Goal: Information Seeking & Learning: Learn about a topic

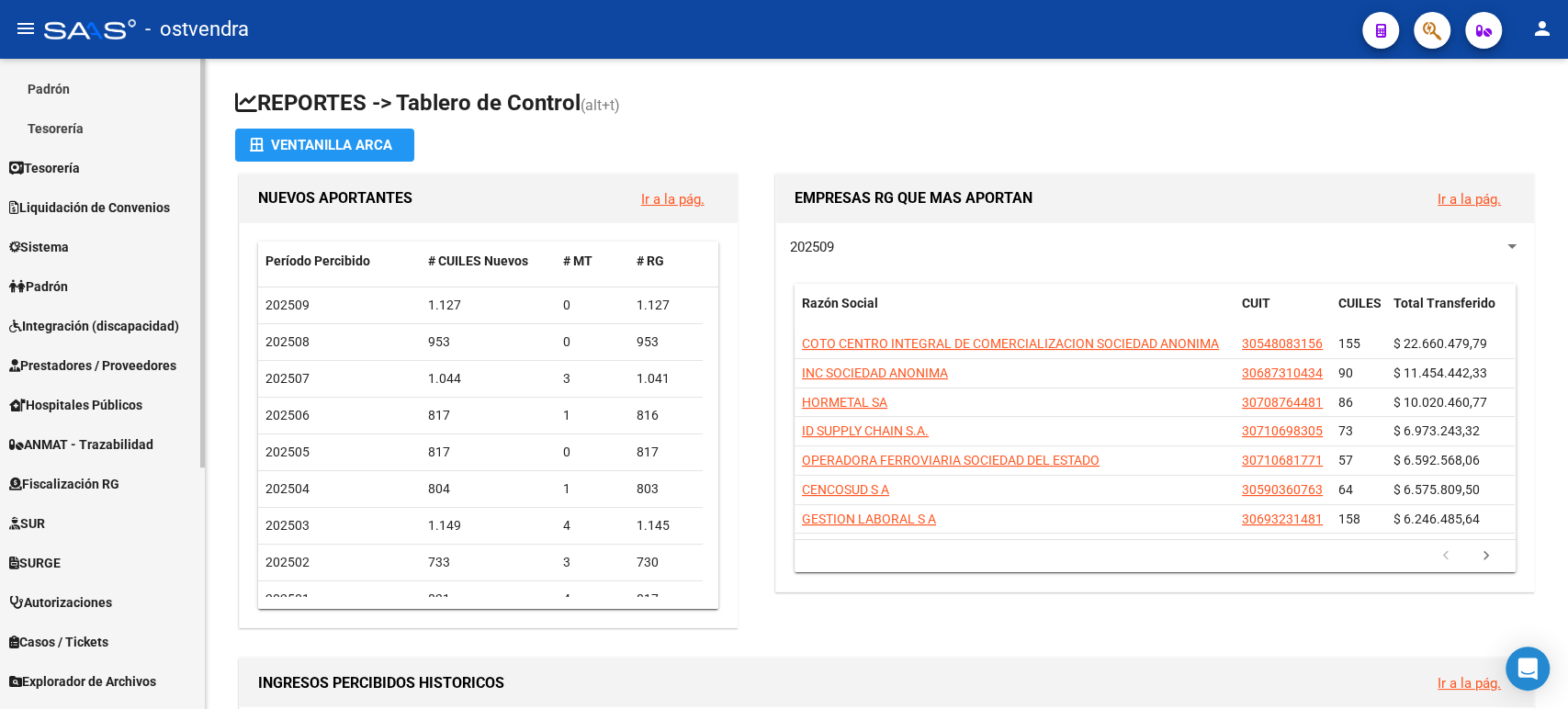
scroll to position [281, 0]
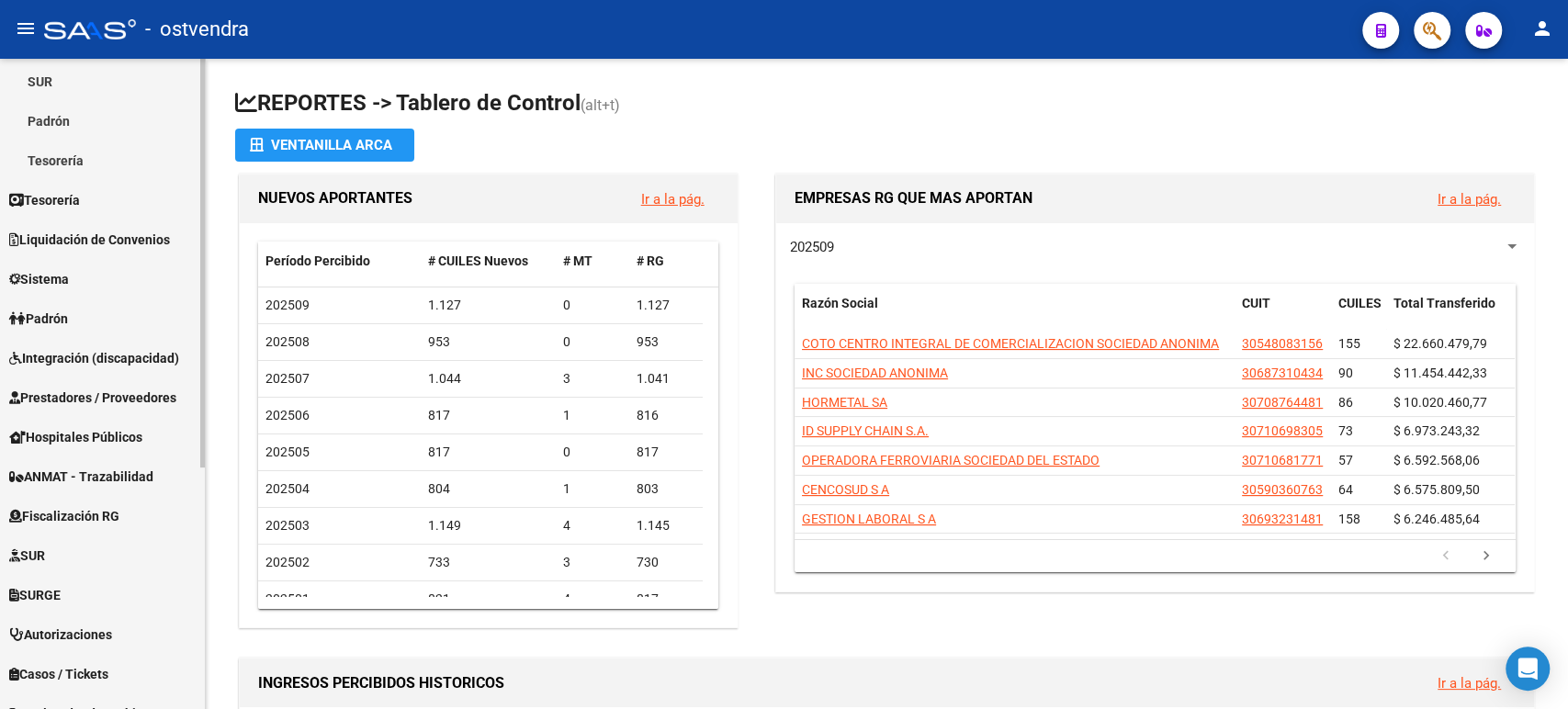
click at [65, 198] on span "Tesorería" at bounding box center [45, 200] width 71 height 20
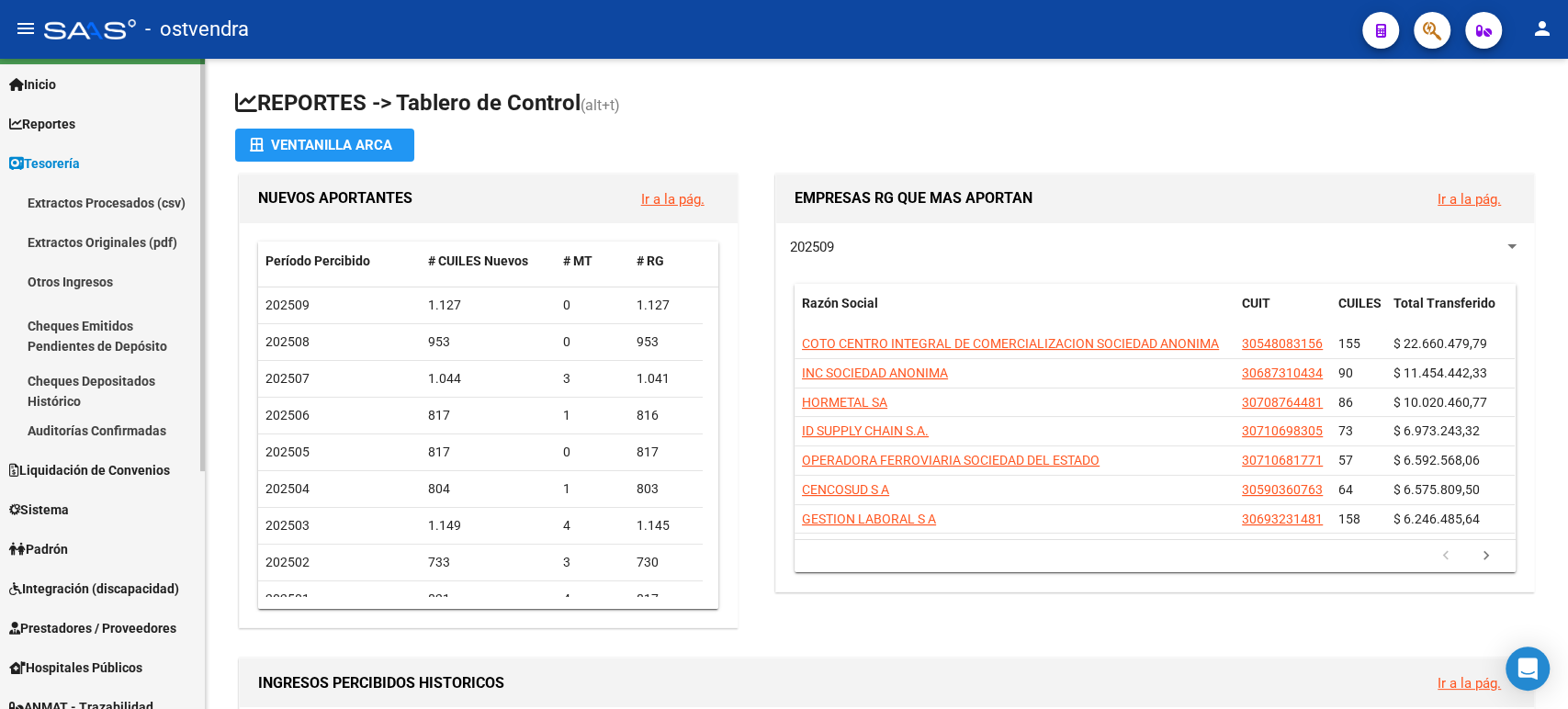
scroll to position [0, 0]
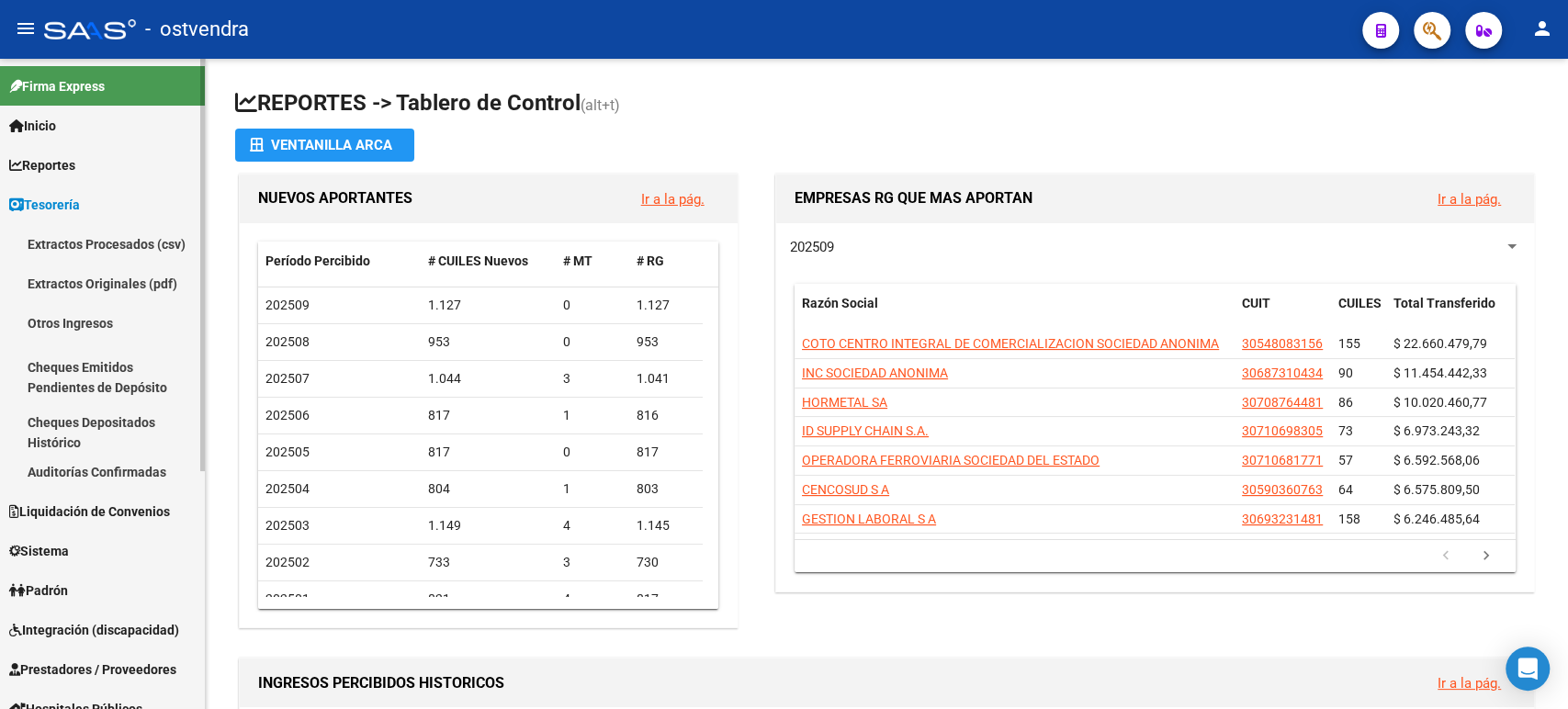
click at [67, 192] on link "Tesorería" at bounding box center [102, 204] width 205 height 39
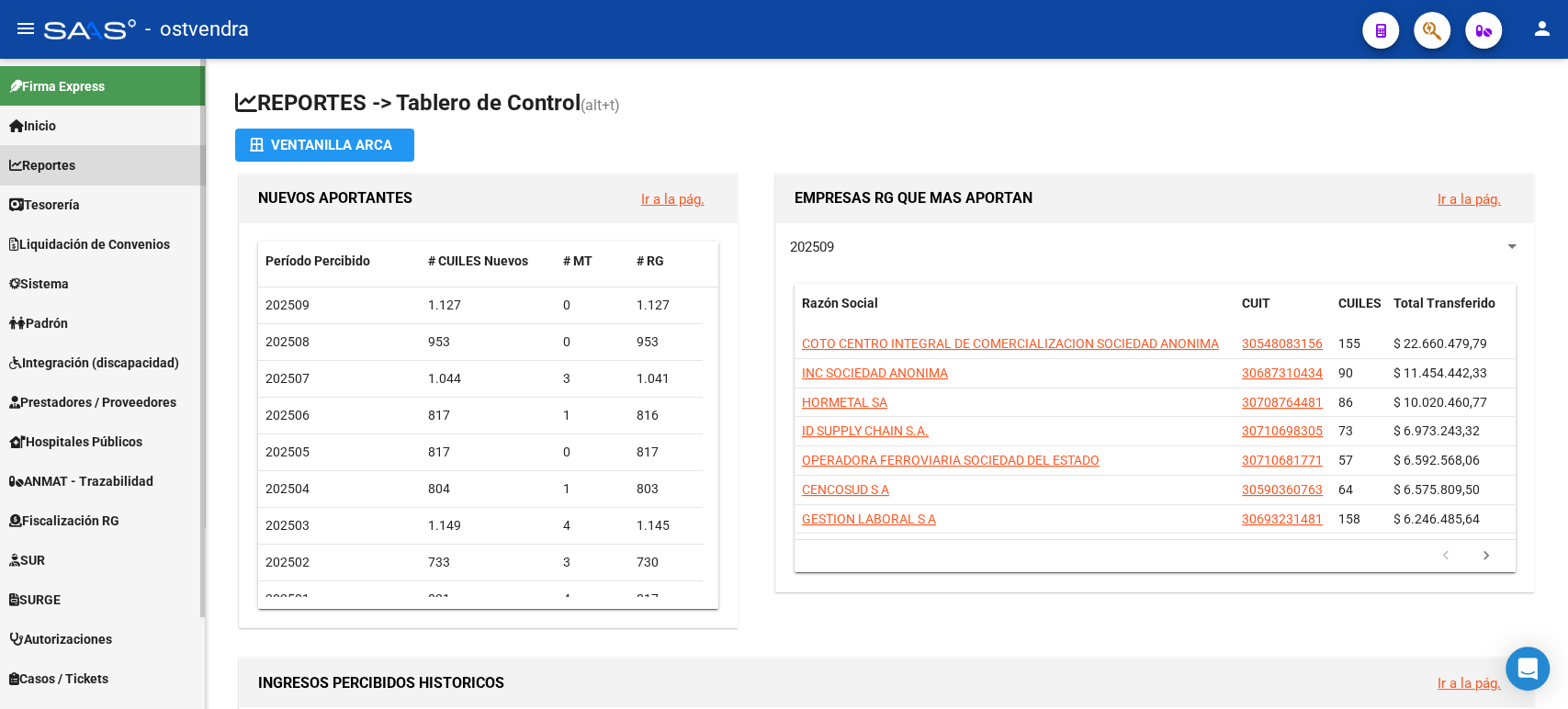
click at [75, 160] on span "Reportes" at bounding box center [42, 165] width 66 height 20
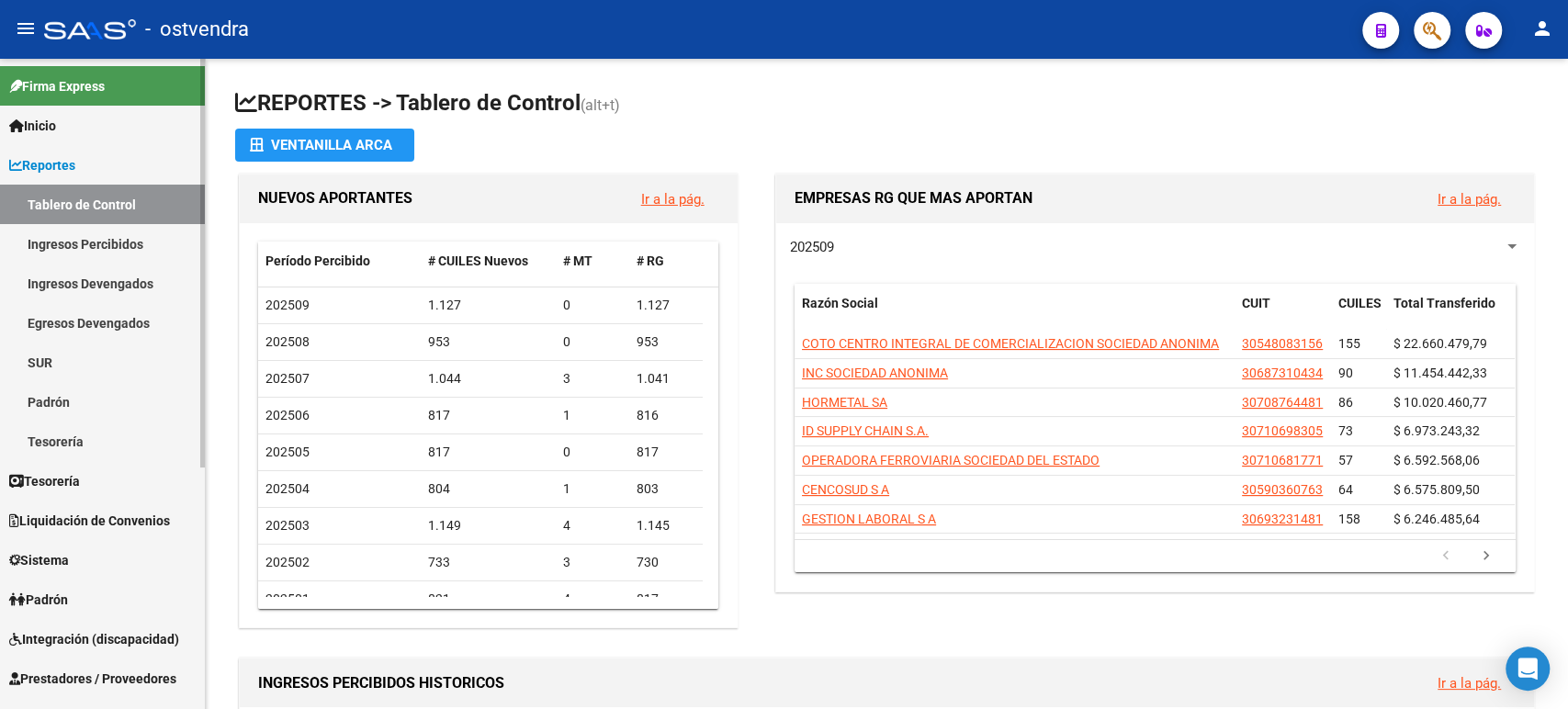
click at [75, 159] on span "Reportes" at bounding box center [42, 165] width 66 height 20
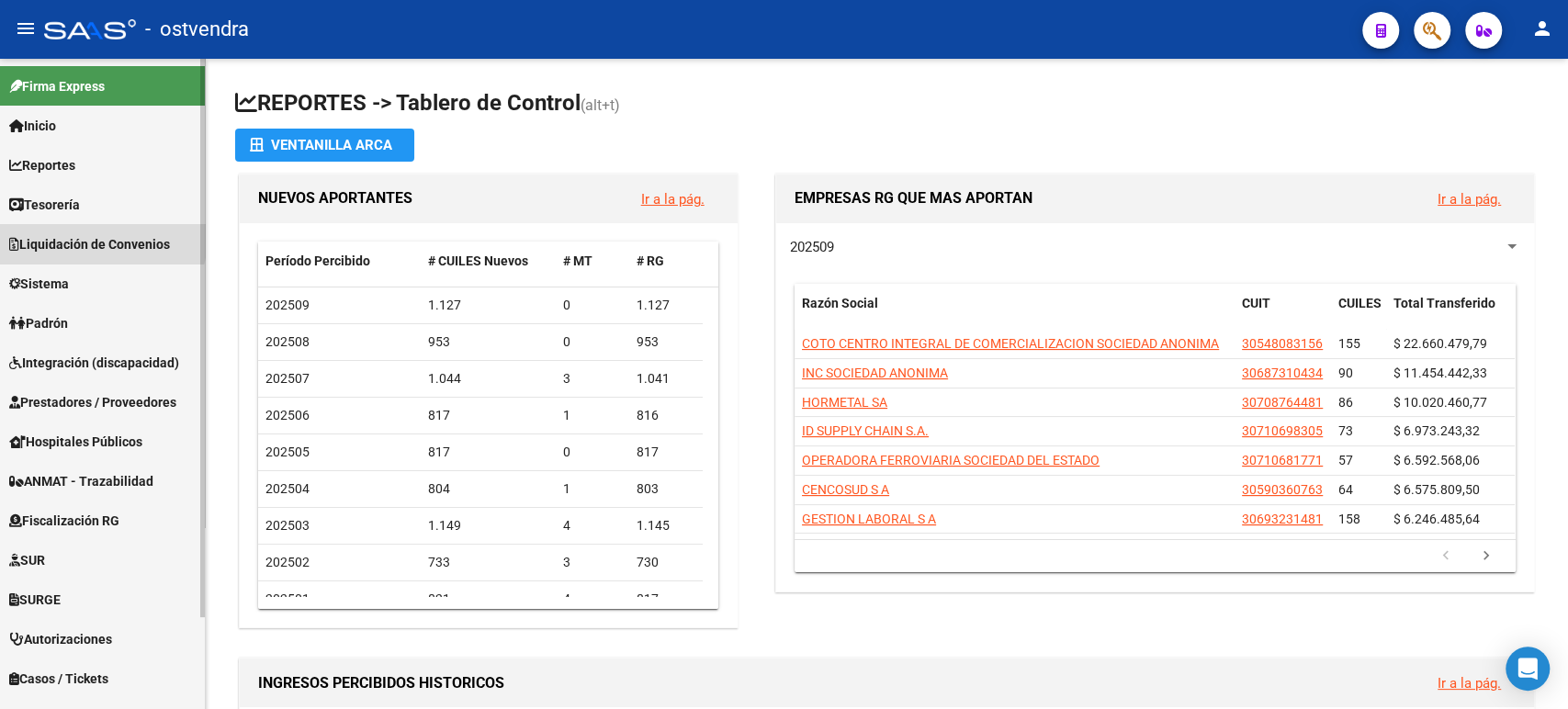
click at [78, 232] on link "Liquidación de Convenios" at bounding box center [102, 243] width 205 height 39
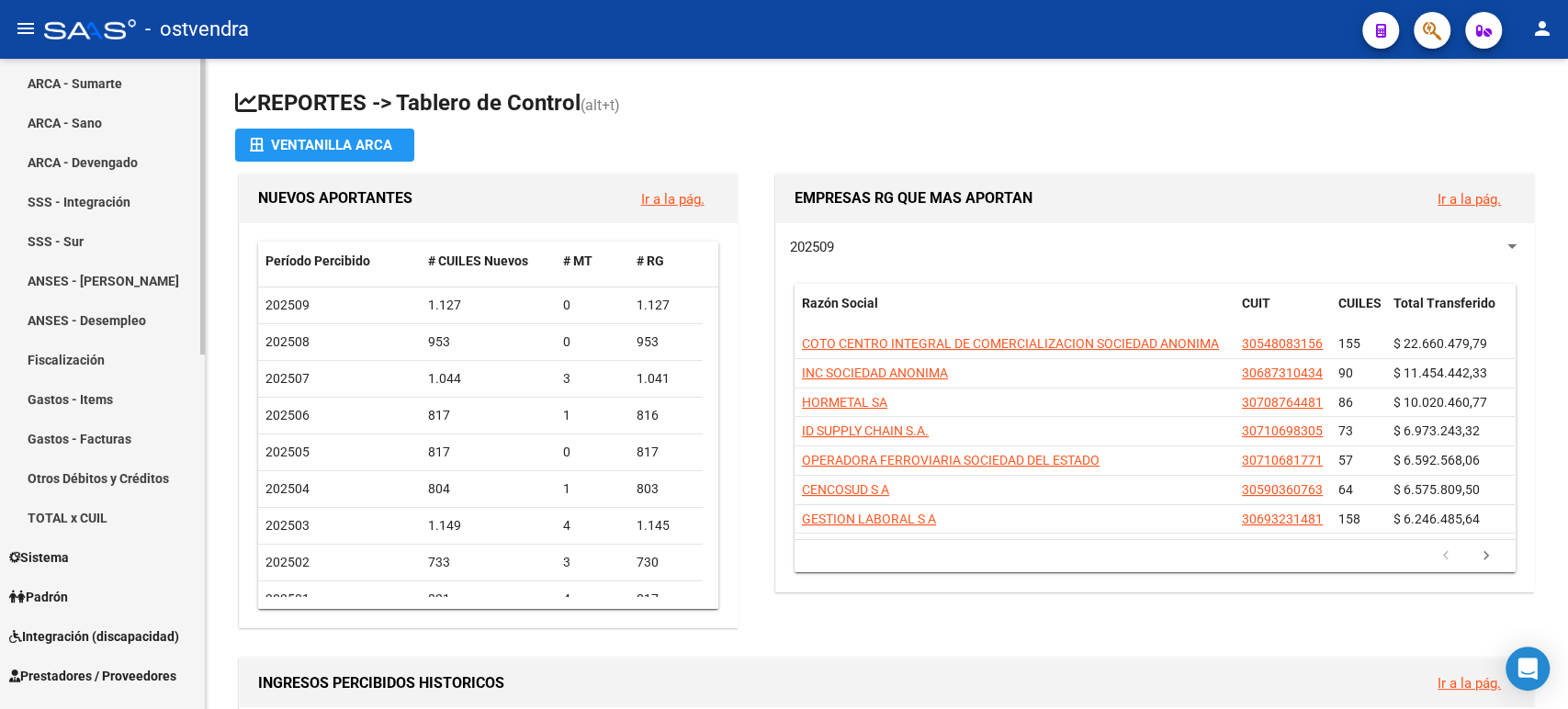
scroll to position [408, 0]
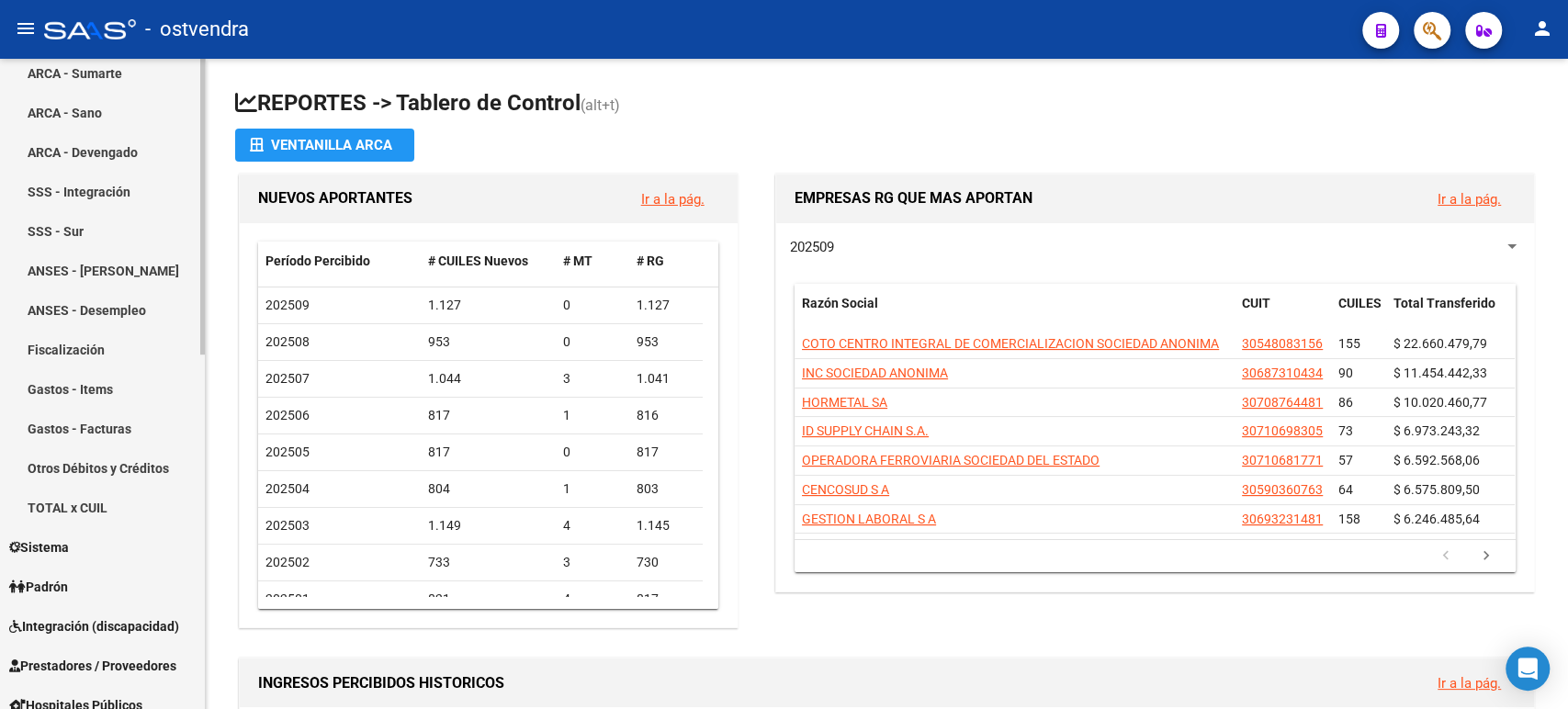
click at [110, 473] on link "Otros Débitos y Créditos" at bounding box center [102, 468] width 205 height 39
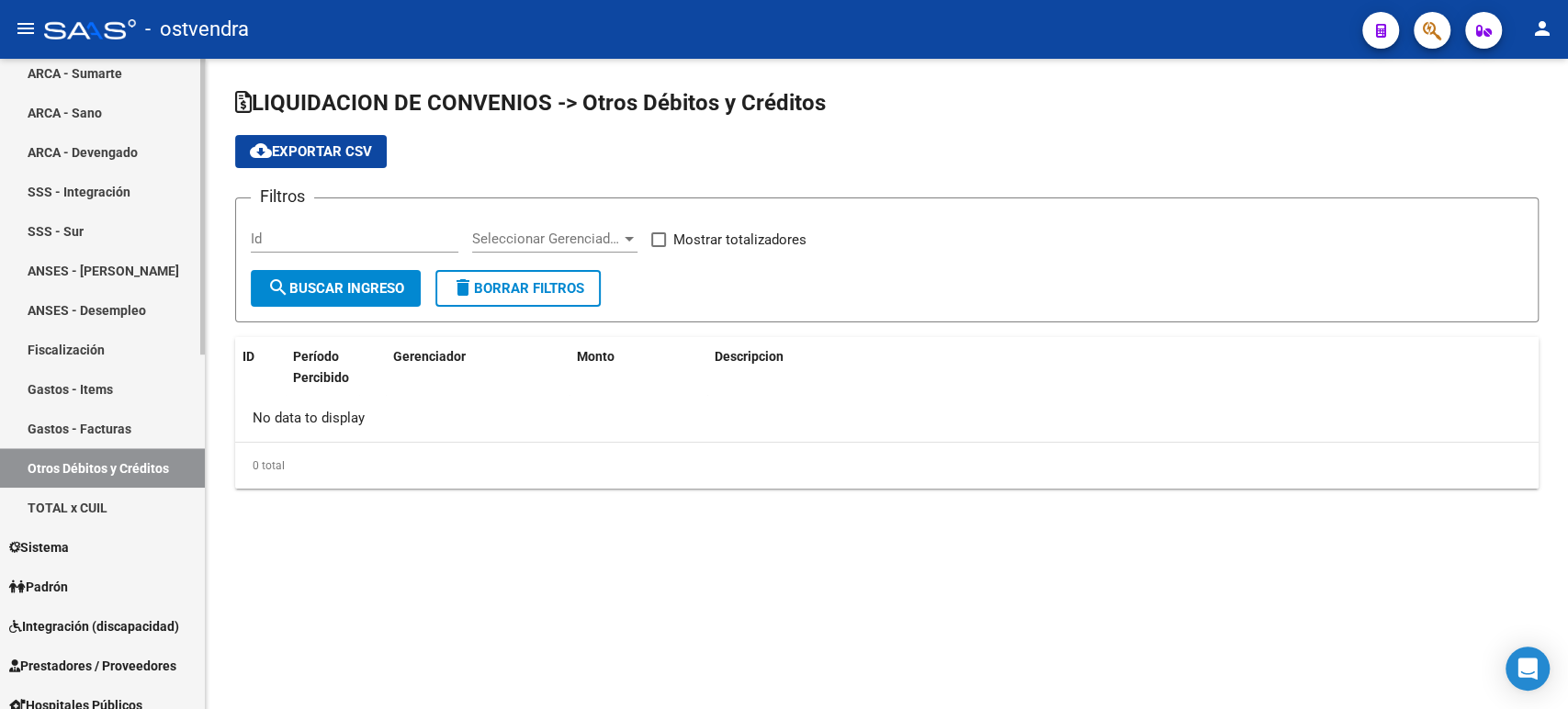
checkbox input "true"
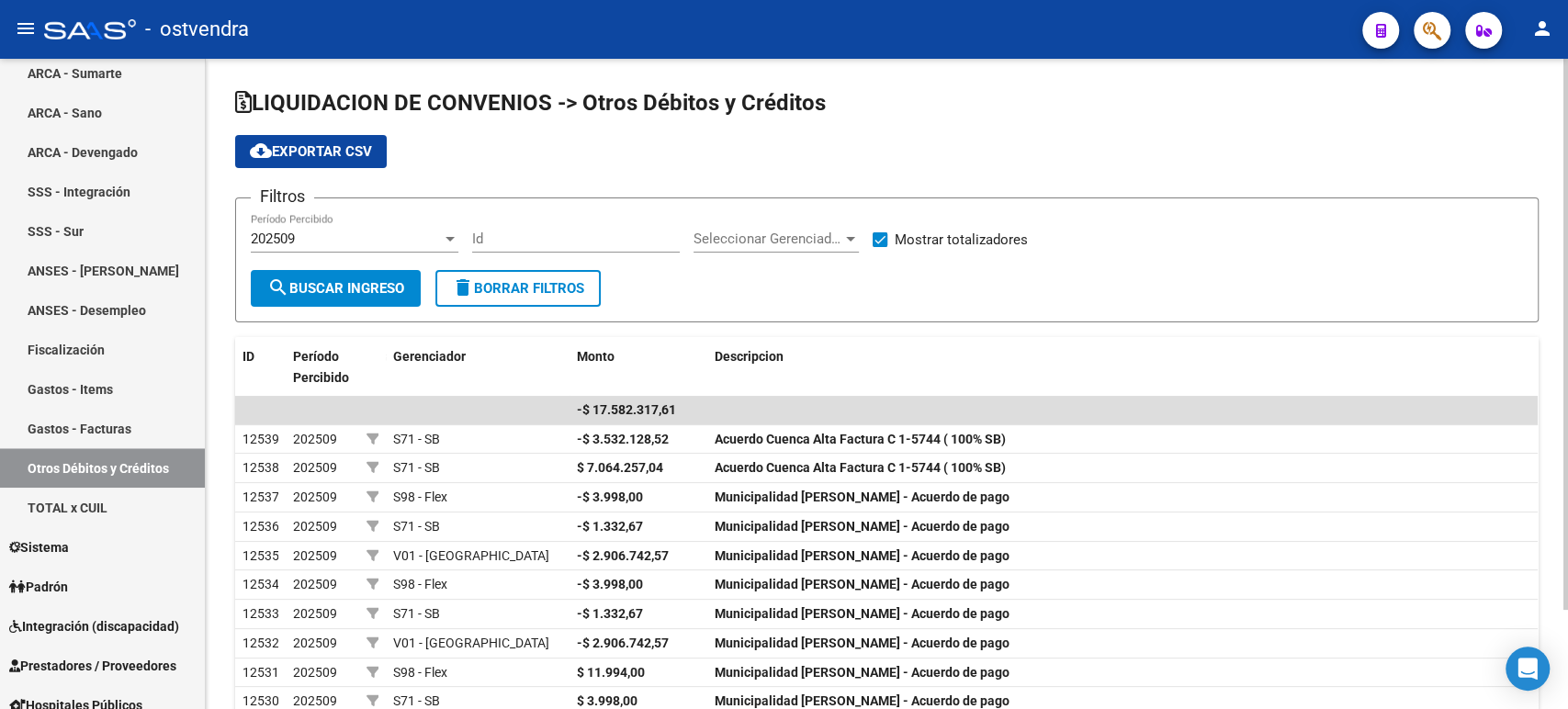
click at [347, 156] on span "cloud_download Exportar CSV" at bounding box center [310, 151] width 122 height 16
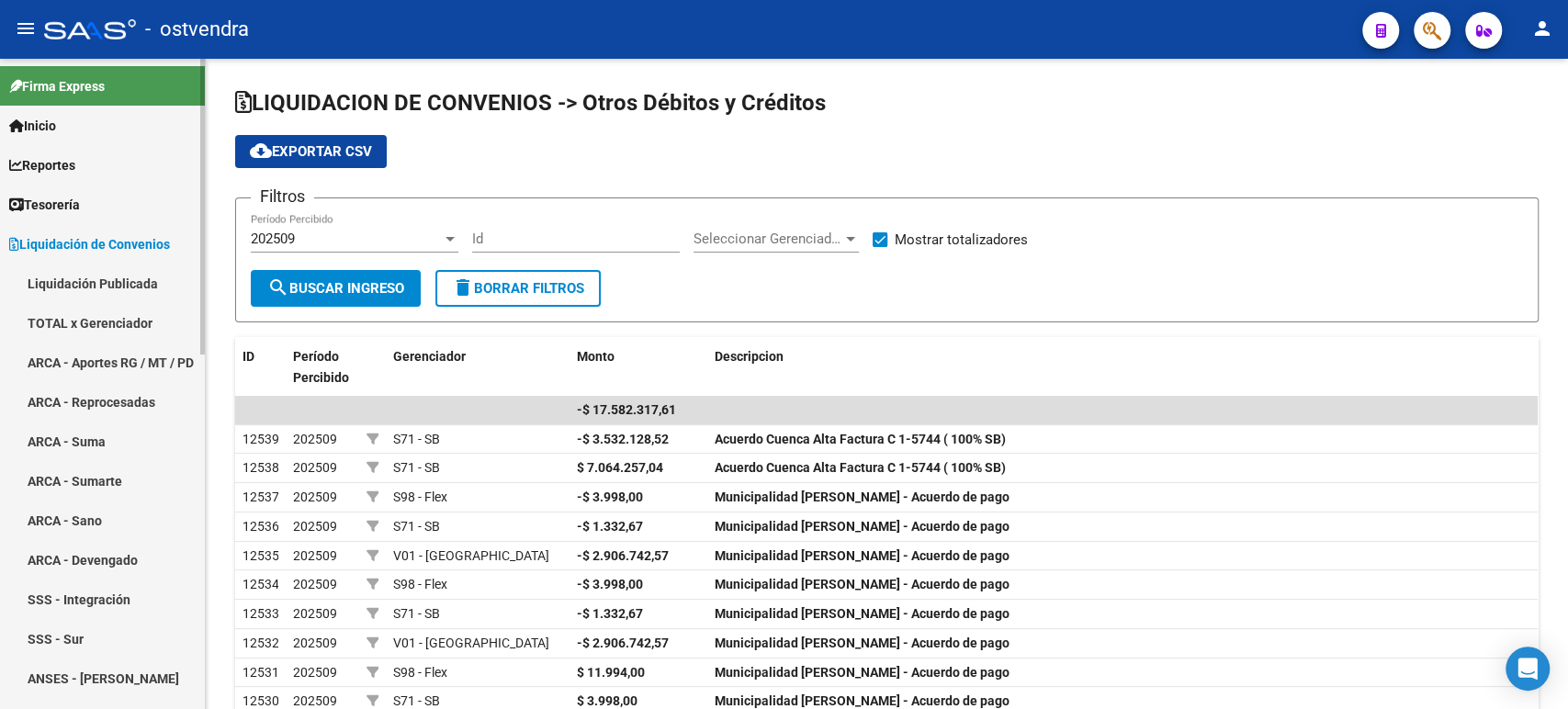
click at [88, 200] on link "Tesorería" at bounding box center [102, 204] width 205 height 39
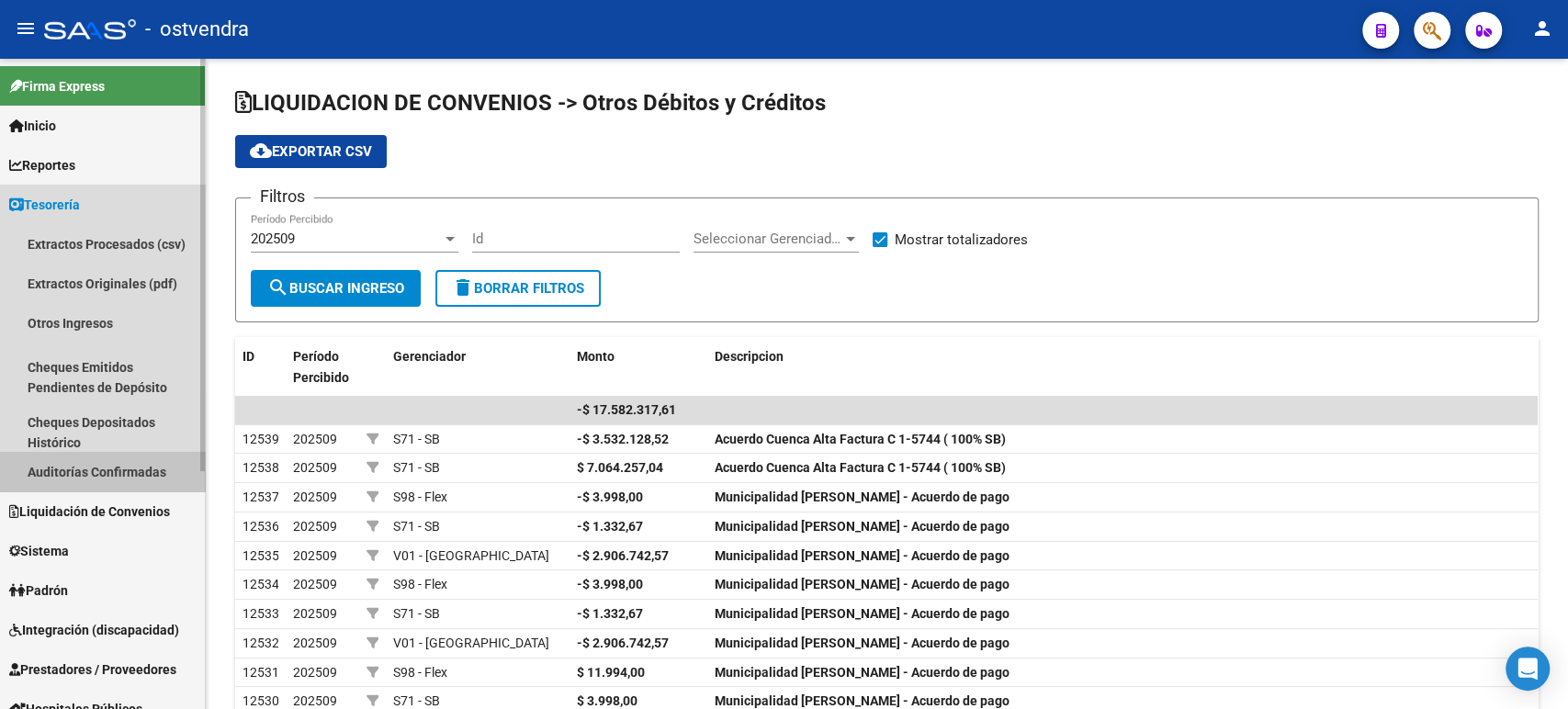
click at [110, 456] on link "Auditorías Confirmadas" at bounding box center [102, 471] width 205 height 39
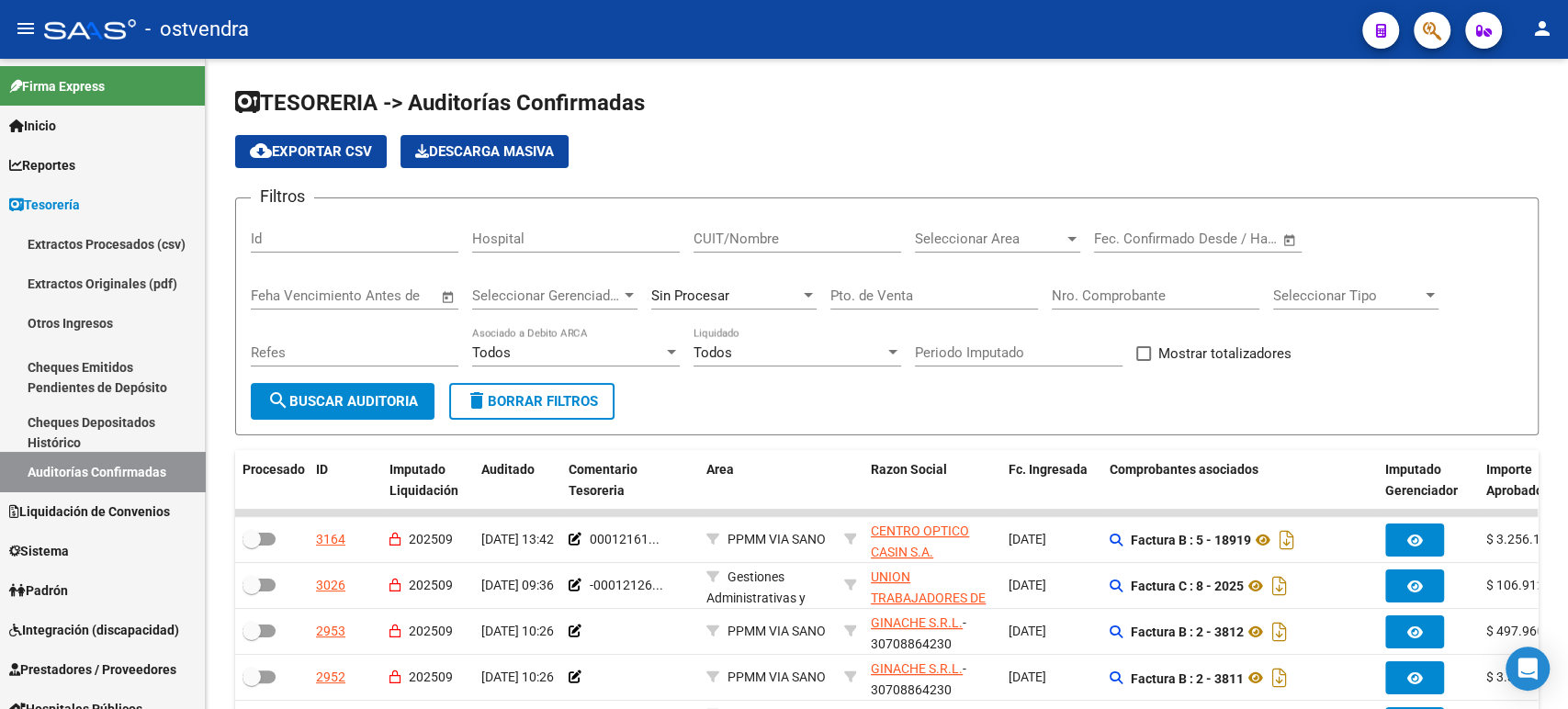
click at [764, 223] on div "CUIT/Nombre" at bounding box center [797, 232] width 208 height 39
type input "h"
click at [959, 235] on span "Seleccionar Area" at bounding box center [989, 238] width 149 height 16
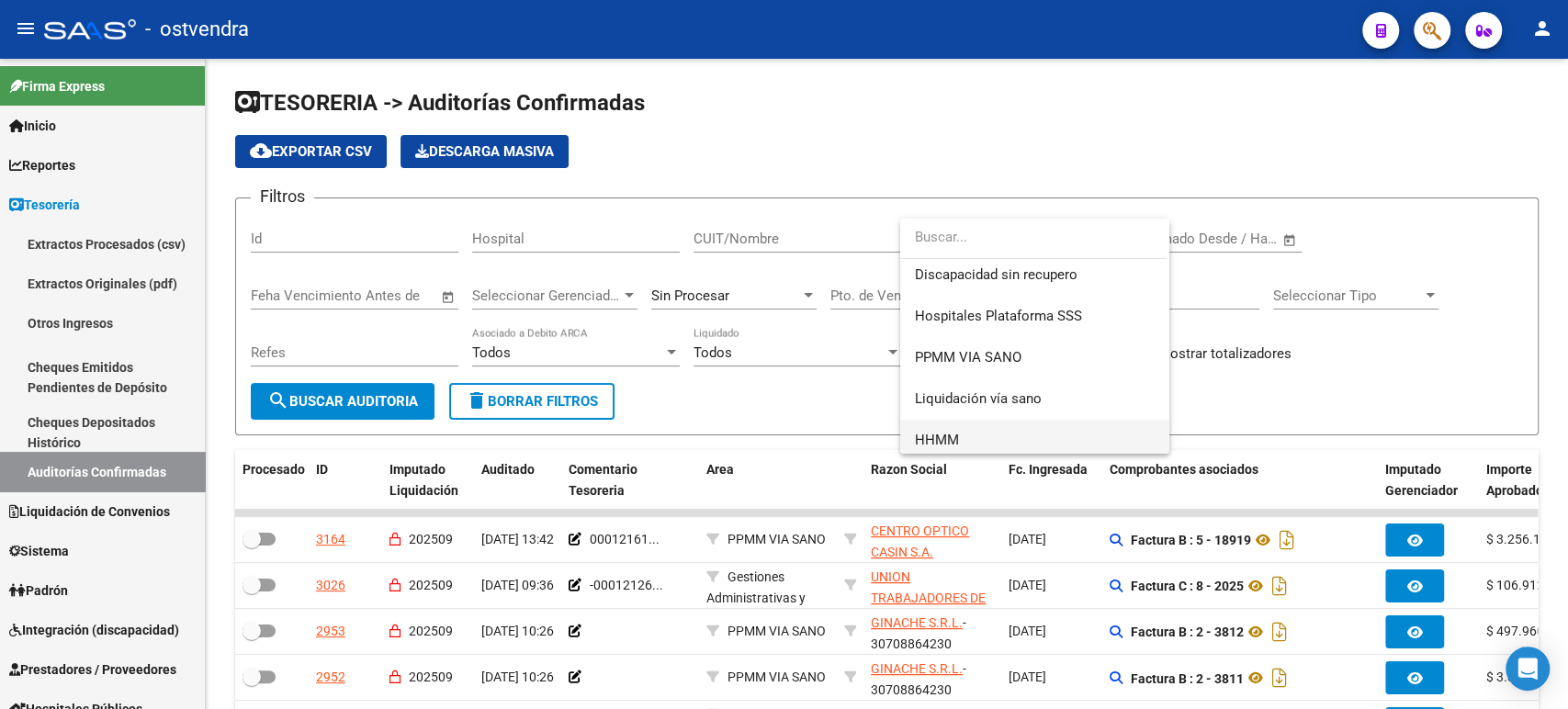
scroll to position [384, 0]
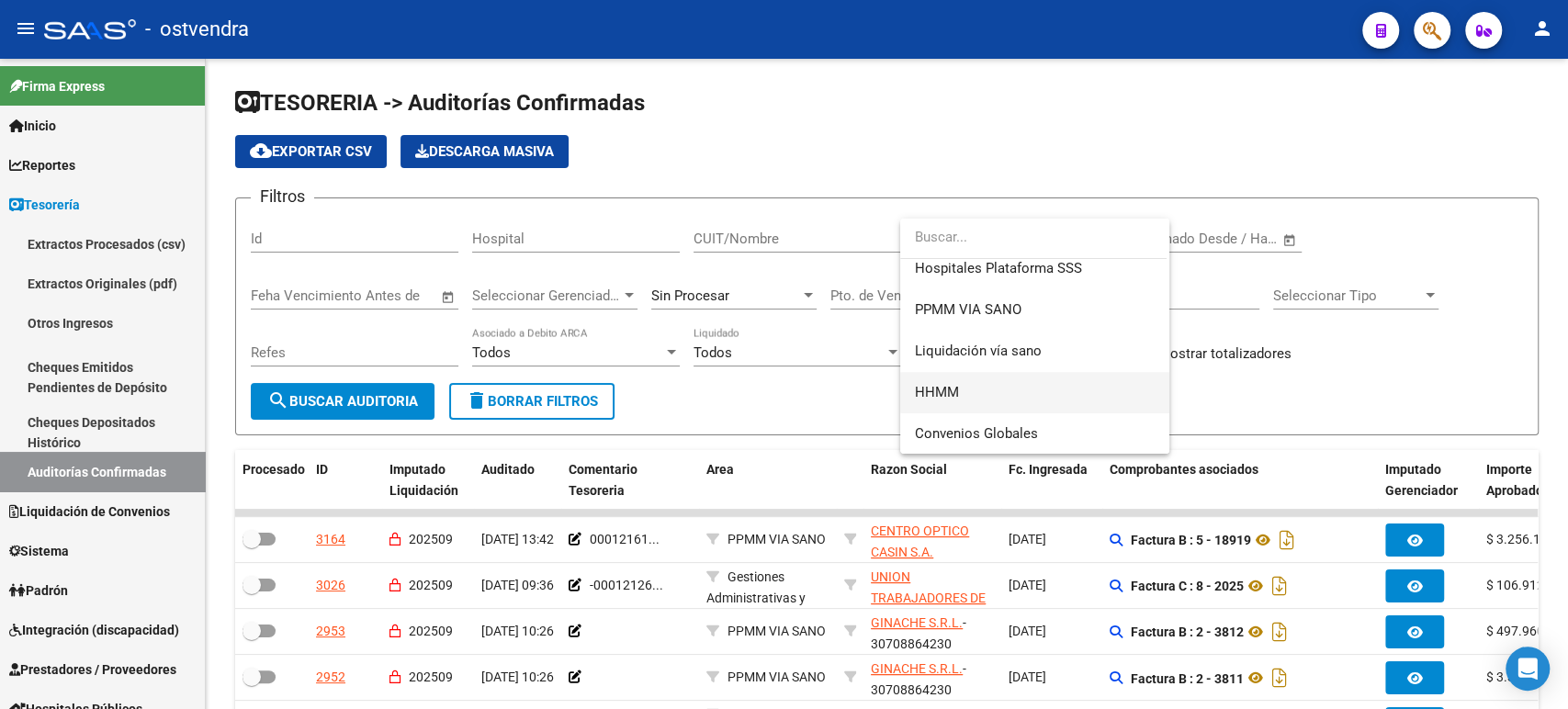
click at [990, 389] on span "HHMM" at bounding box center [1035, 392] width 240 height 41
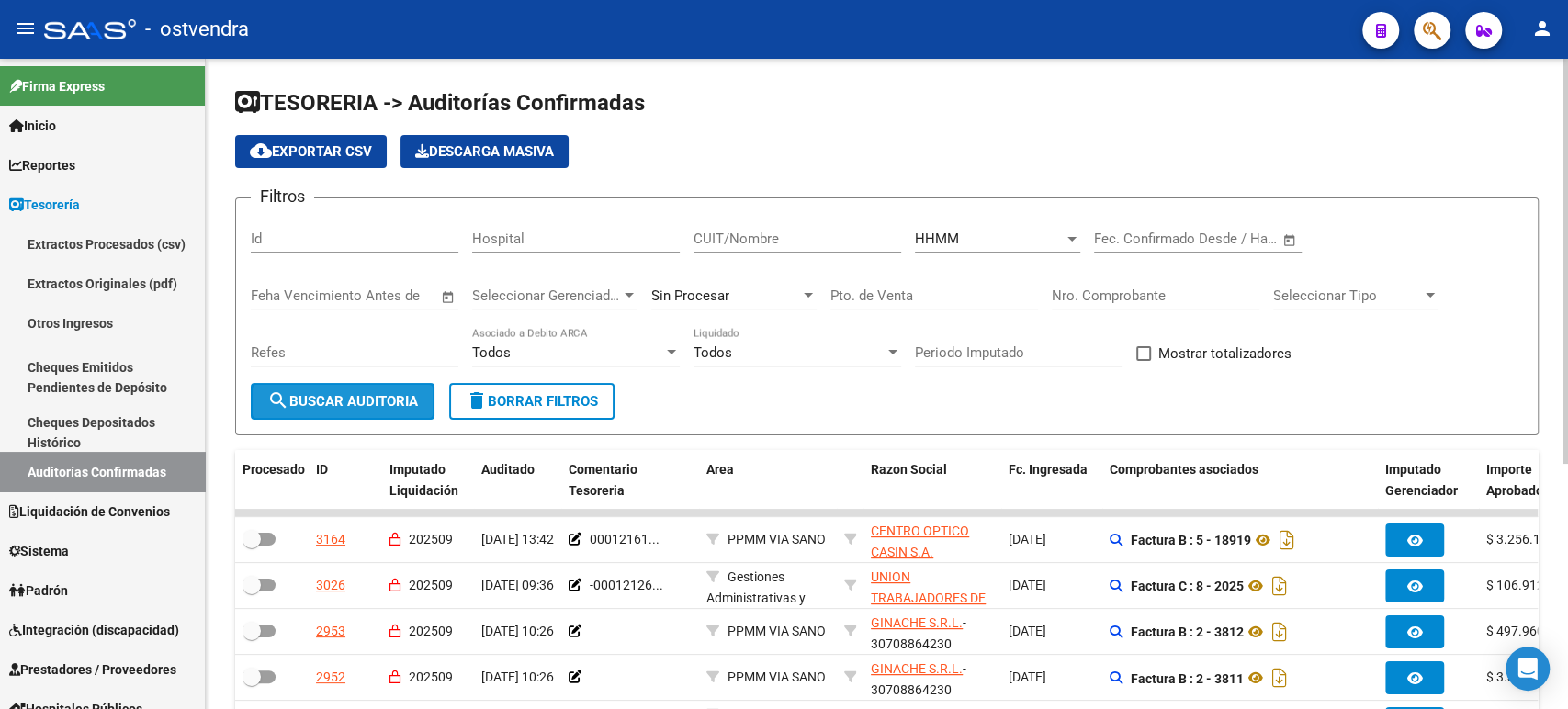
click at [379, 404] on span "search Buscar Auditoria" at bounding box center [342, 401] width 151 height 16
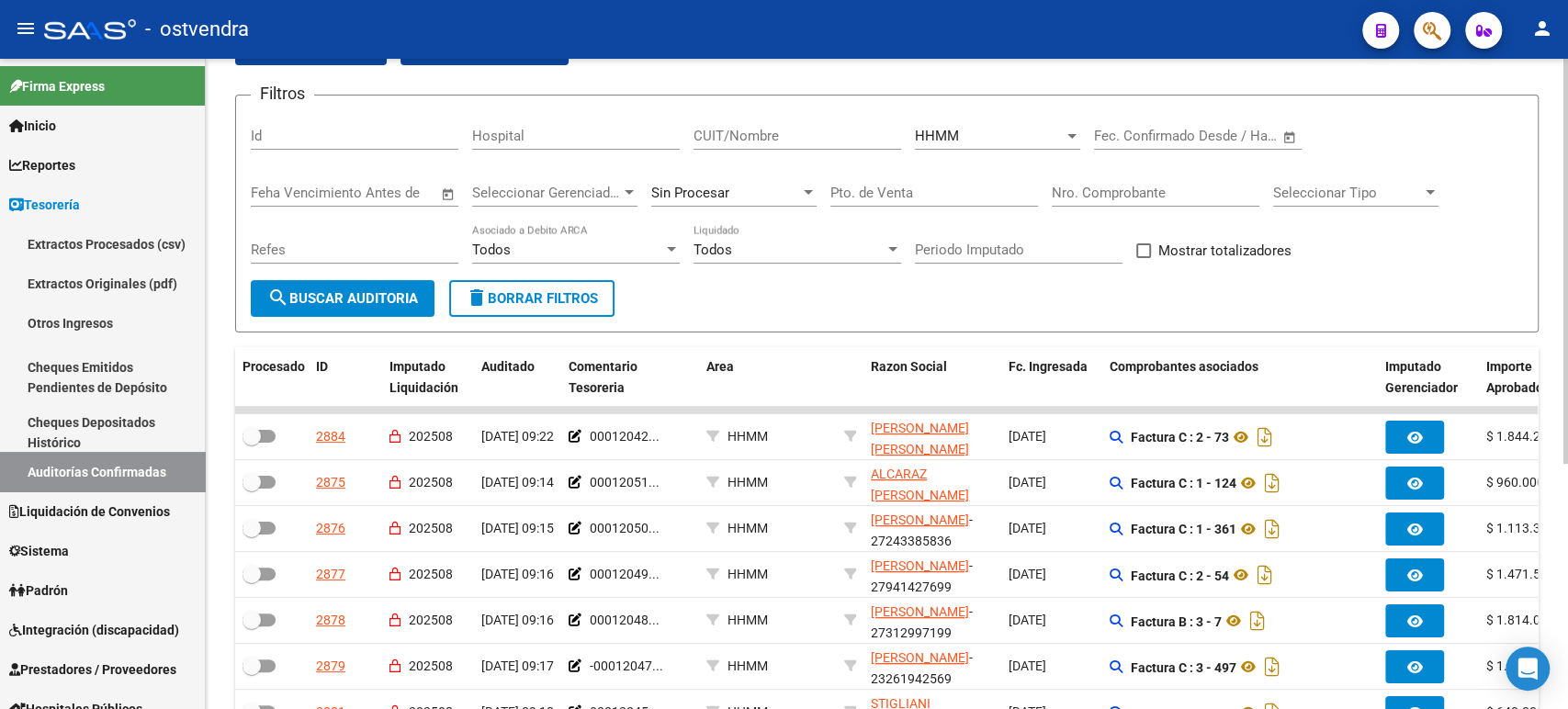
scroll to position [87, 0]
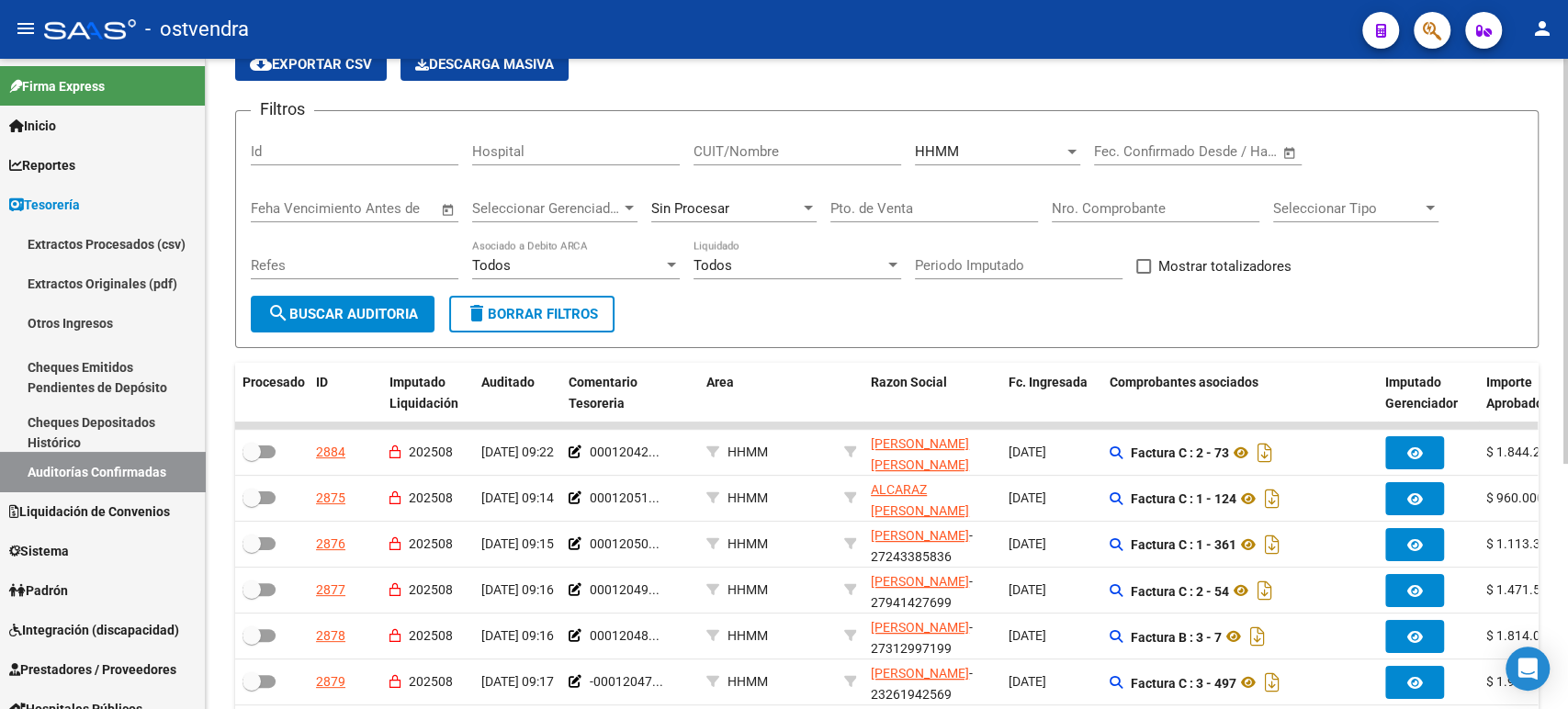
click at [813, 266] on div "Todos" at bounding box center [789, 265] width 191 height 16
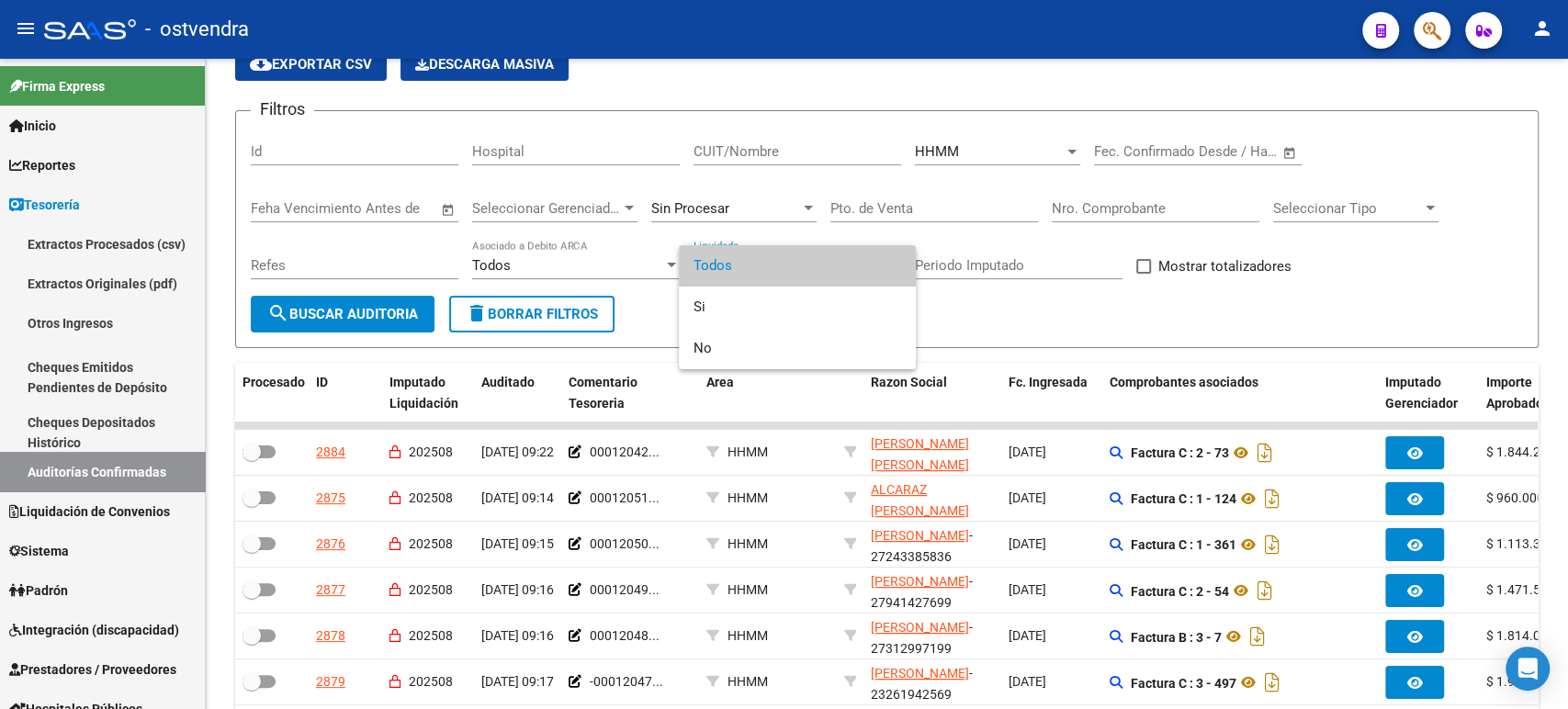
click at [379, 311] on div at bounding box center [784, 354] width 1568 height 709
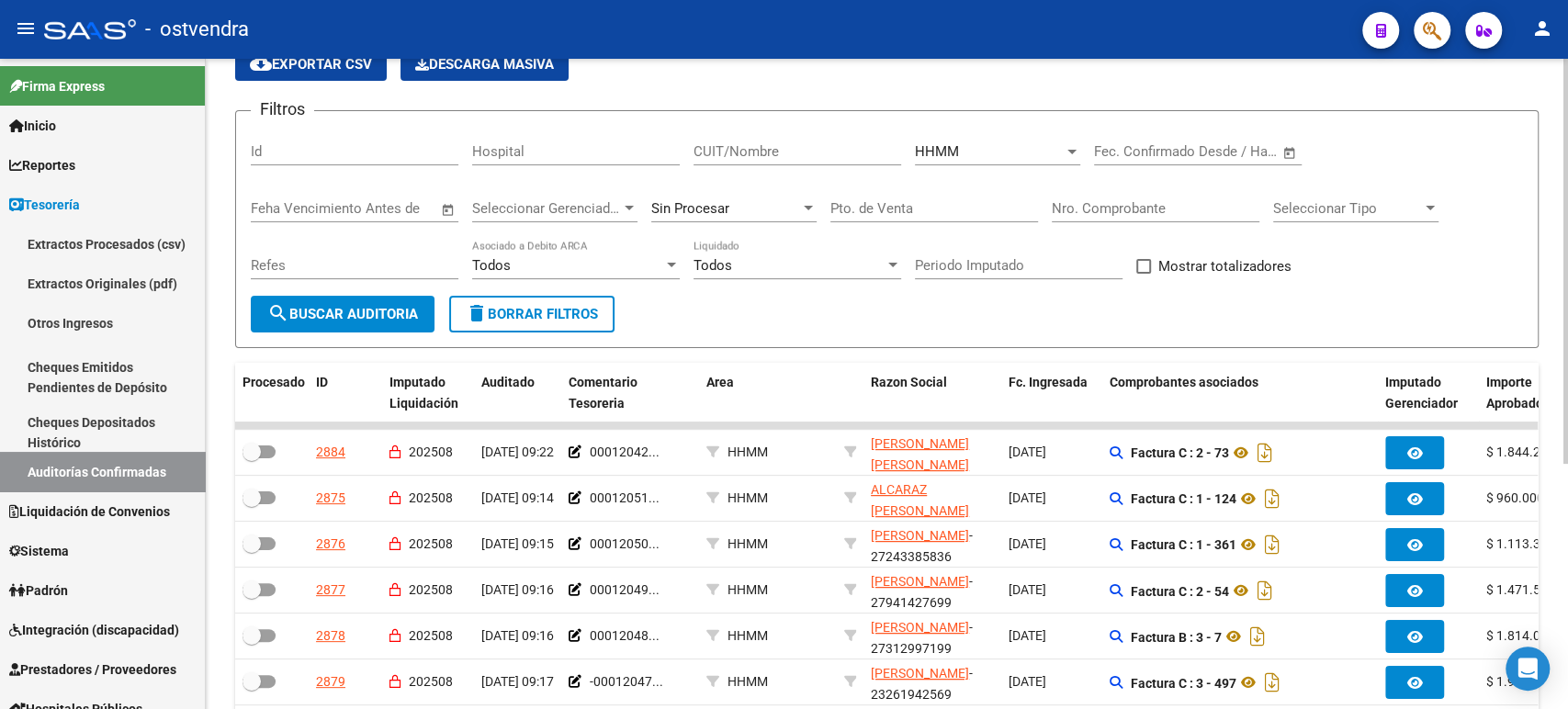
click at [987, 163] on div "HHMM Seleccionar Area" at bounding box center [997, 145] width 165 height 39
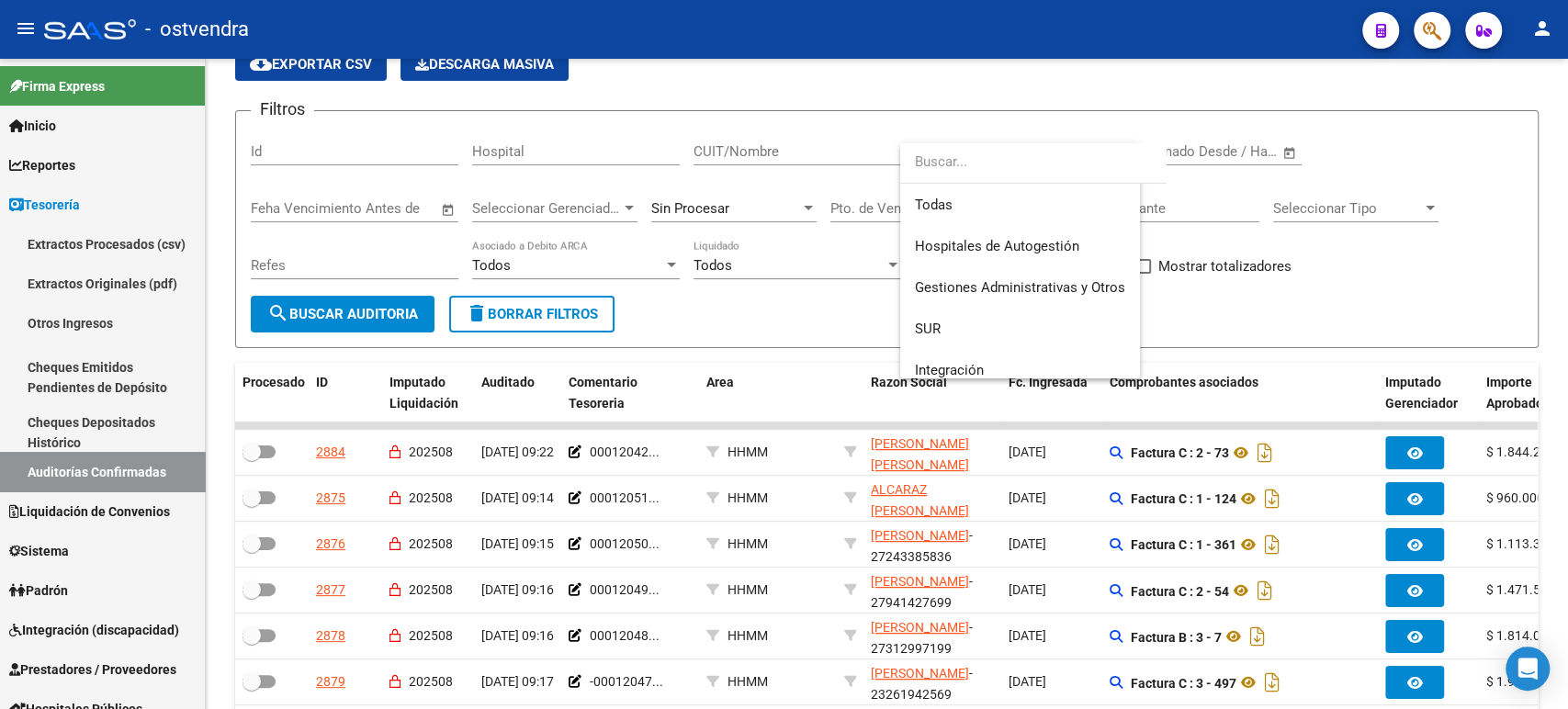
scroll to position [384, 0]
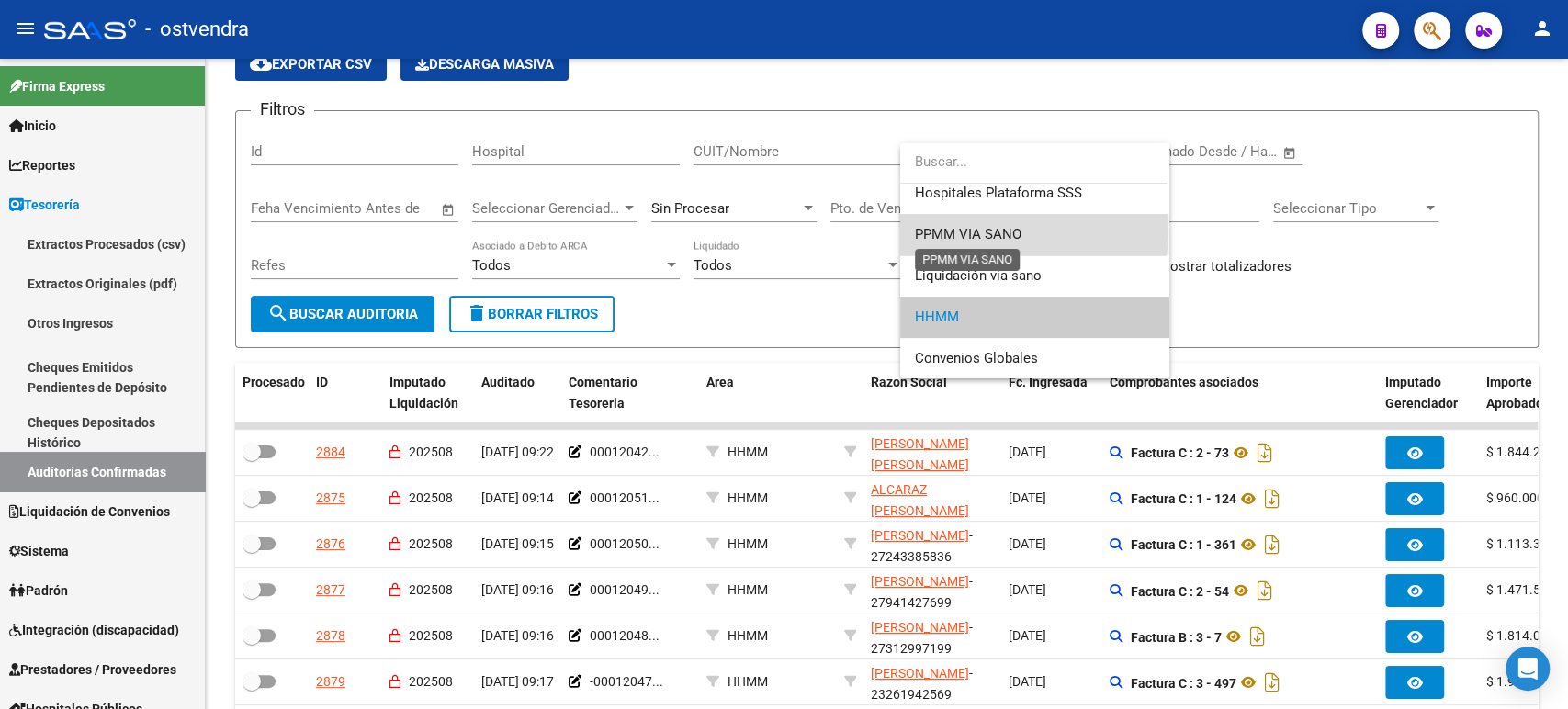
click at [966, 229] on span "PPMM VIA SANO" at bounding box center [968, 233] width 107 height 16
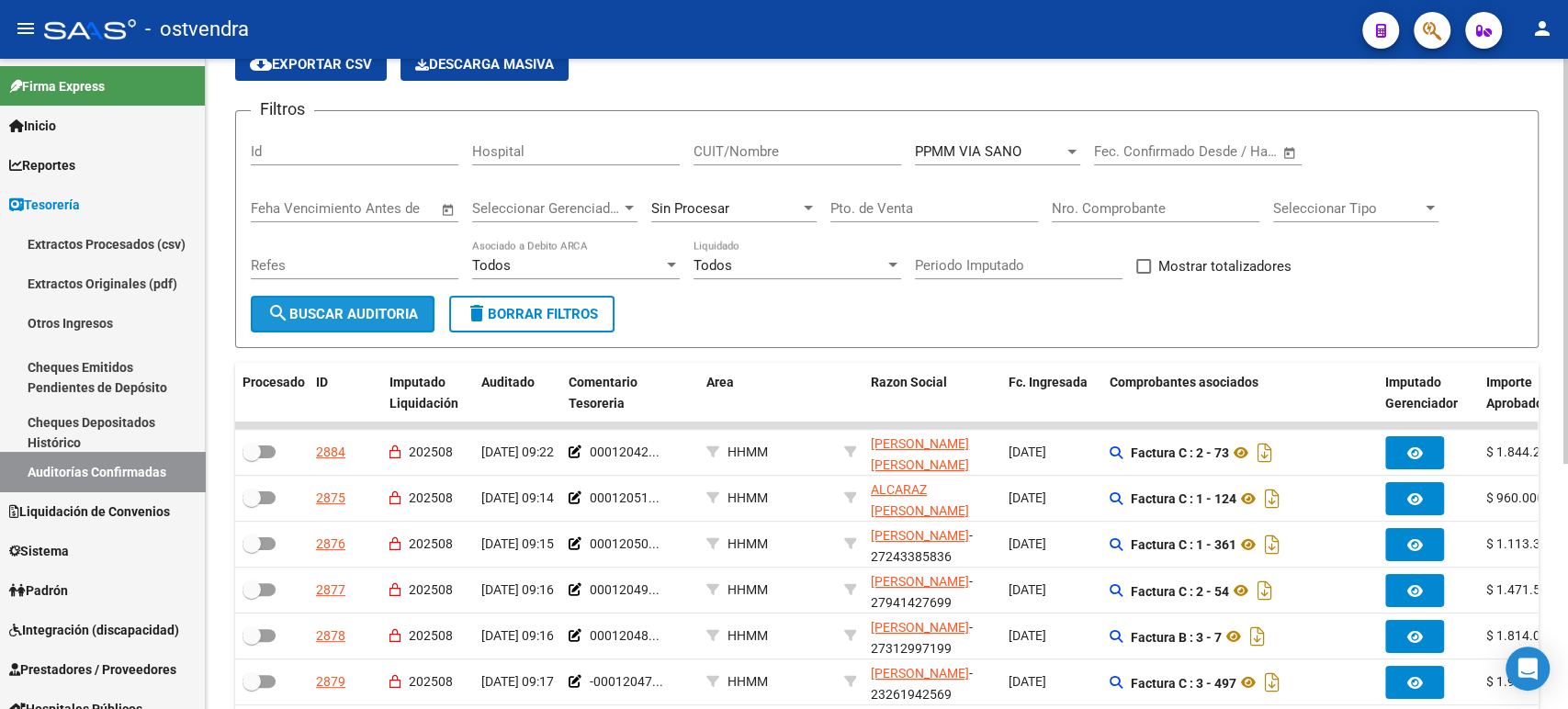
click at [289, 328] on button "search Buscar Auditoria" at bounding box center [342, 314] width 184 height 37
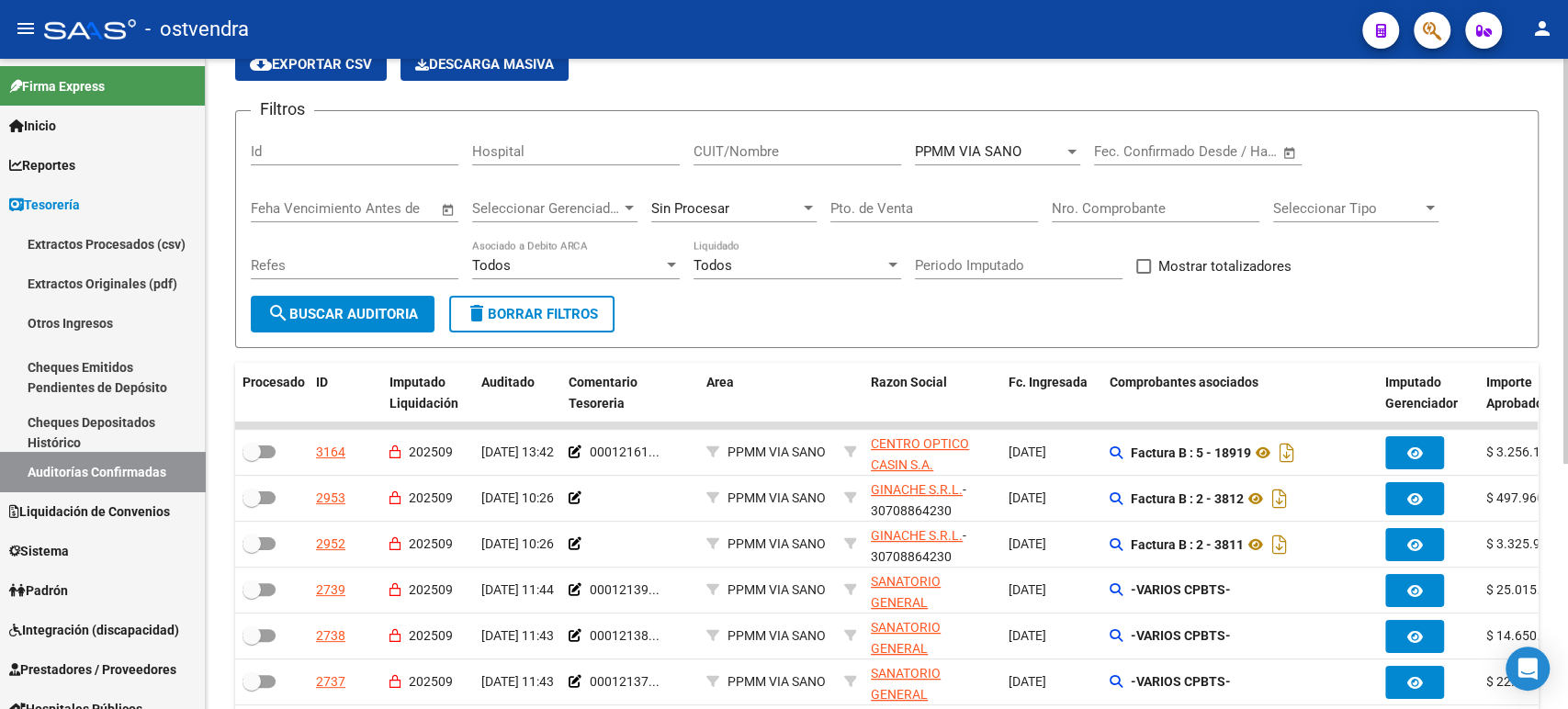
click at [536, 262] on div "Todos" at bounding box center [568, 265] width 191 height 16
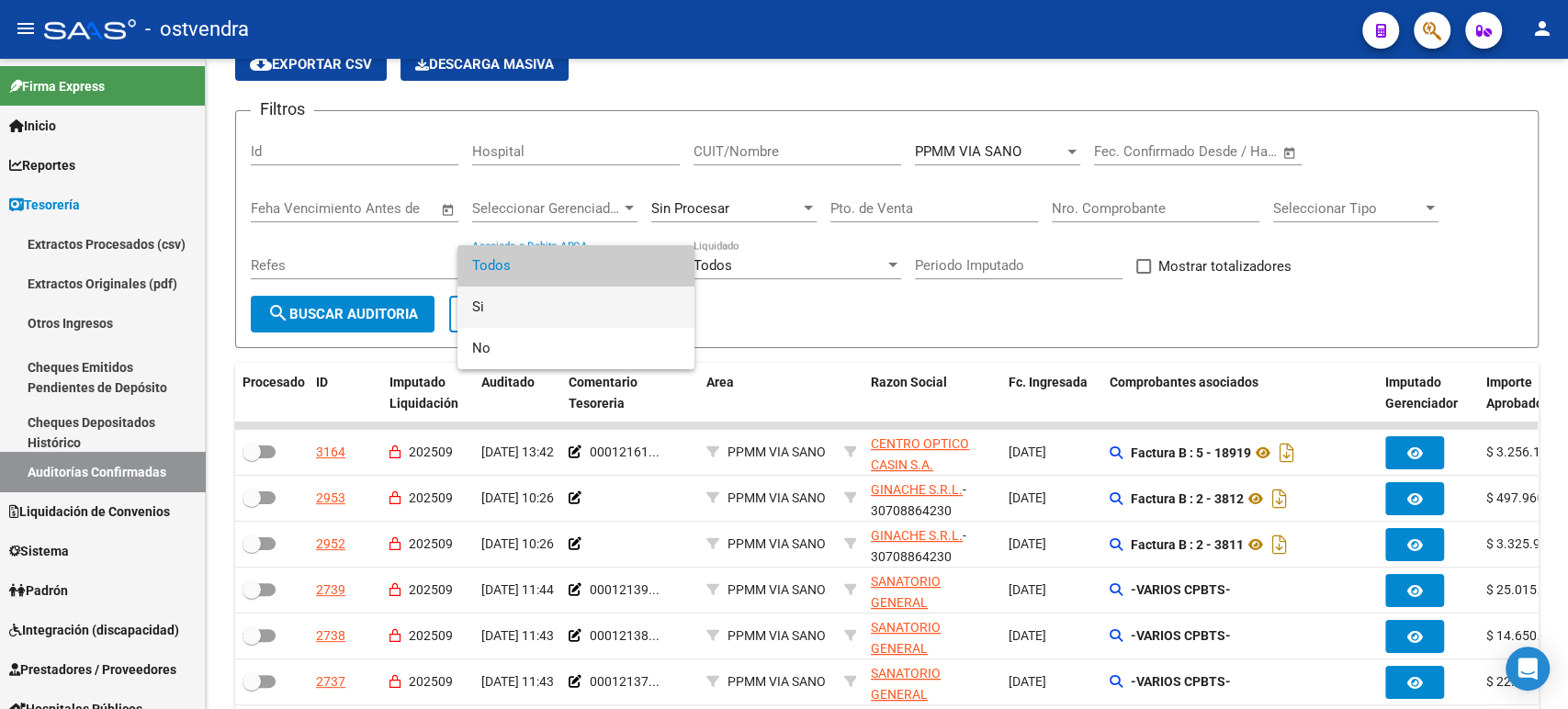
click at [522, 326] on span "Si" at bounding box center [576, 306] width 208 height 41
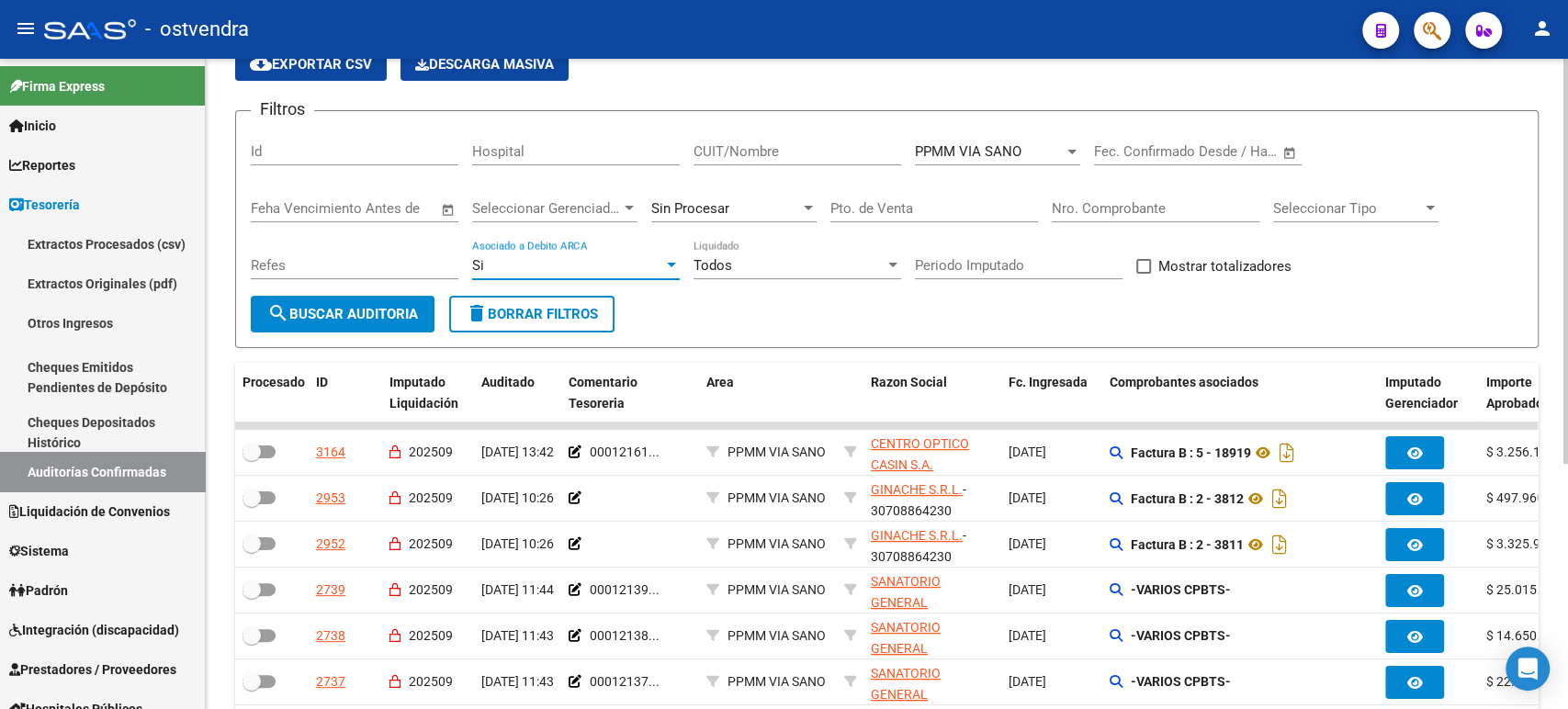
click at [519, 273] on div "Si" at bounding box center [568, 265] width 191 height 16
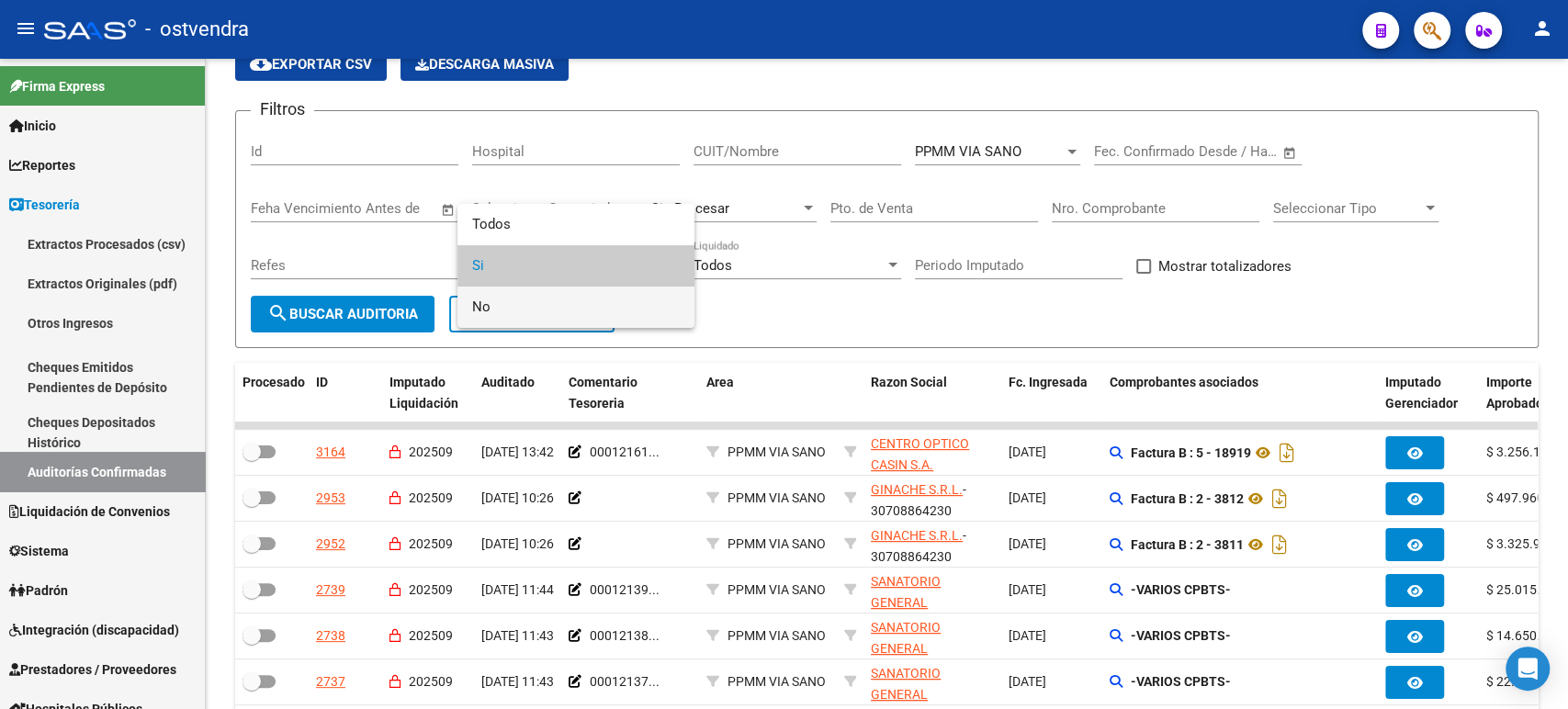
click at [507, 313] on span "No" at bounding box center [576, 306] width 208 height 41
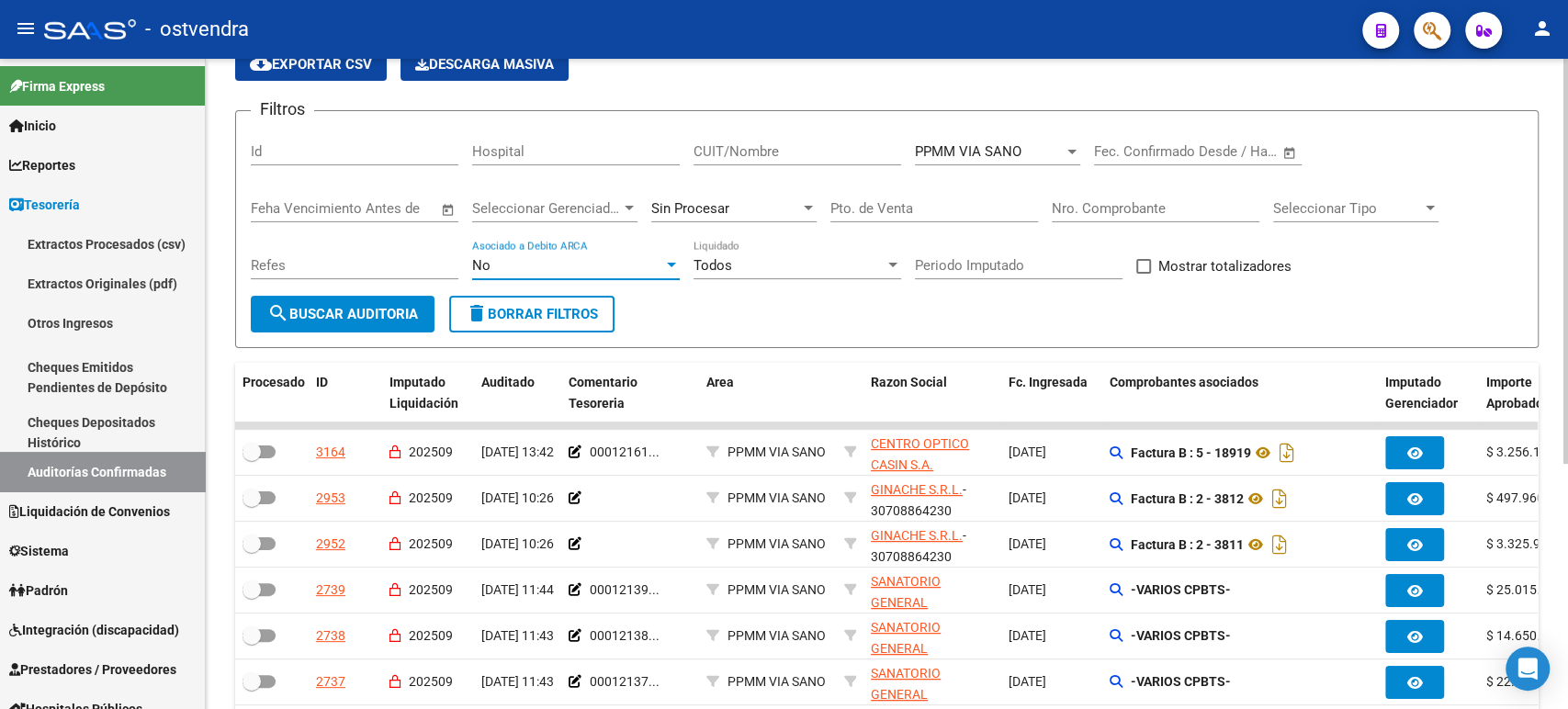
click at [392, 315] on span "search Buscar Auditoria" at bounding box center [342, 313] width 151 height 16
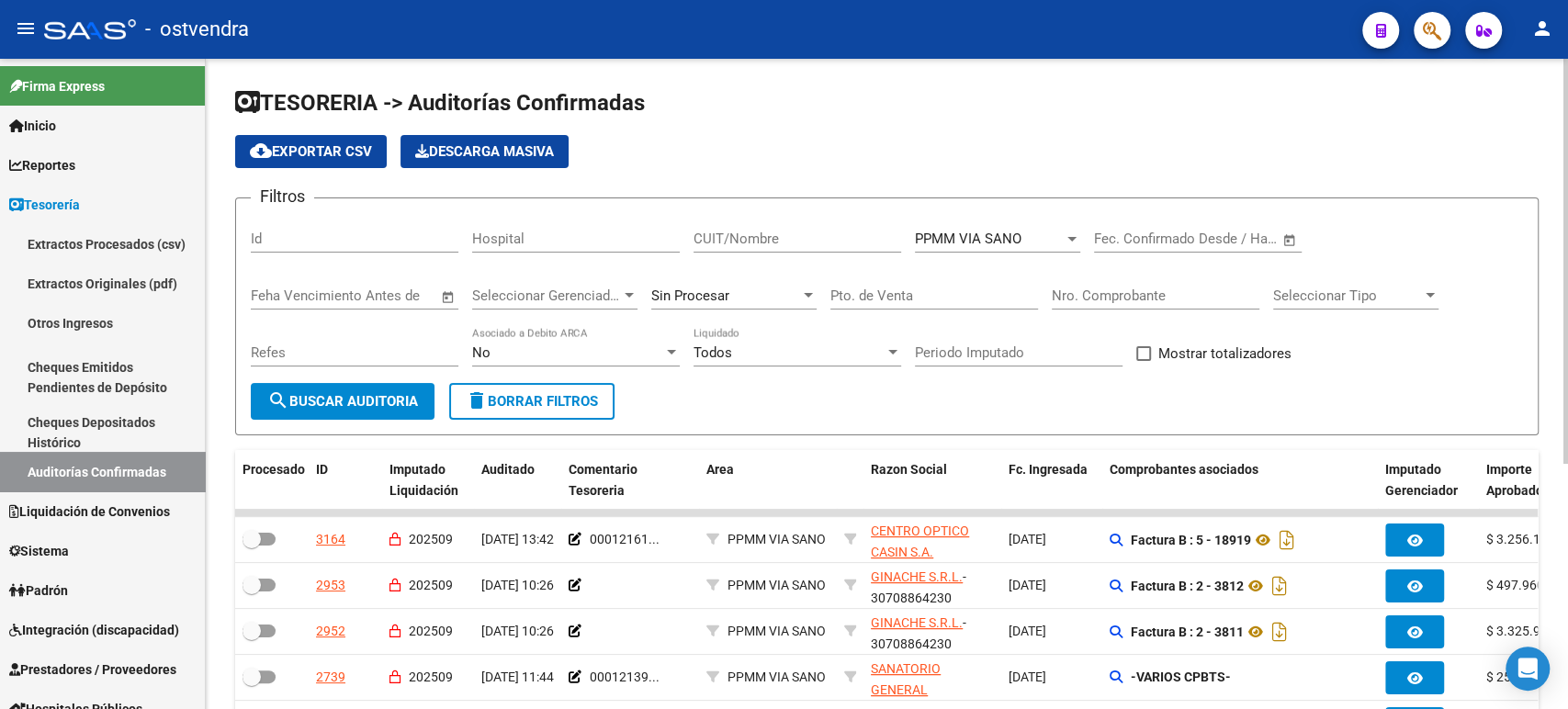
click at [733, 241] on input "CUIT/Nombre" at bounding box center [797, 238] width 208 height 16
click at [934, 239] on span "PPMM VIA SANO" at bounding box center [968, 238] width 107 height 16
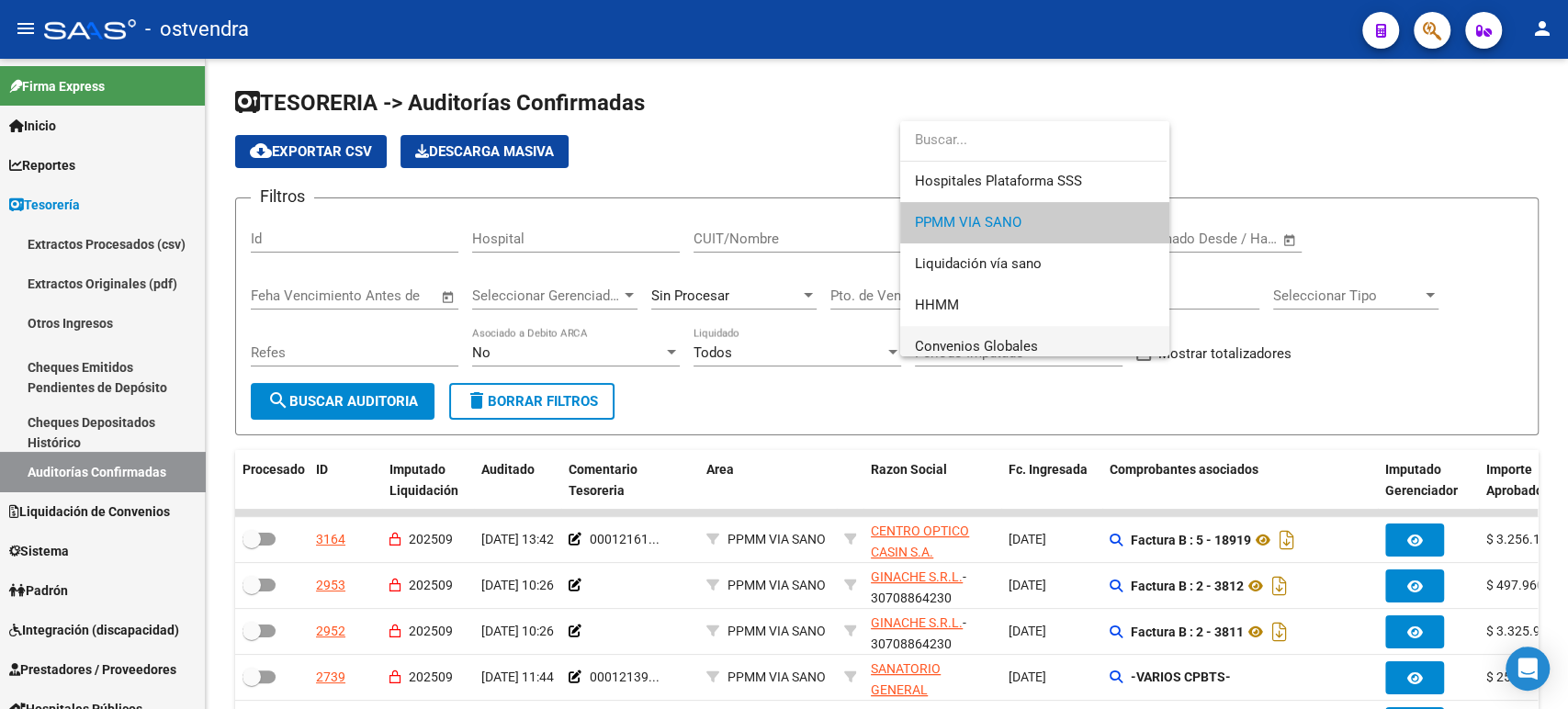
scroll to position [384, 0]
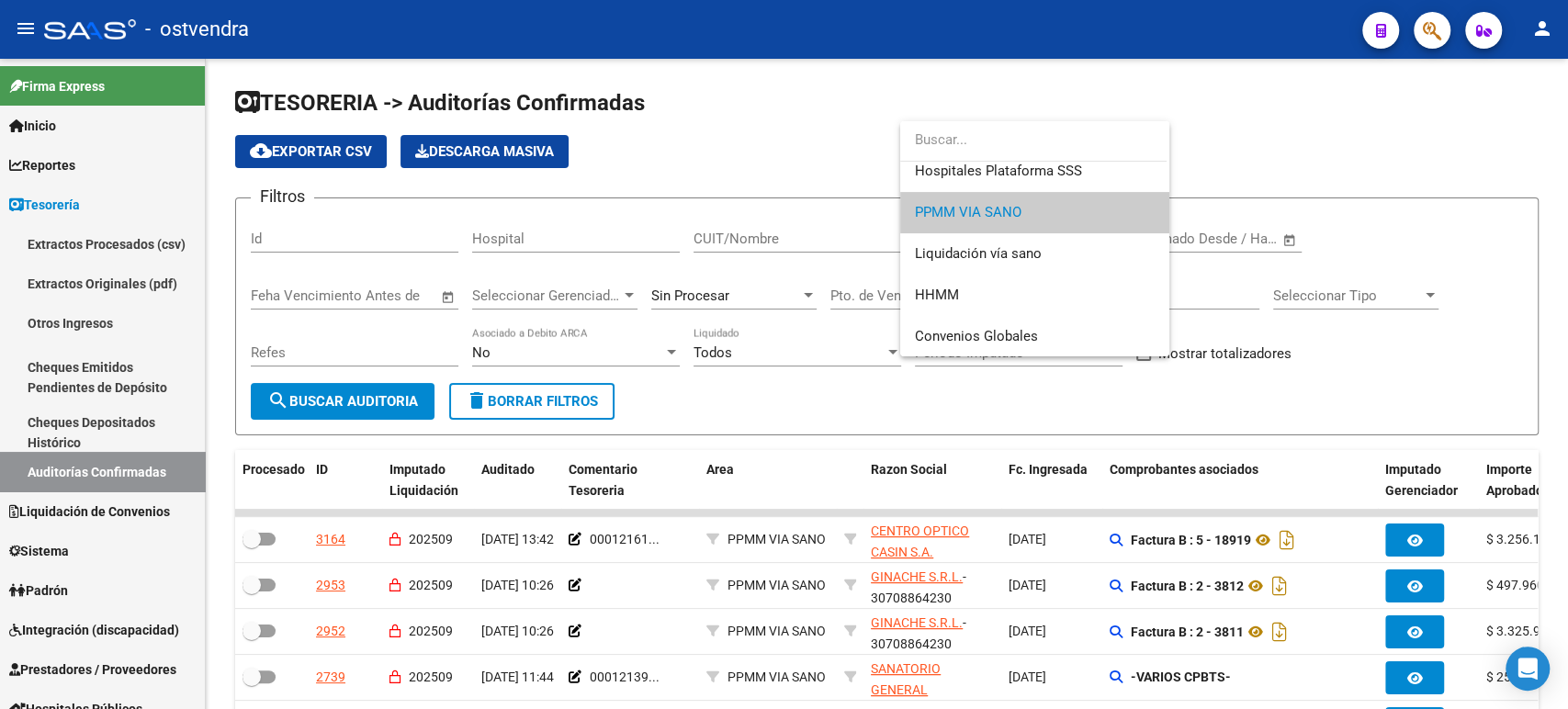
click at [73, 508] on div at bounding box center [784, 354] width 1568 height 709
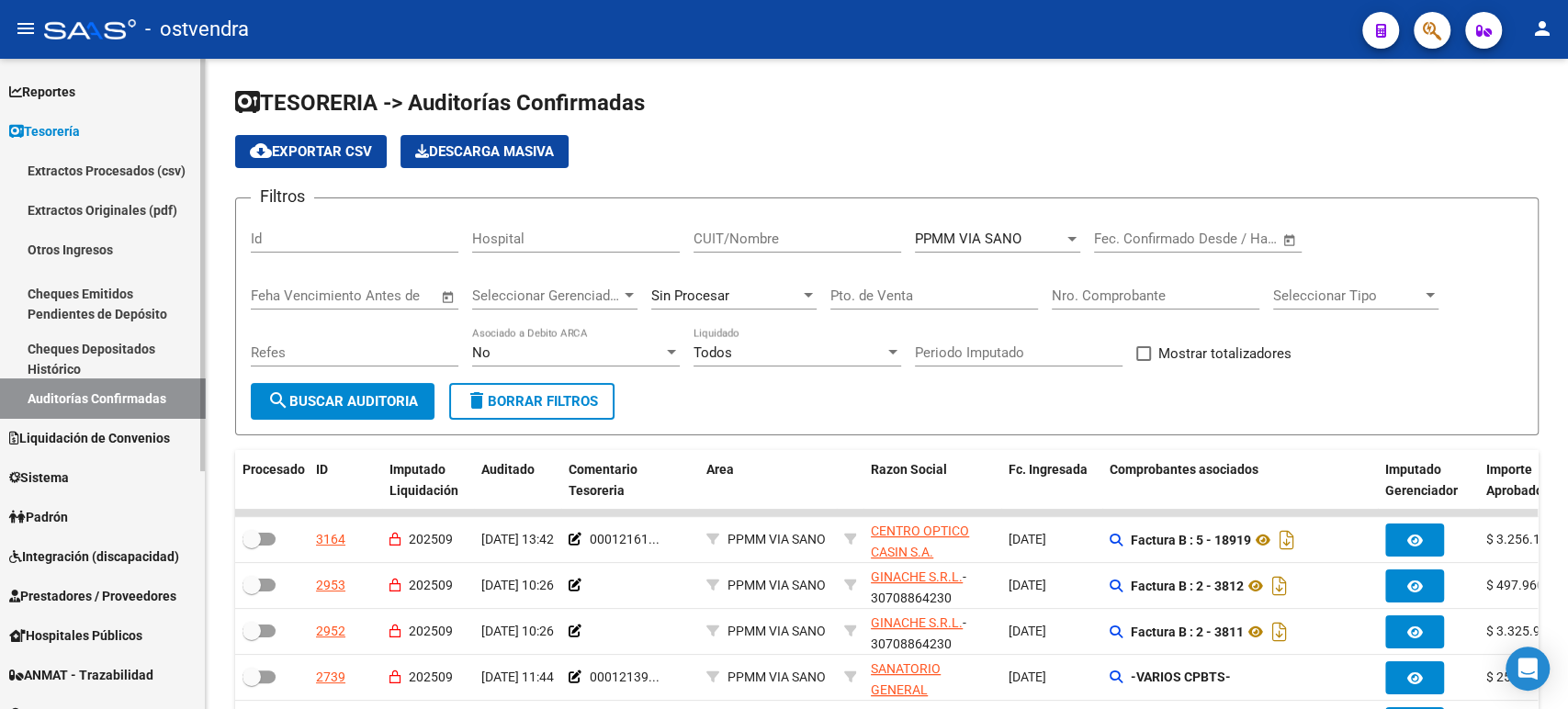
scroll to position [102, 0]
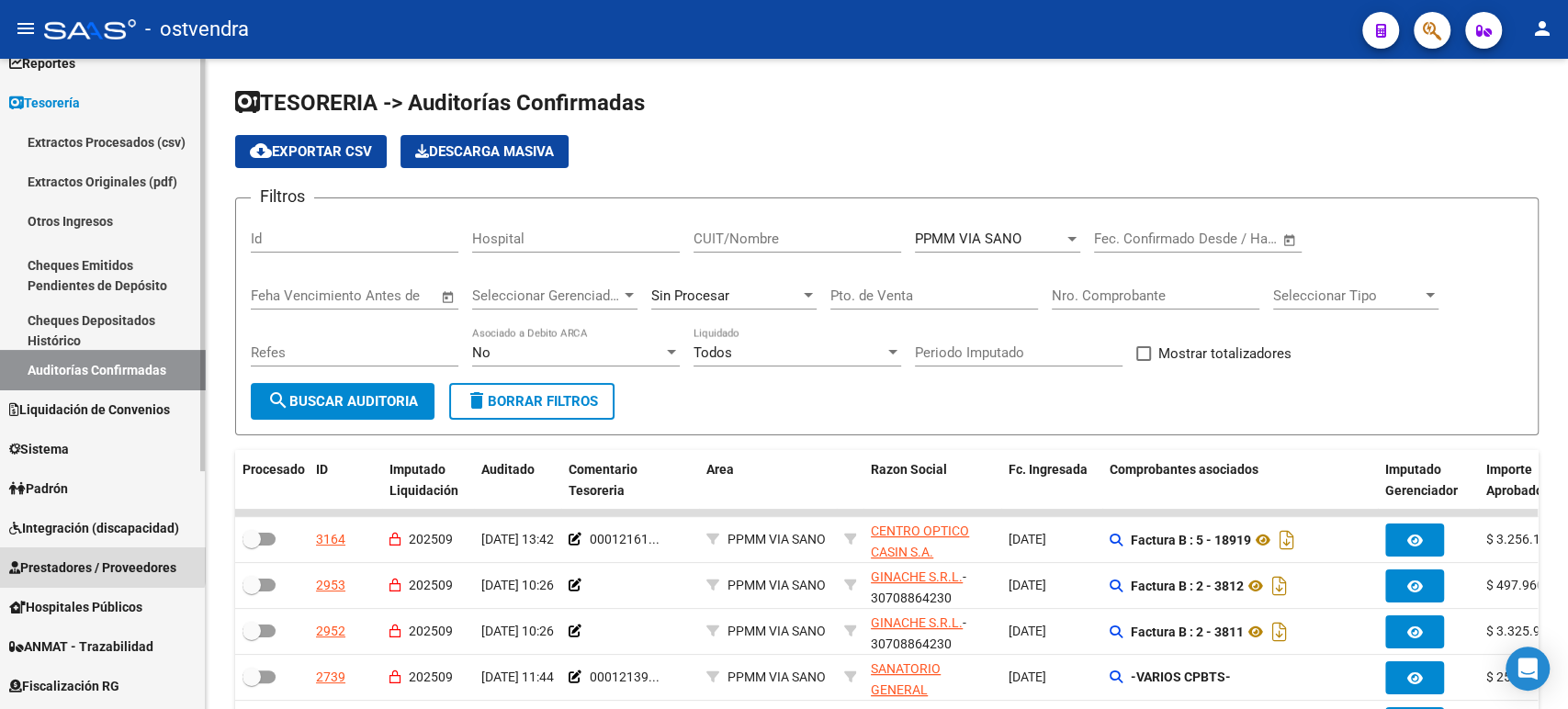
click at [98, 561] on span "Prestadores / Proveedores" at bounding box center [93, 567] width 167 height 20
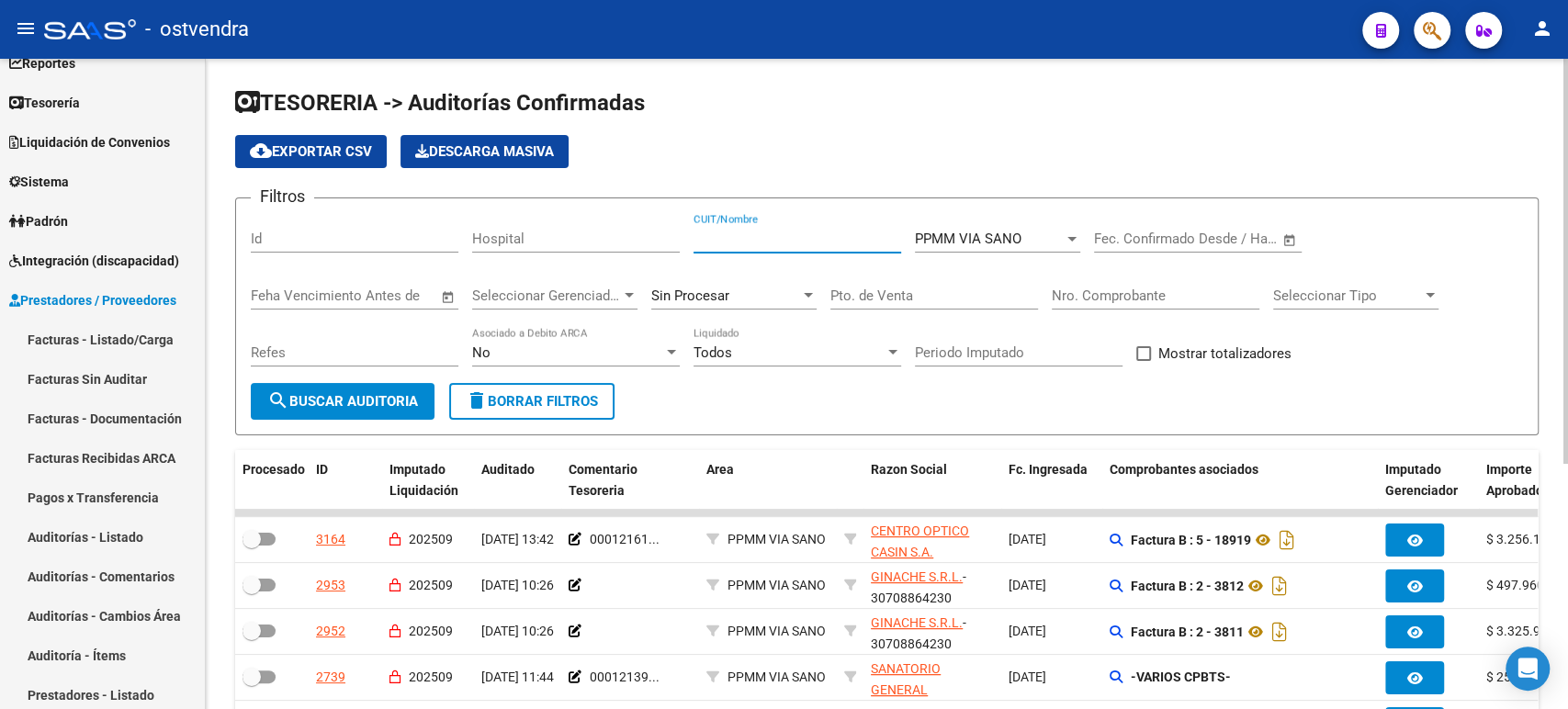
click at [743, 233] on input "CUIT/Nombre" at bounding box center [797, 238] width 208 height 16
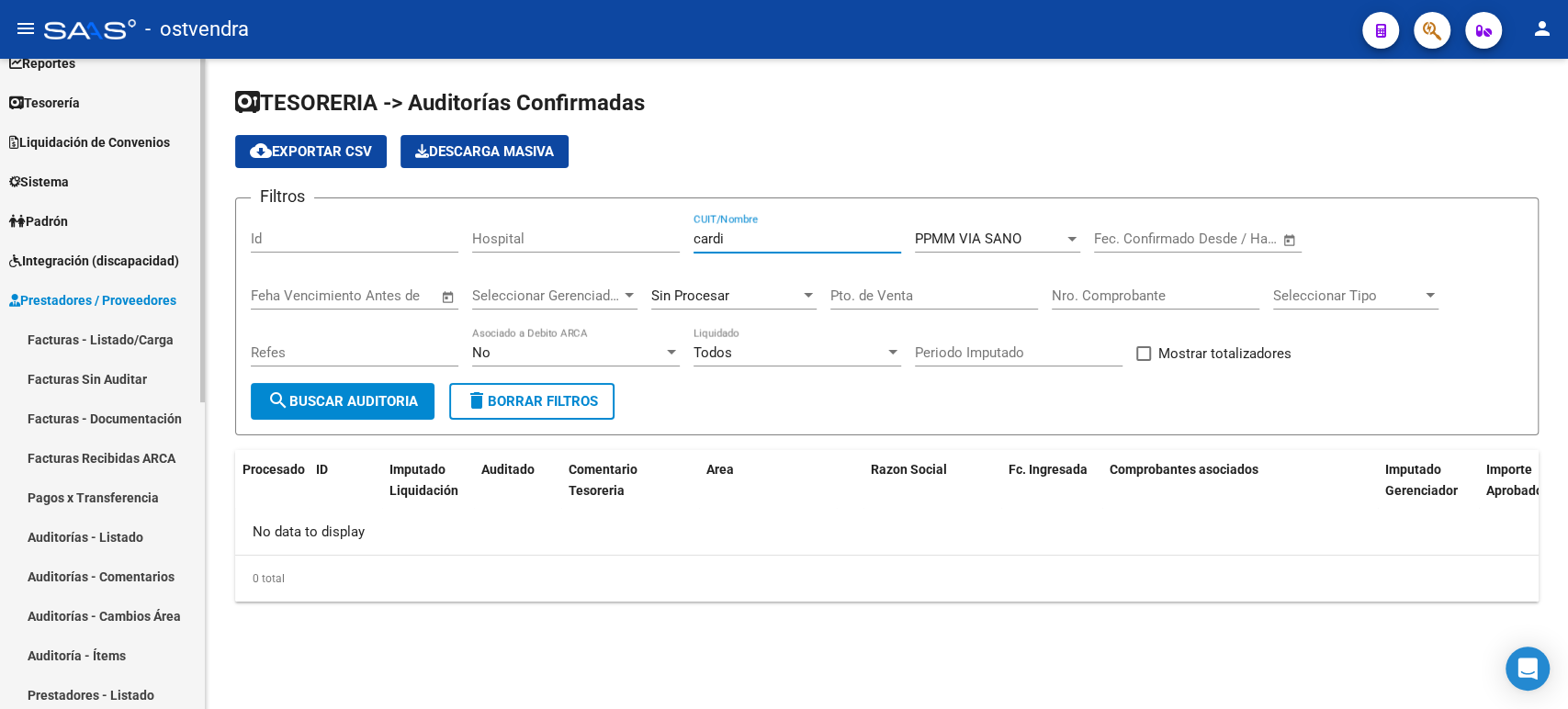
type input "cardi"
click at [61, 330] on link "Facturas - Listado/Carga" at bounding box center [102, 339] width 205 height 39
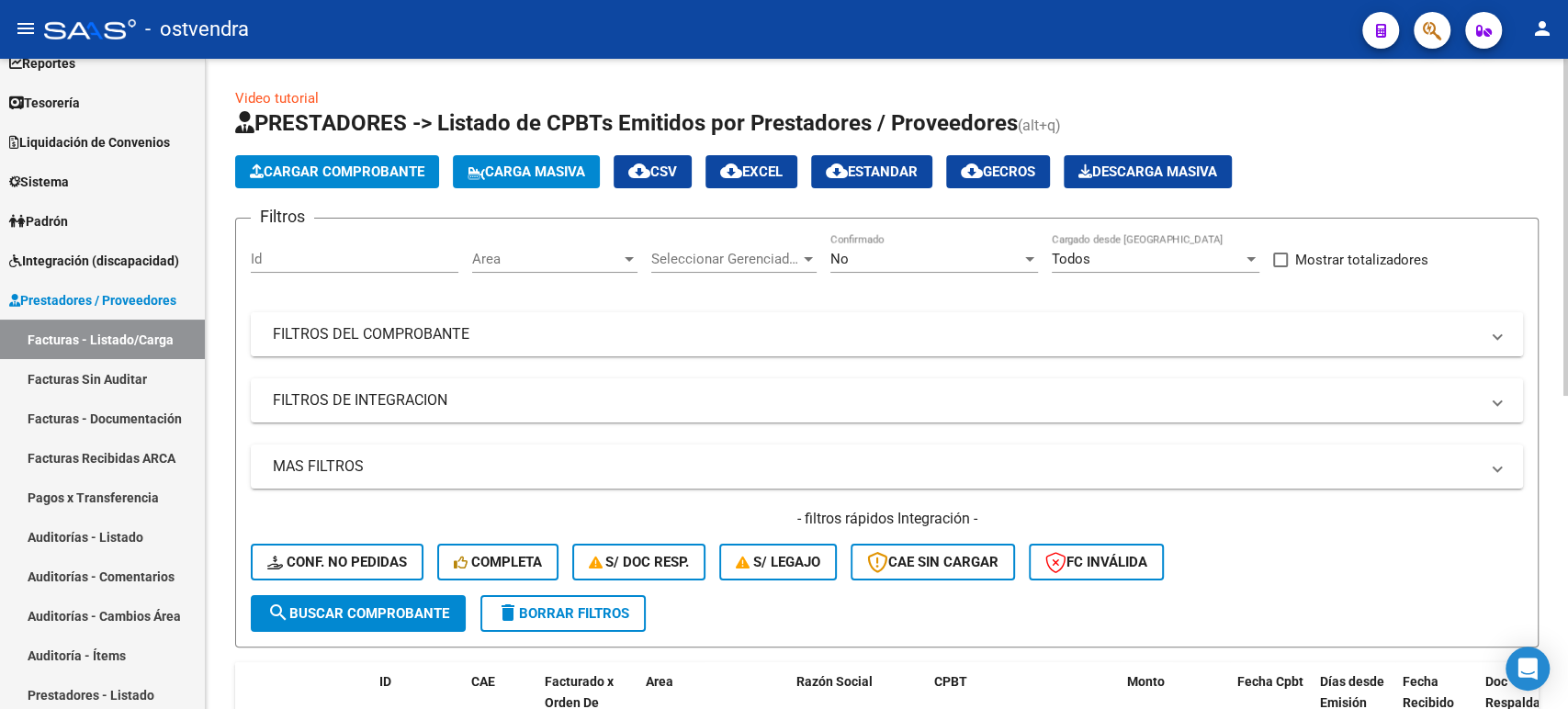
click at [373, 336] on mat-panel-title "FILTROS DEL COMPROBANTE" at bounding box center [876, 334] width 1207 height 20
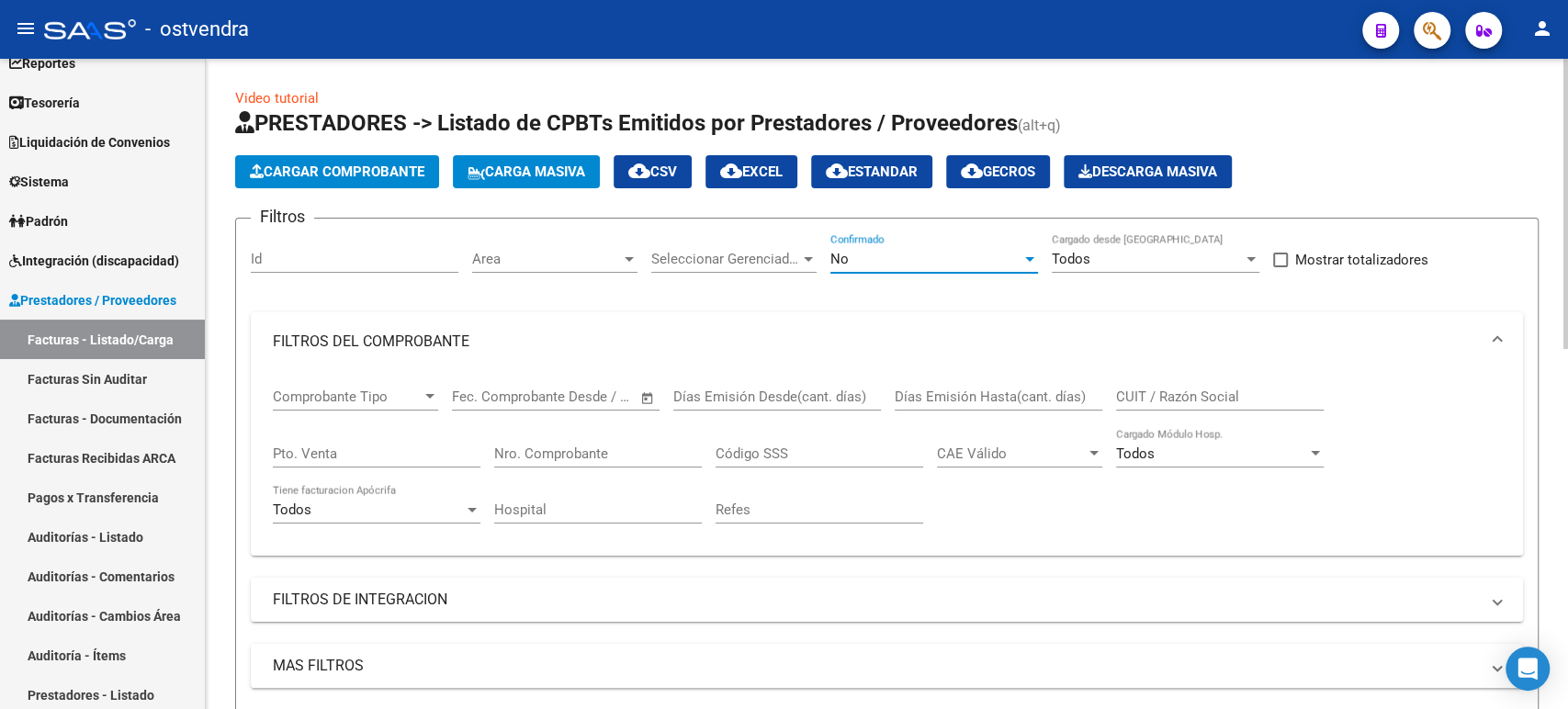
click at [905, 257] on div "No" at bounding box center [925, 258] width 191 height 16
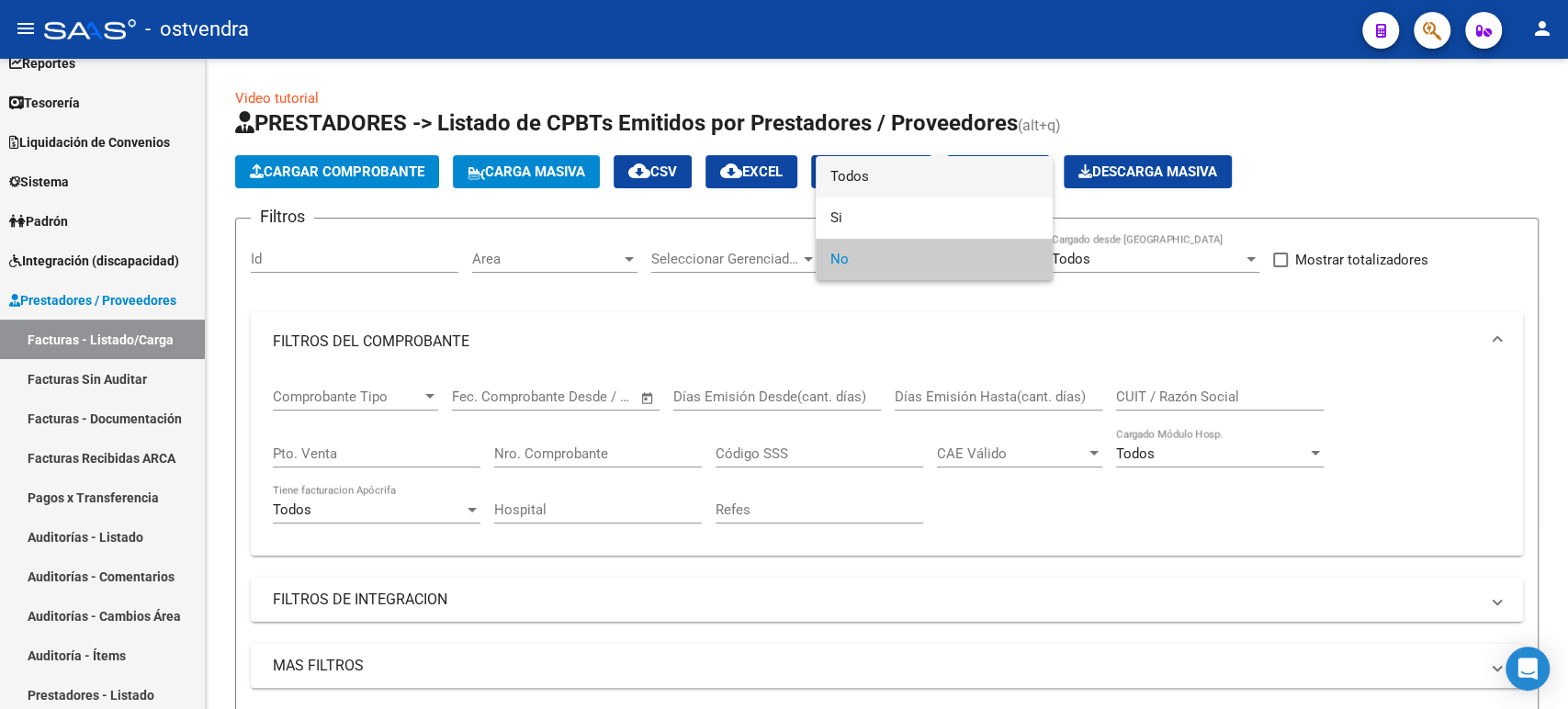
click at [851, 183] on span "Todos" at bounding box center [934, 177] width 208 height 41
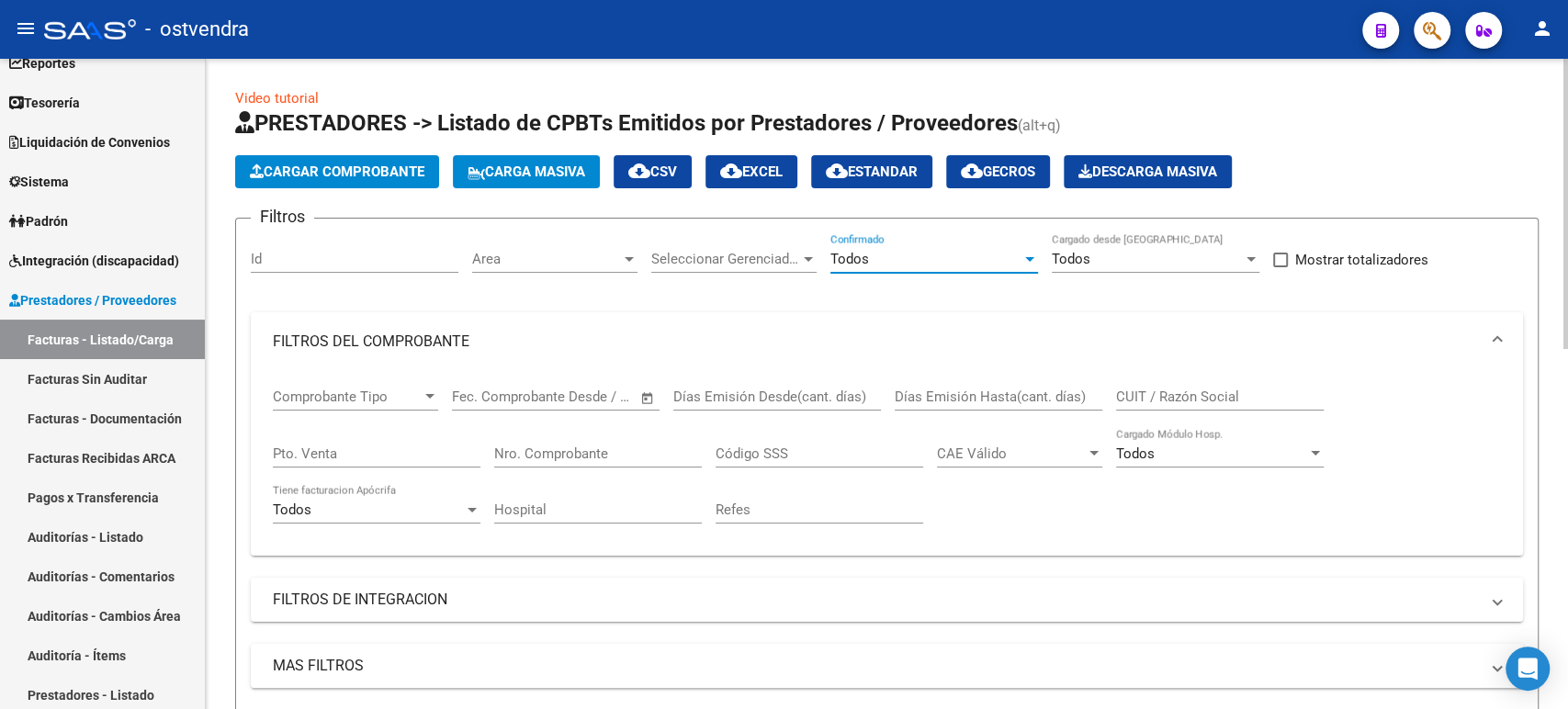
click at [1156, 382] on div "CUIT / Razón Social" at bounding box center [1220, 390] width 208 height 39
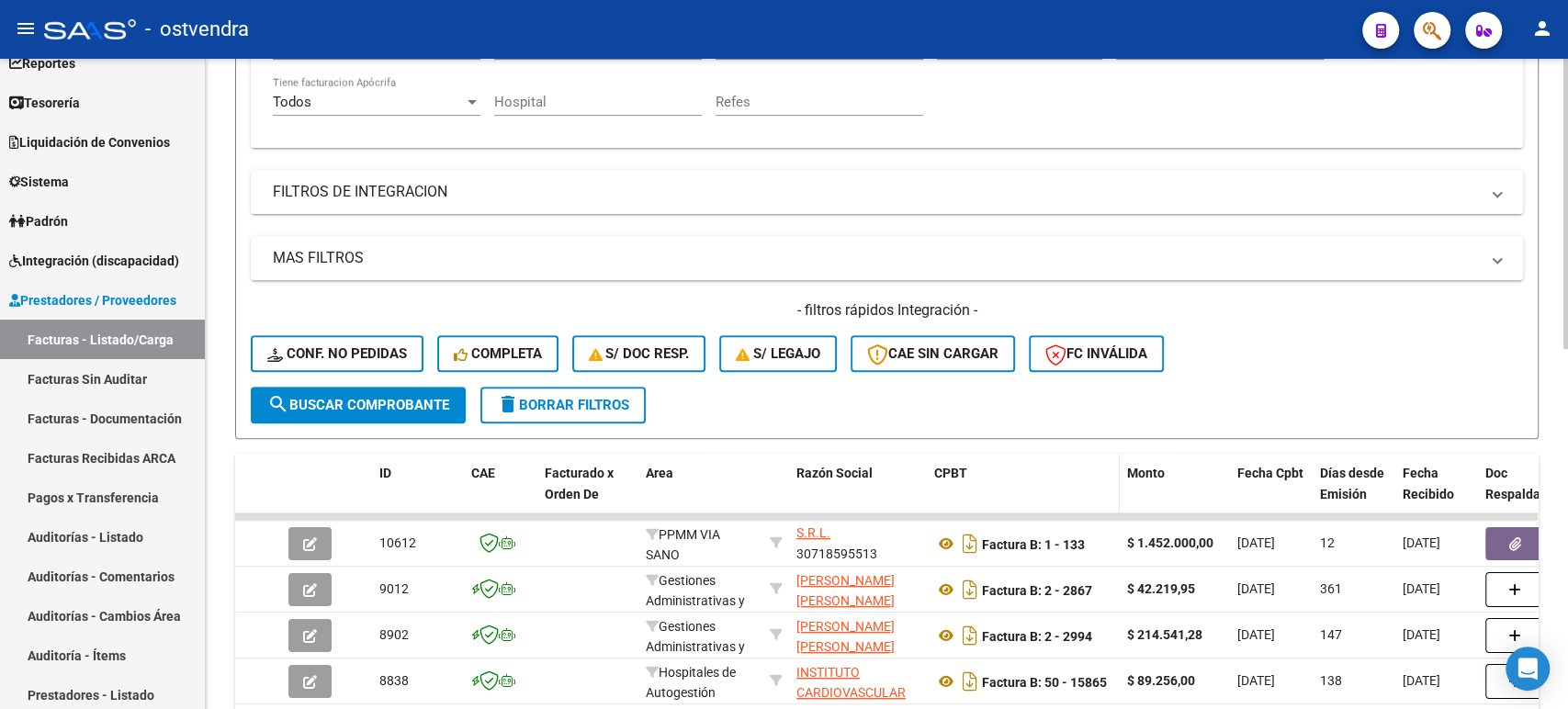
scroll to position [24, 0]
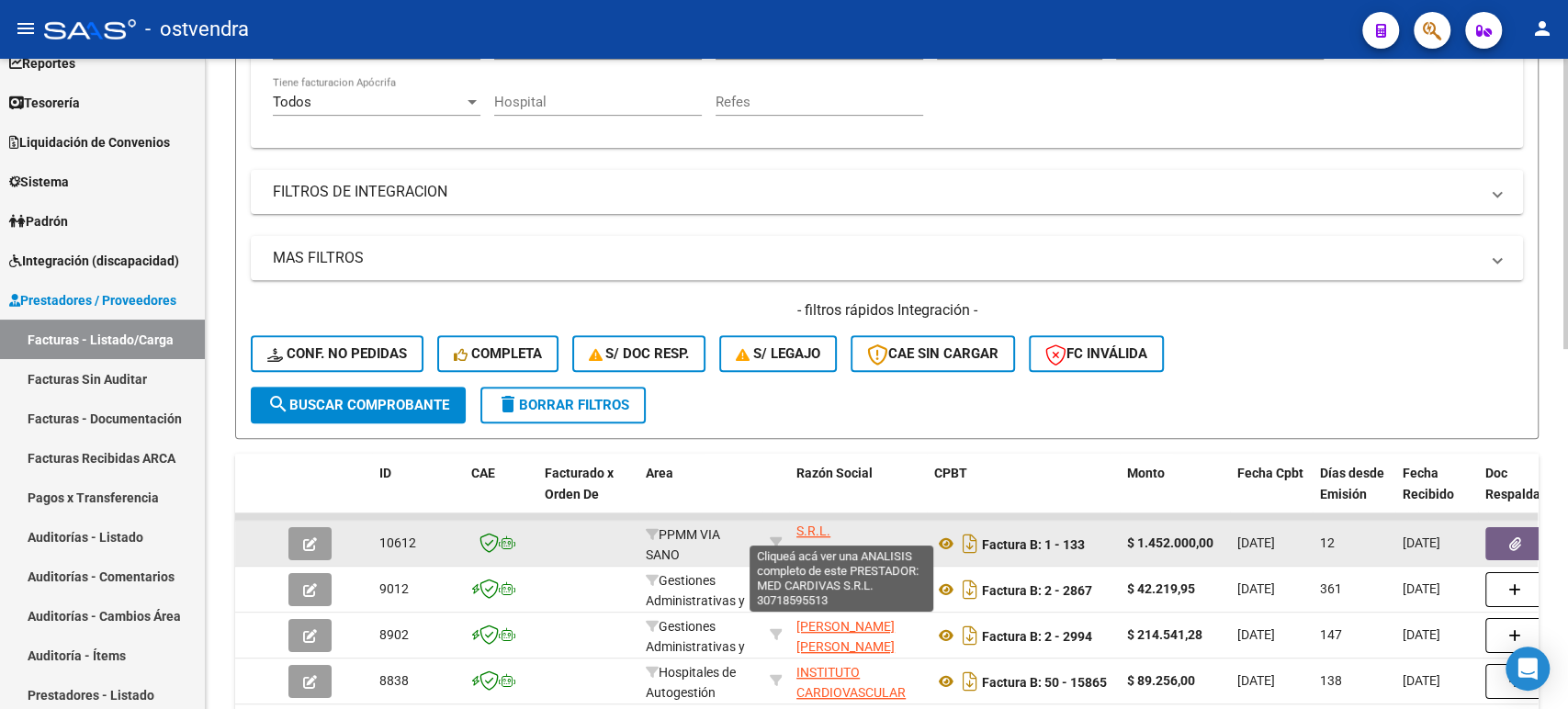
type input "card"
click at [809, 535] on span "MED CARDIVAS S.R.L." at bounding box center [841, 521] width 89 height 36
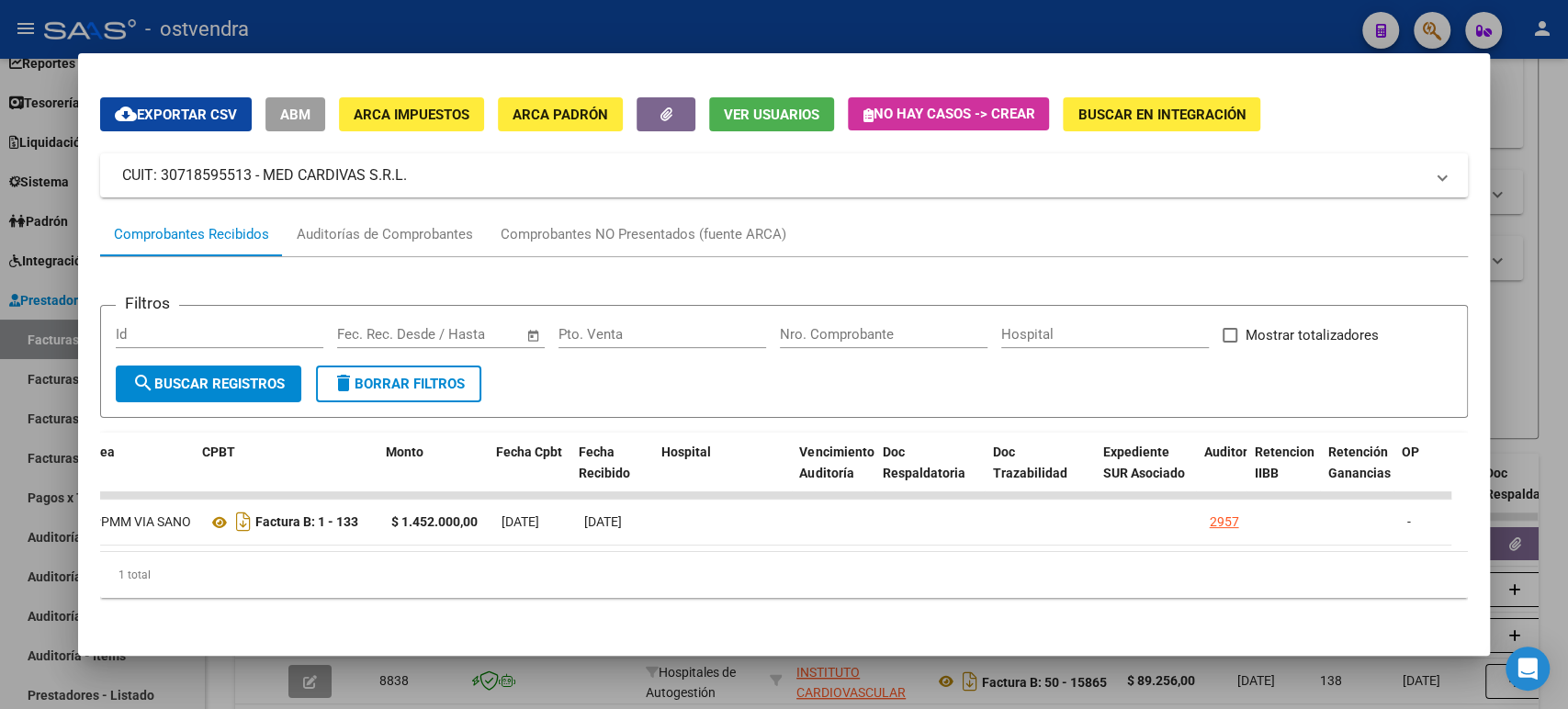
scroll to position [0, 0]
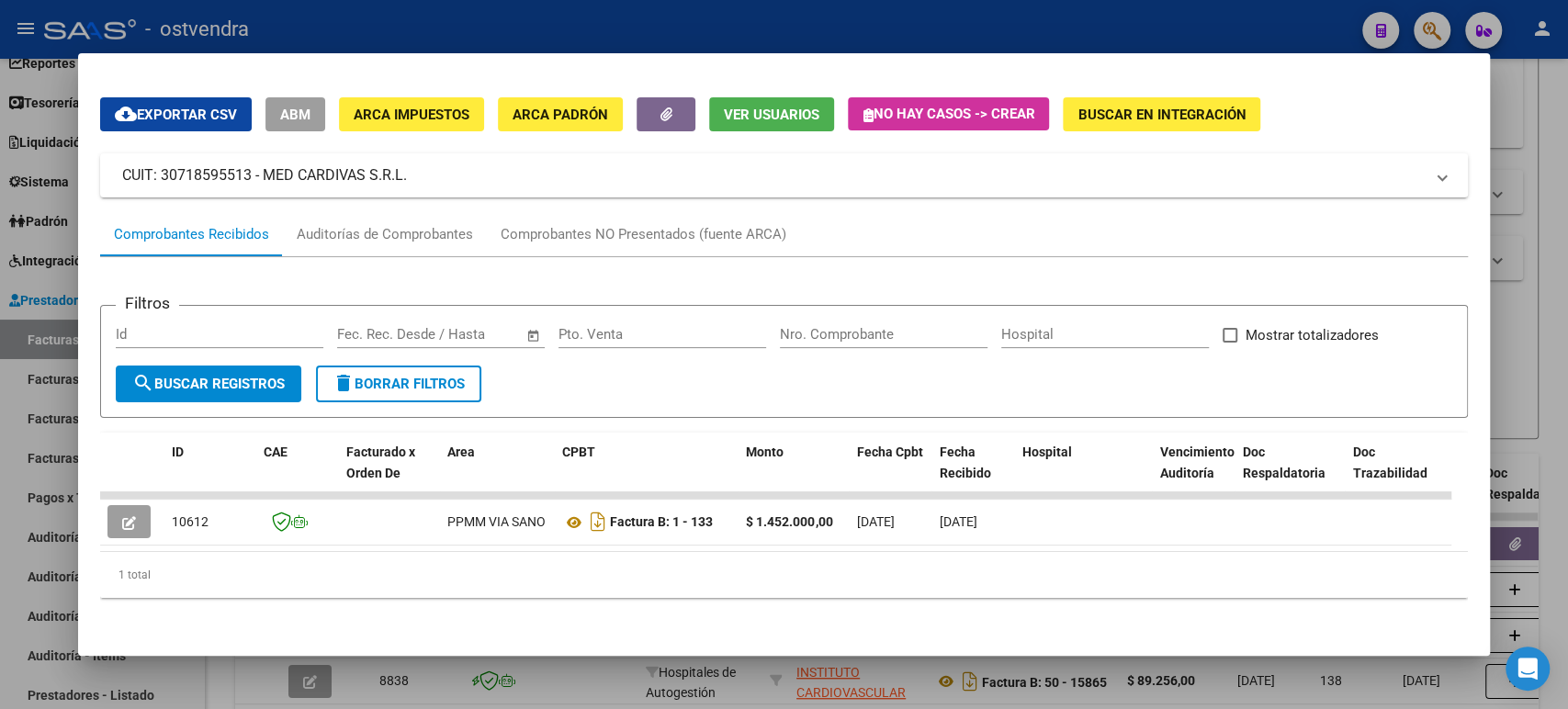
click at [1562, 354] on div at bounding box center [784, 354] width 1568 height 709
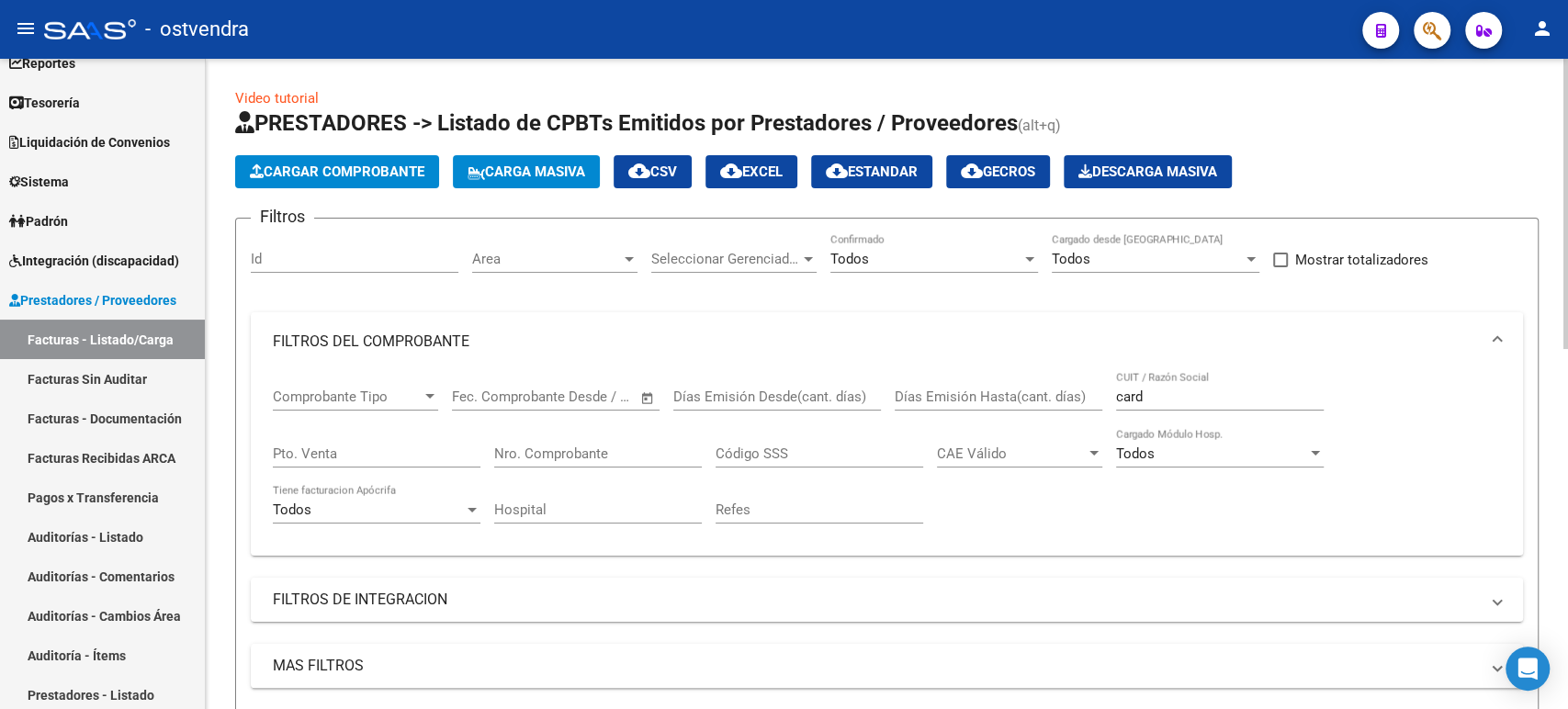
drag, startPoint x: 1167, startPoint y: 377, endPoint x: 1164, endPoint y: 387, distance: 10.4
click at [1167, 378] on div "card CUIT / Razón Social" at bounding box center [1220, 390] width 208 height 39
click at [1163, 389] on input "card" at bounding box center [1220, 397] width 208 height 16
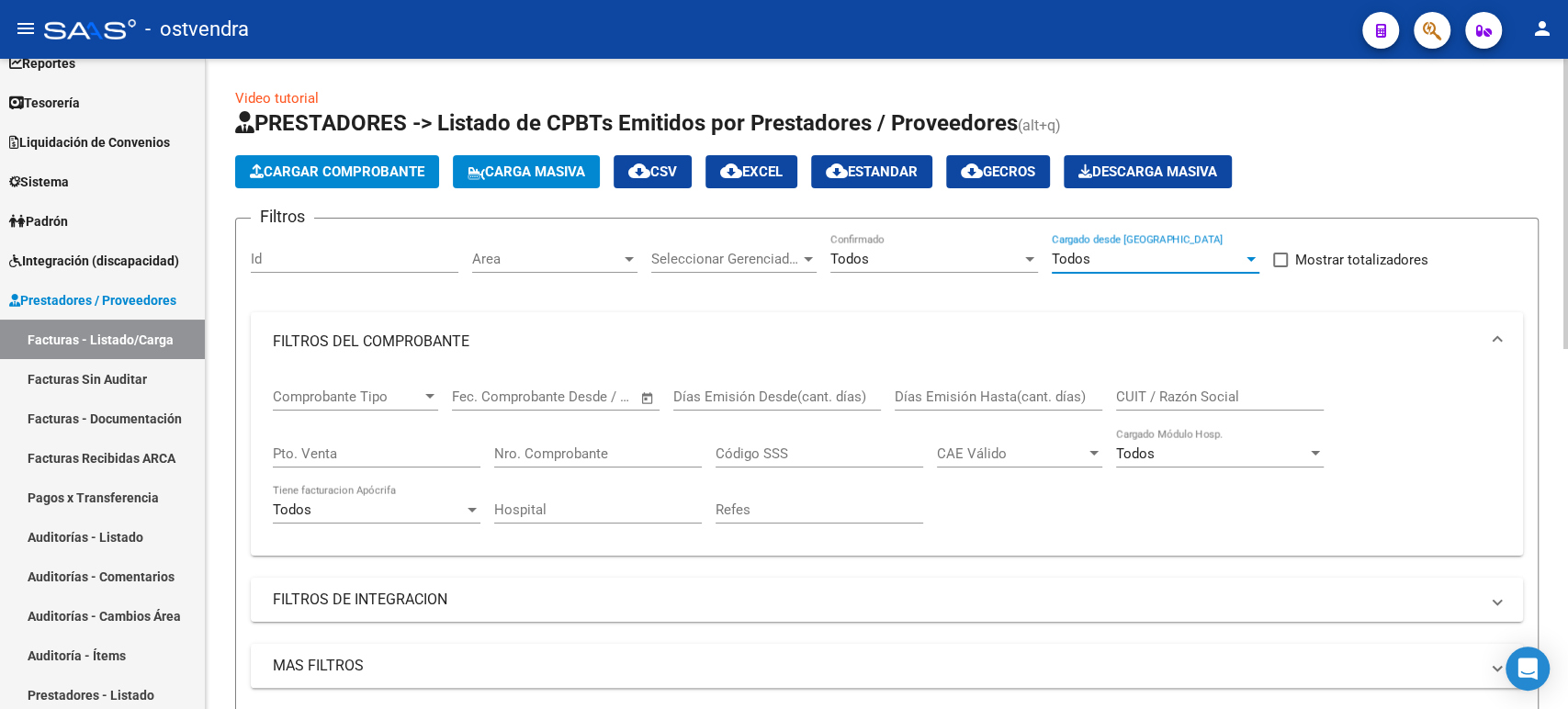
click at [1114, 261] on div "Todos" at bounding box center [1147, 258] width 191 height 16
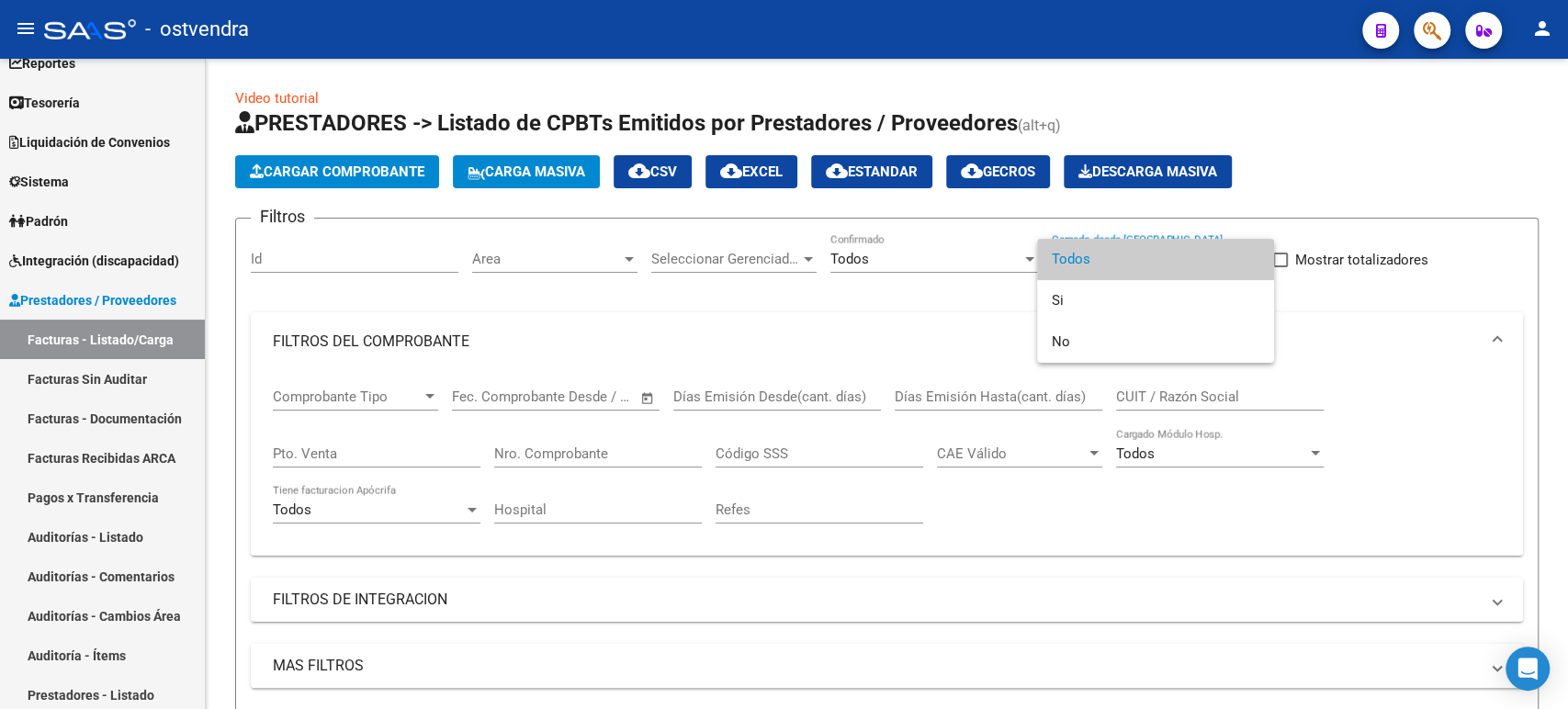
click at [630, 326] on div at bounding box center [784, 354] width 1568 height 709
click at [575, 262] on span "Area" at bounding box center [547, 258] width 149 height 16
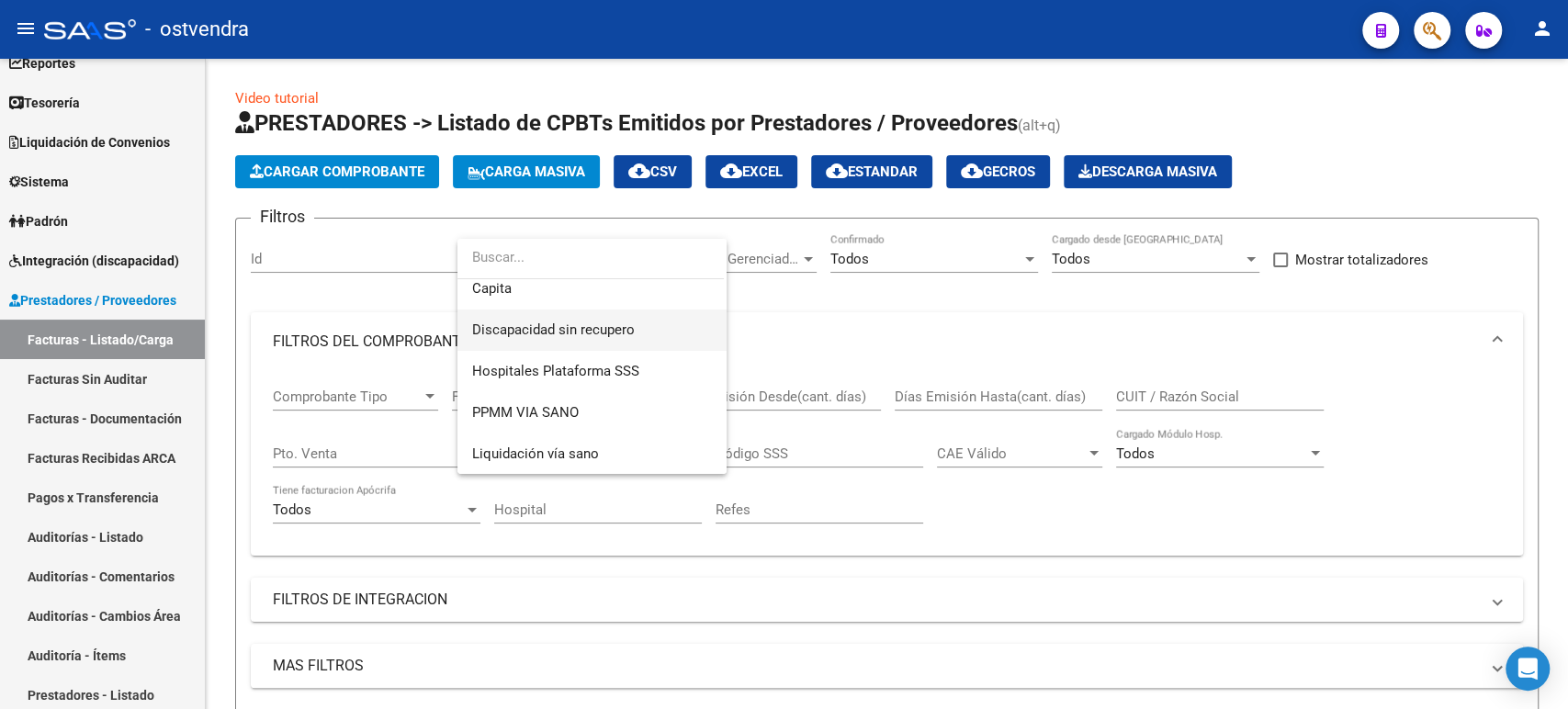
scroll to position [384, 0]
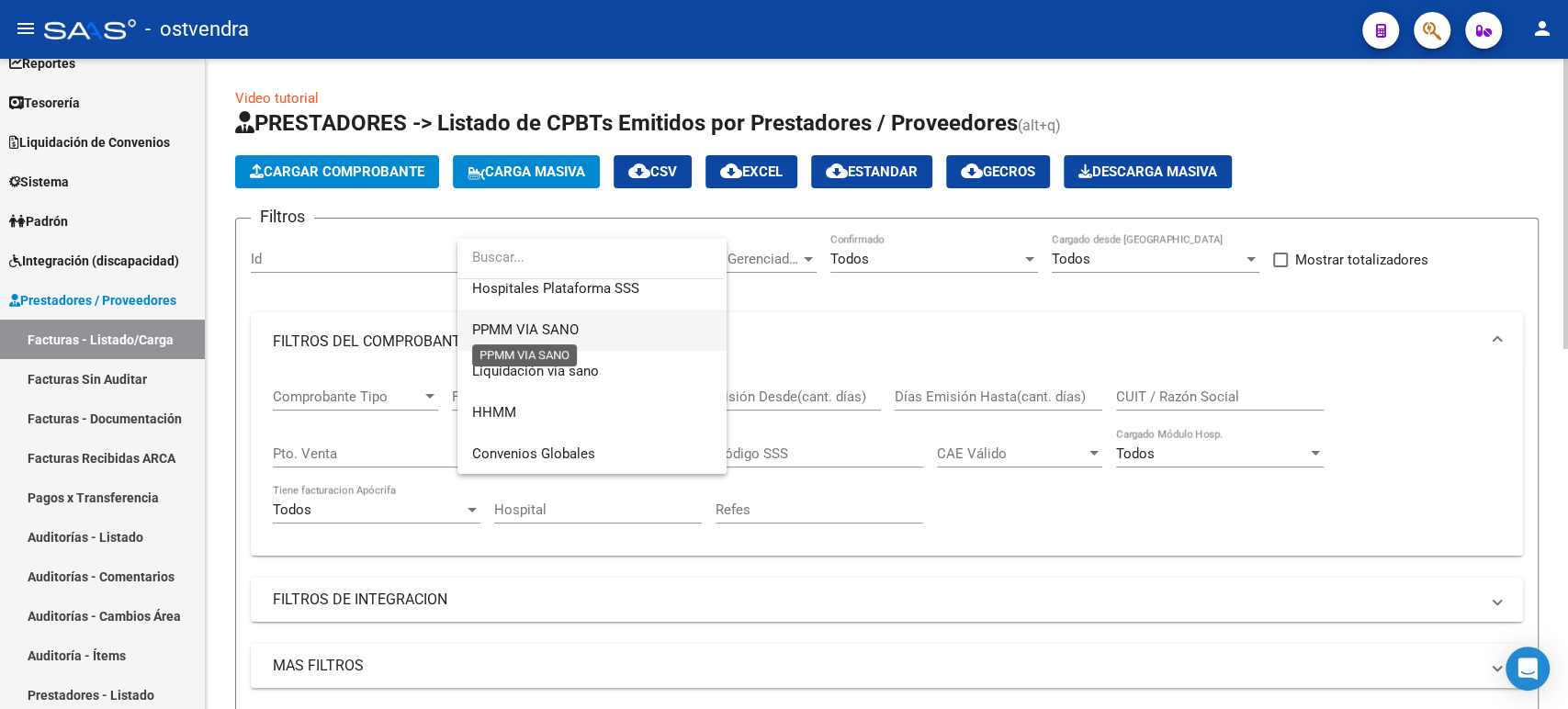
click at [563, 327] on span "PPMM VIA SANO" at bounding box center [526, 330] width 107 height 16
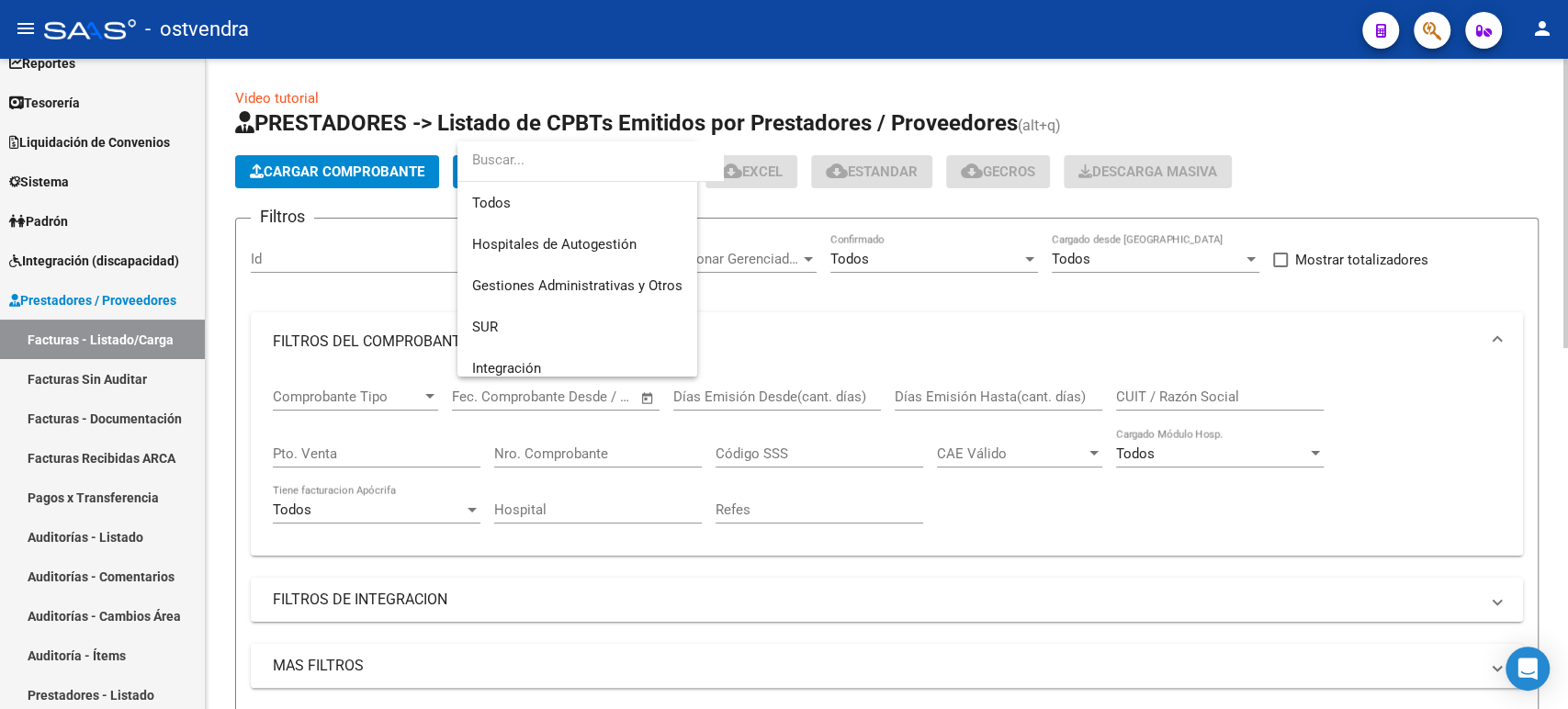
scroll to position [357, 0]
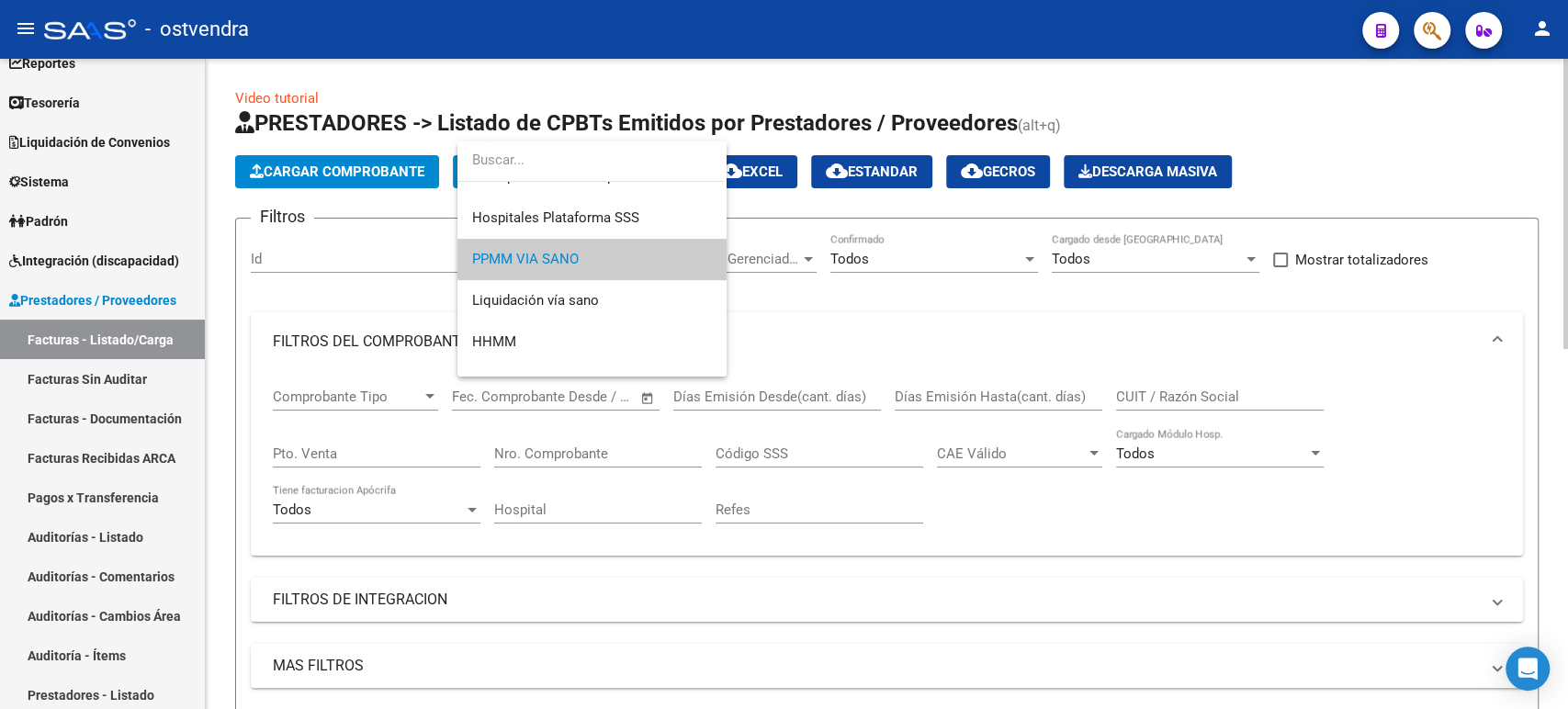
click at [603, 270] on span "PPMM VIA SANO" at bounding box center [593, 259] width 240 height 41
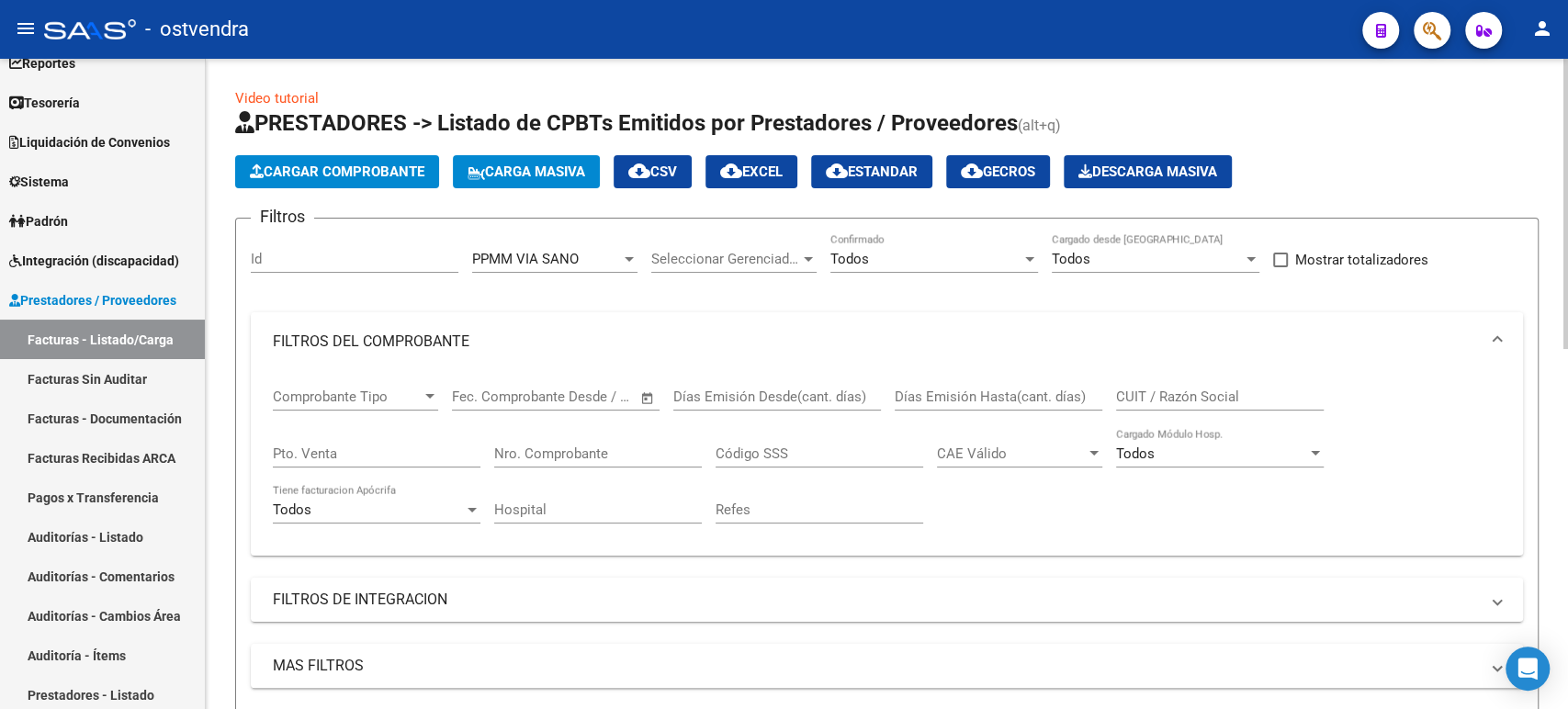
click at [1187, 294] on div "Filtros Id PPMM VIA SANO Area Seleccionar Gerenciador Seleccionar Gerenciador T…" at bounding box center [887, 514] width 1272 height 561
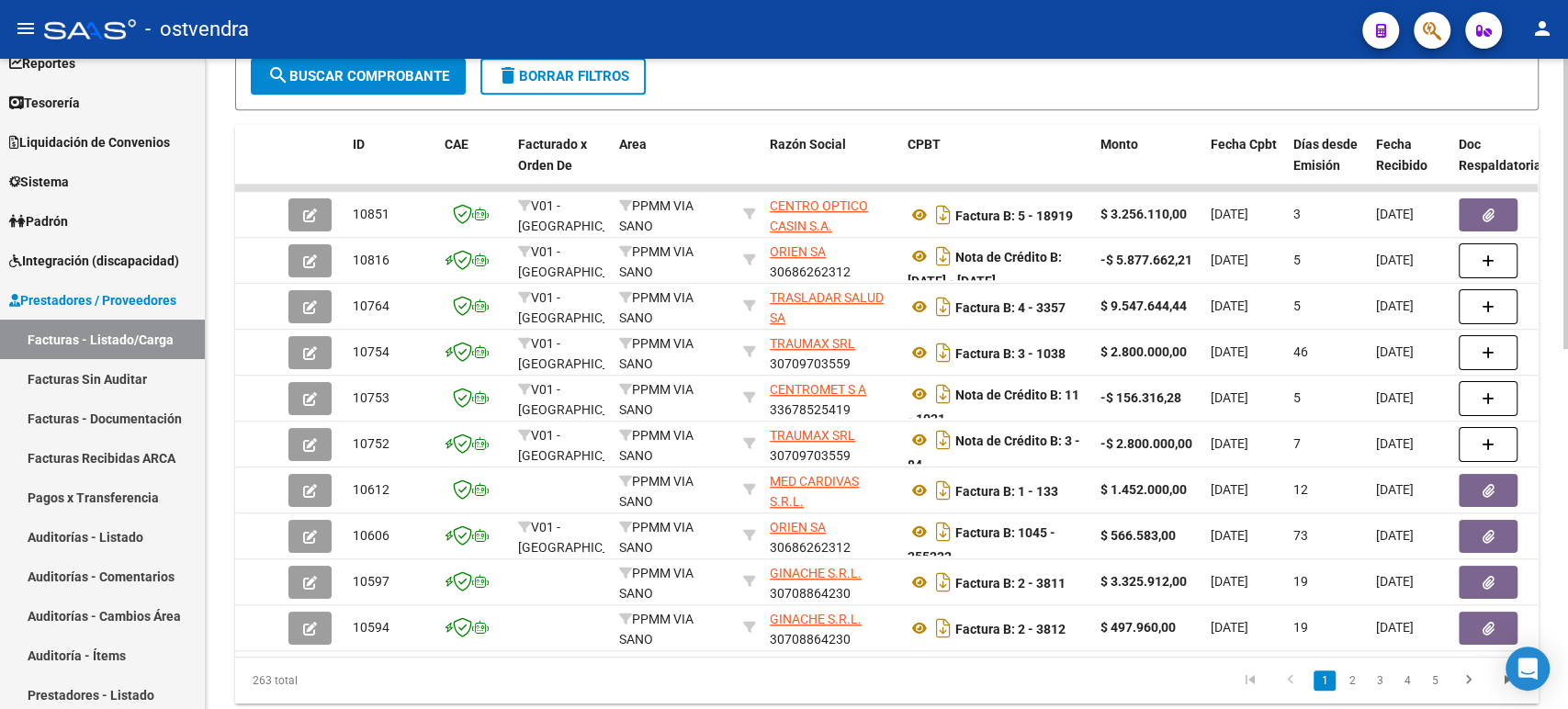
scroll to position [743, 0]
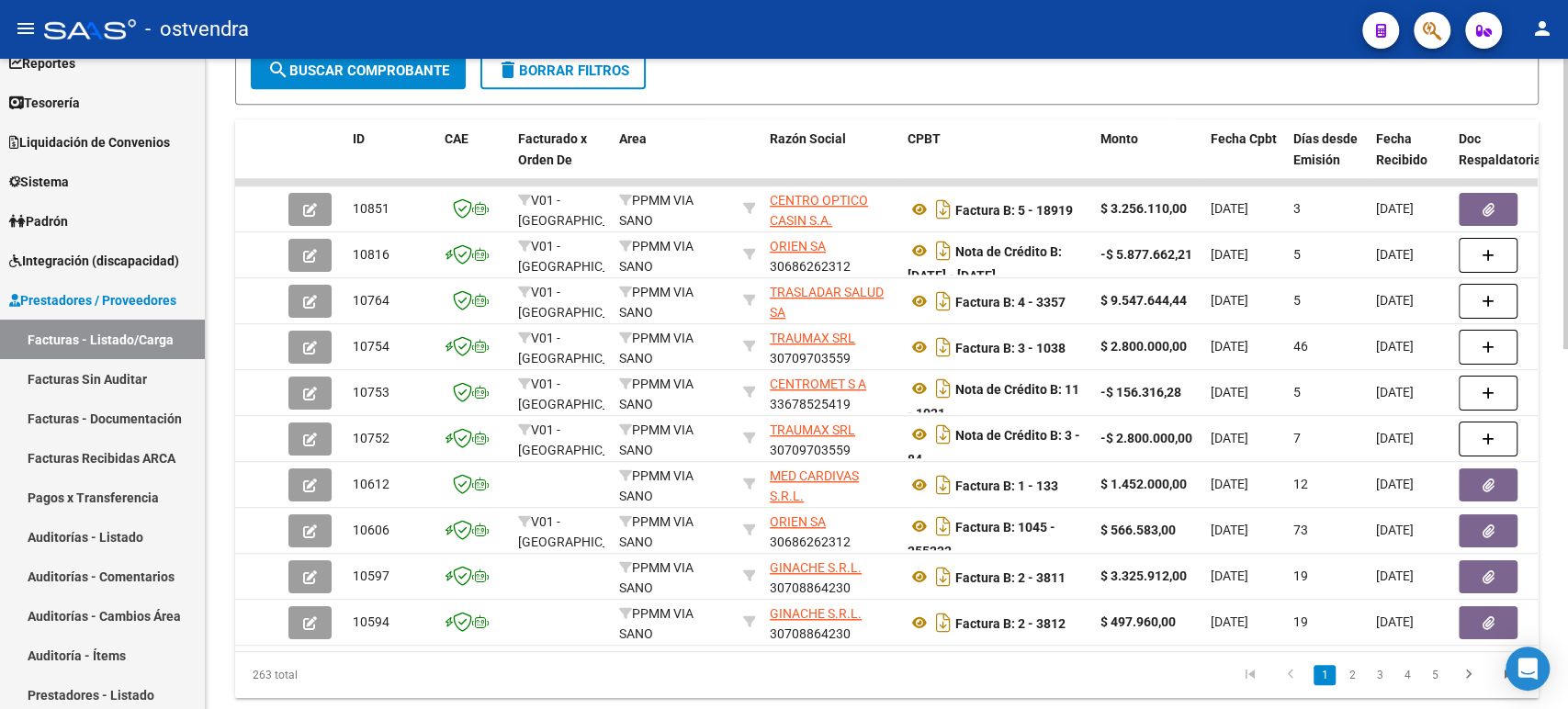
drag, startPoint x: 648, startPoint y: 697, endPoint x: 792, endPoint y: 689, distance: 144.2
click at [792, 689] on div "263 total 1 2 3 4 5" at bounding box center [887, 675] width 1304 height 46
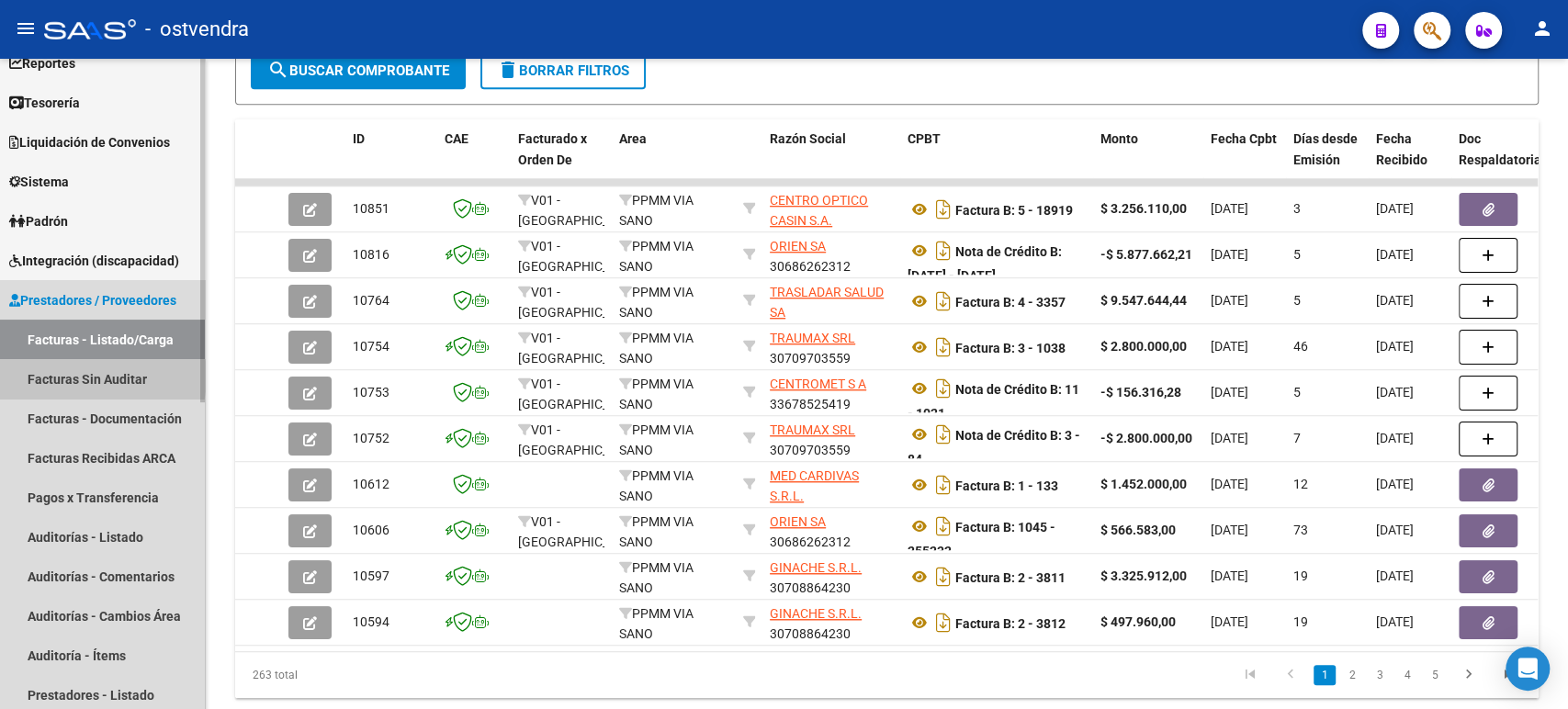
click at [75, 377] on link "Facturas Sin Auditar" at bounding box center [102, 379] width 205 height 39
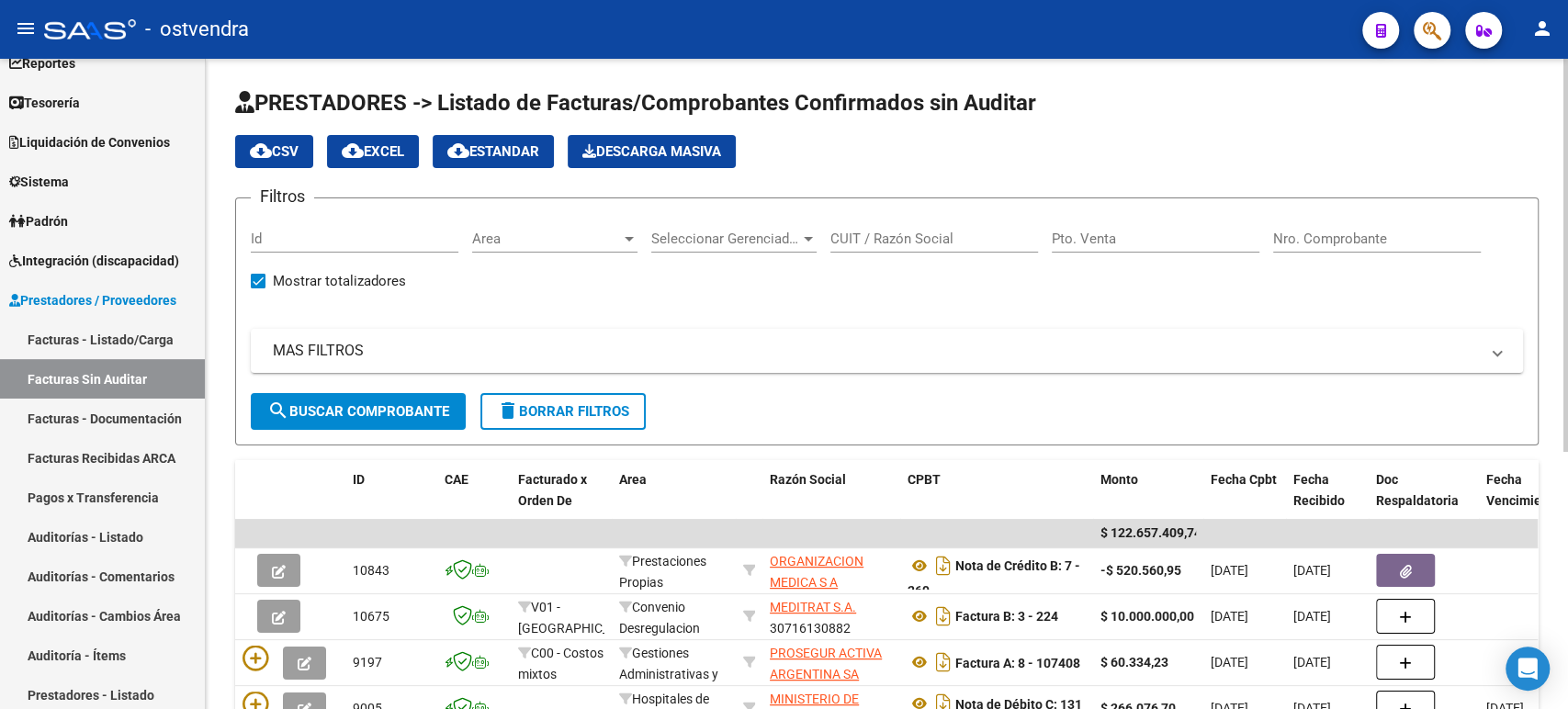
click at [595, 249] on div "Area Area" at bounding box center [555, 232] width 165 height 39
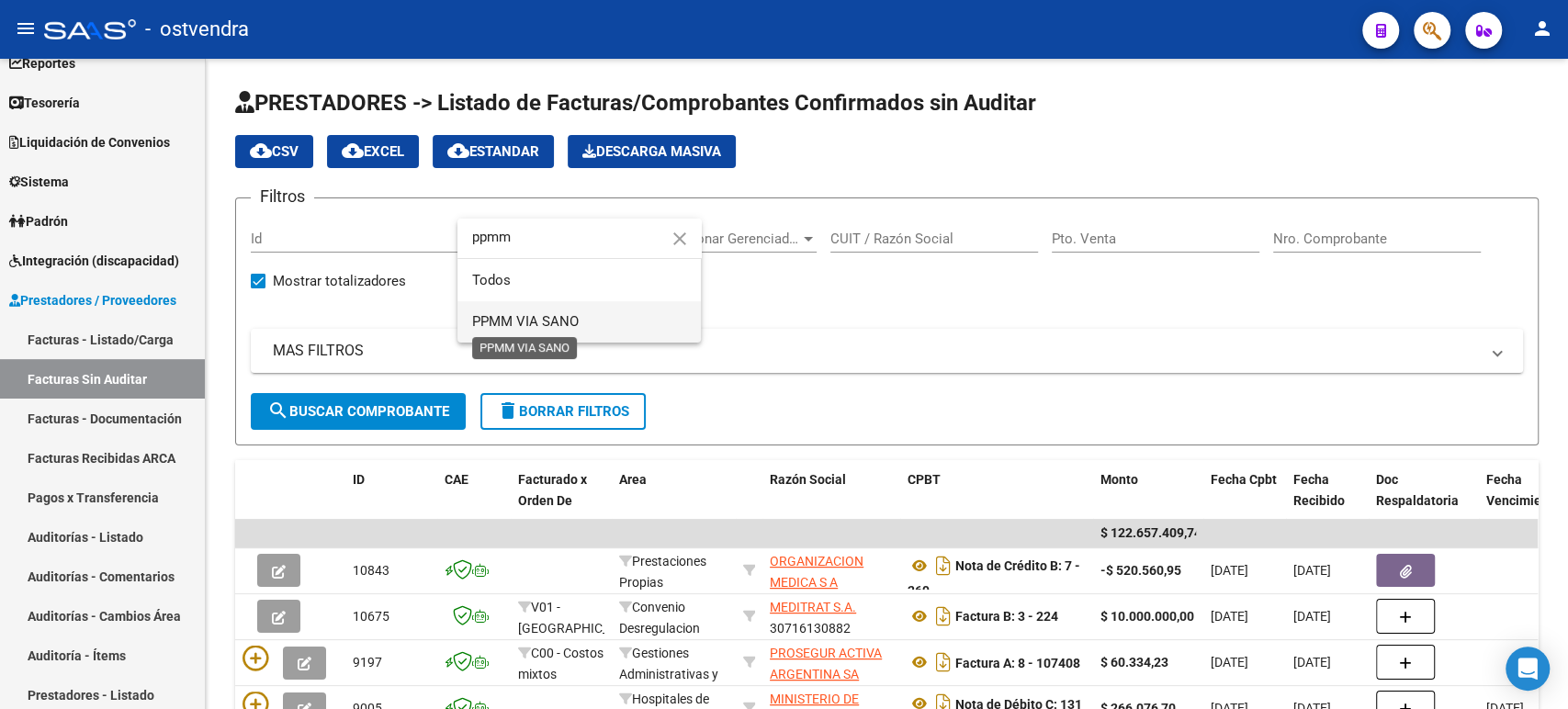
type input "ppmm"
click at [574, 319] on span "PPMM VIA SANO" at bounding box center [526, 321] width 107 height 16
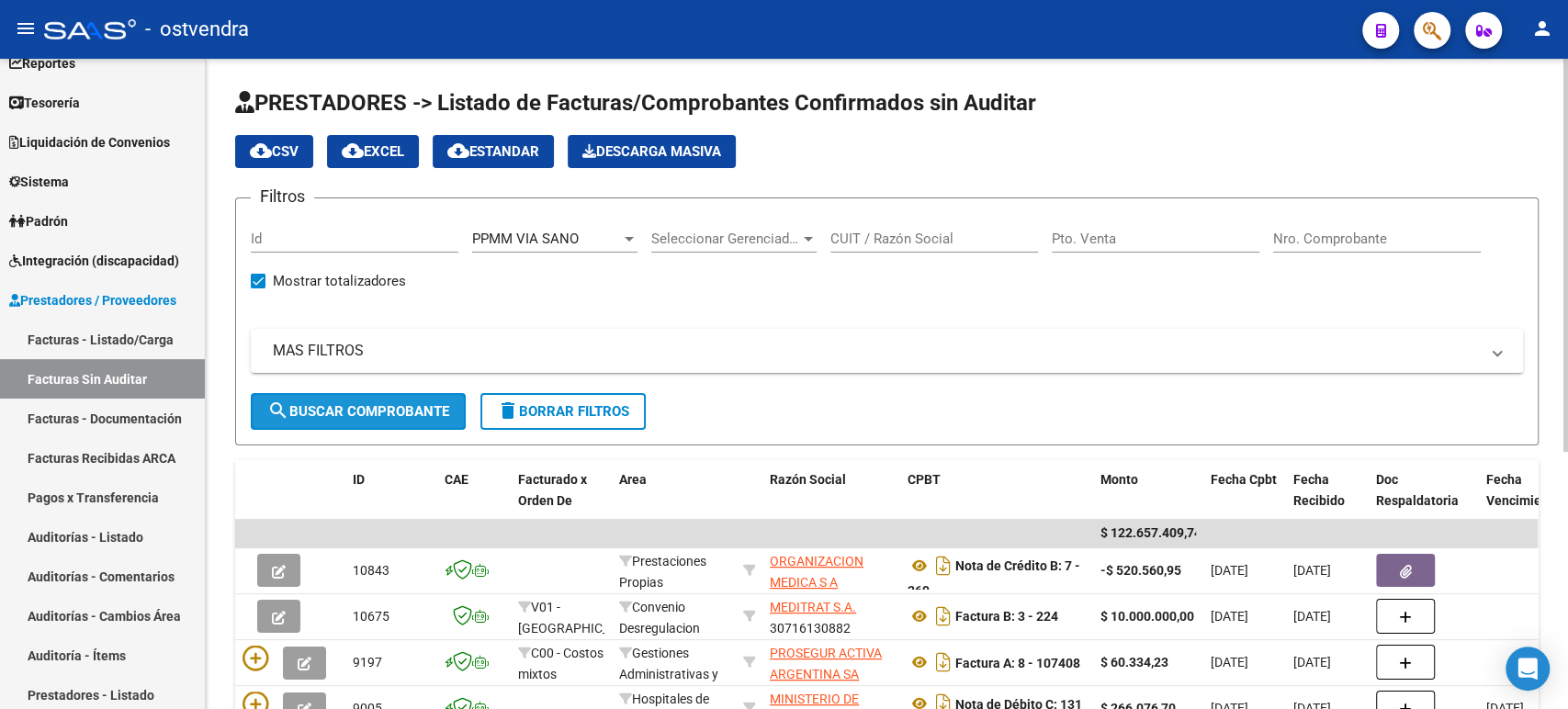
click at [404, 410] on span "search Buscar Comprobante" at bounding box center [357, 411] width 182 height 16
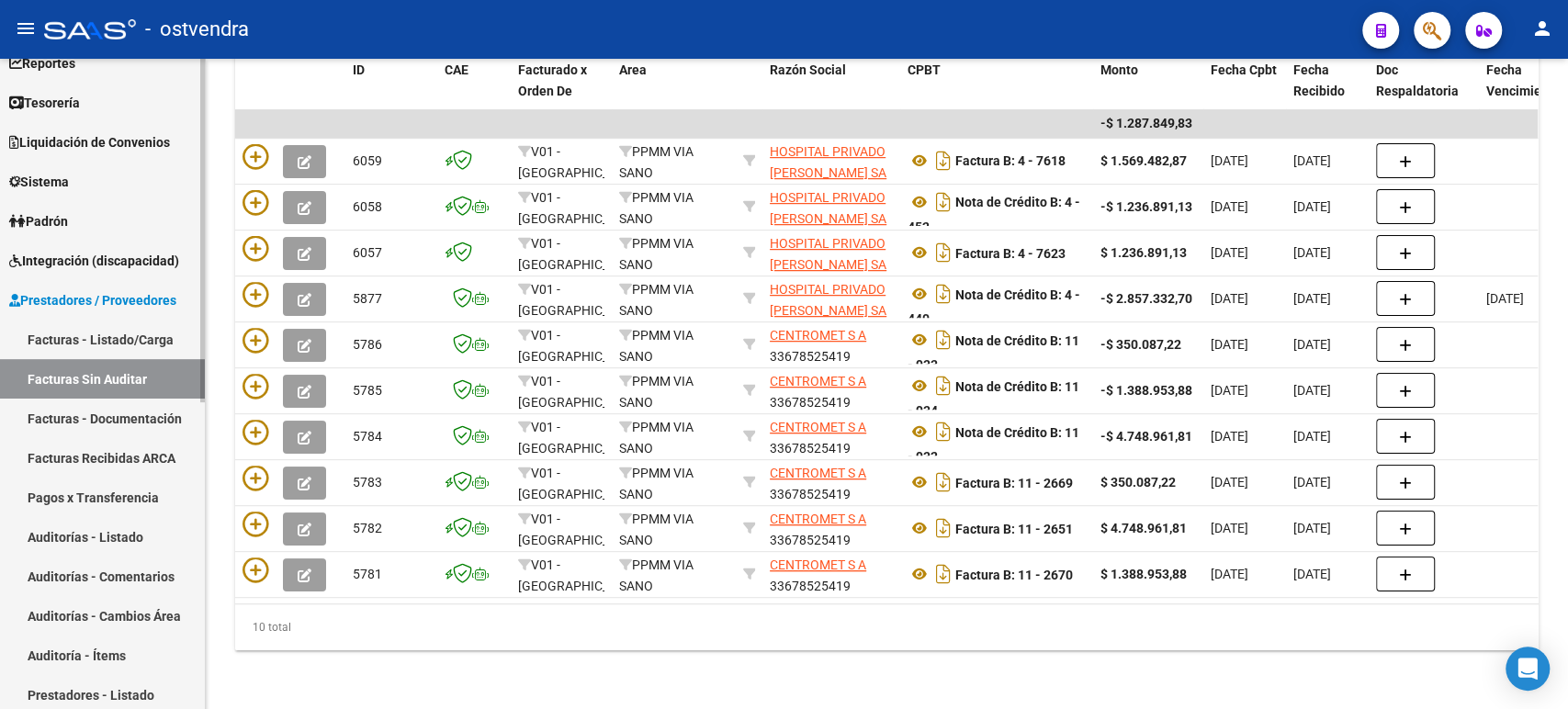
click at [138, 347] on link "Facturas - Listado/Carga" at bounding box center [102, 339] width 205 height 39
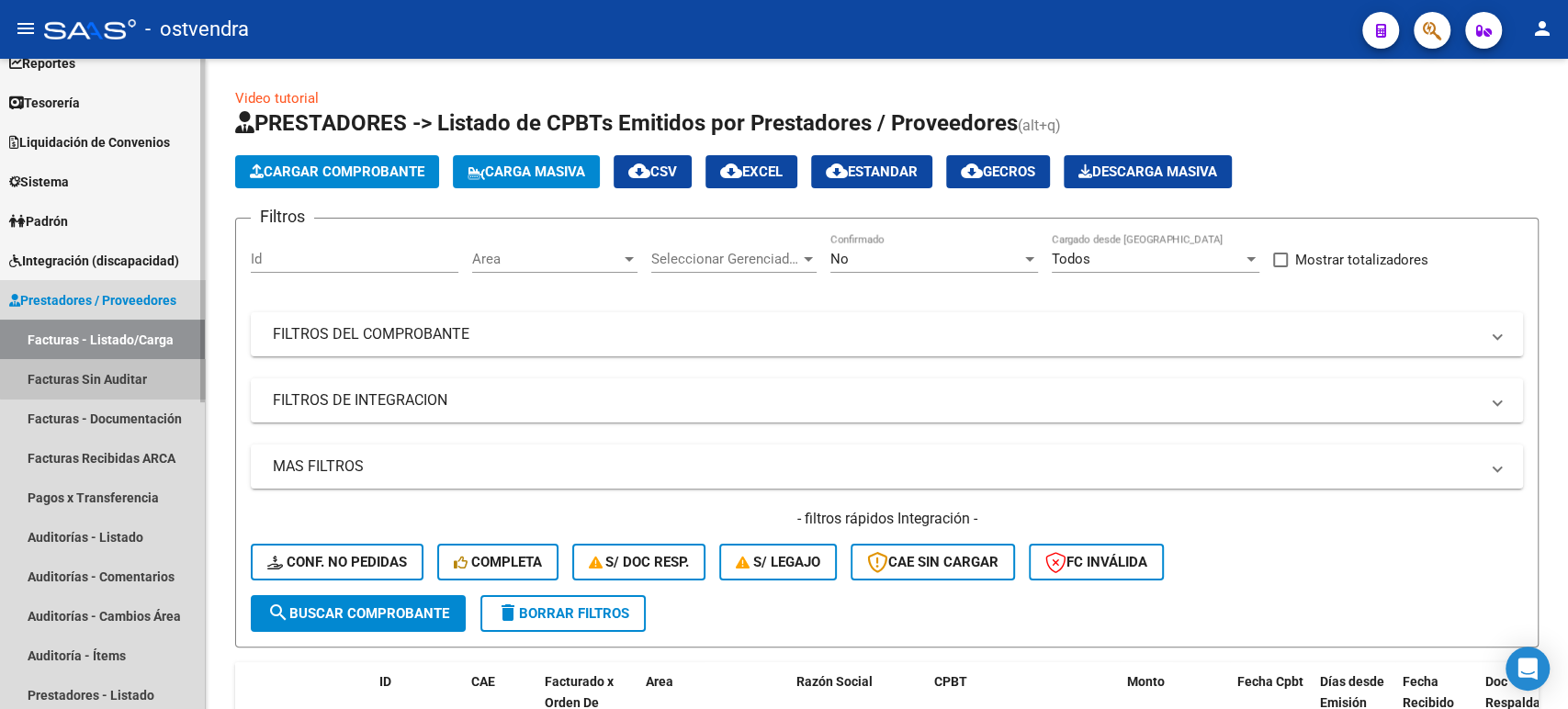
click at [110, 364] on link "Facturas Sin Auditar" at bounding box center [102, 379] width 205 height 39
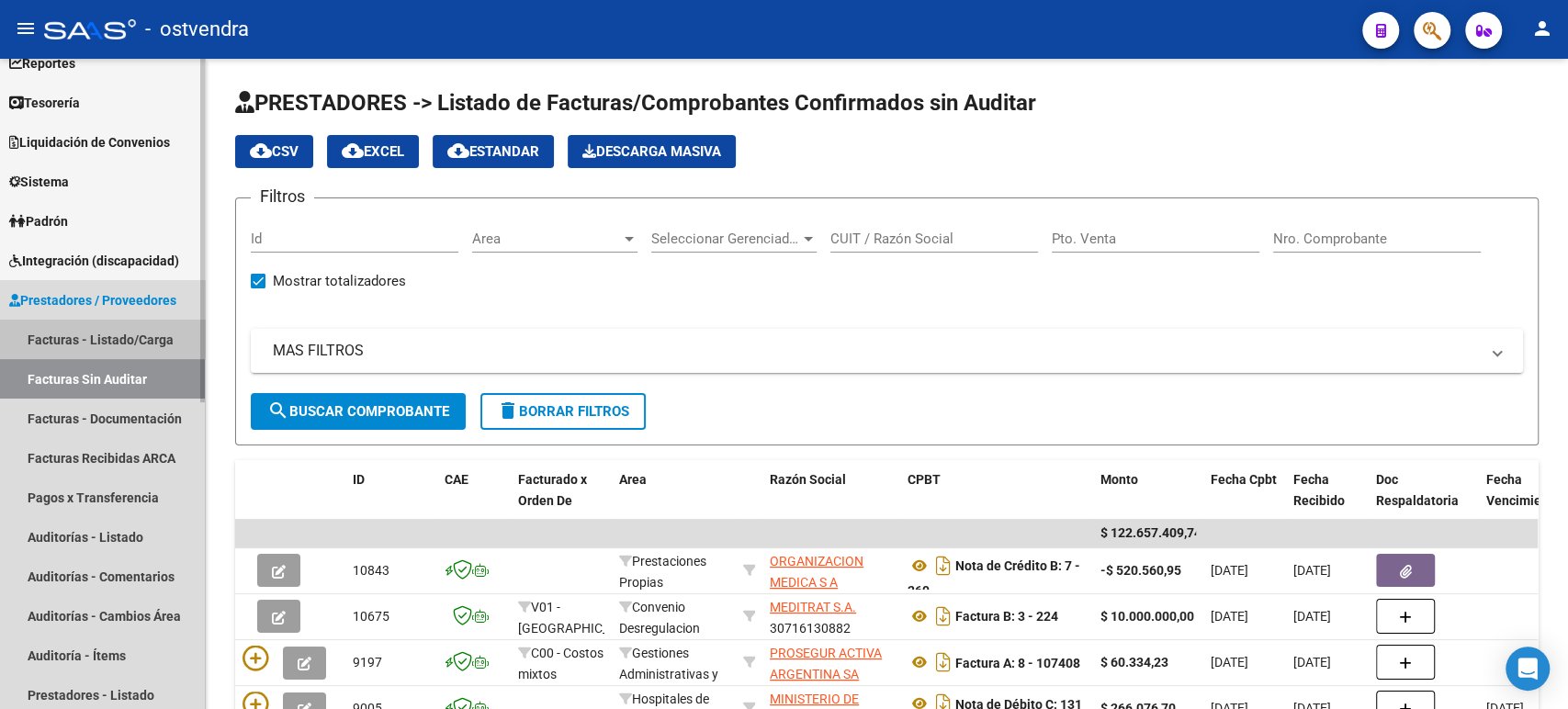
click at [81, 335] on link "Facturas - Listado/Carga" at bounding box center [102, 339] width 205 height 39
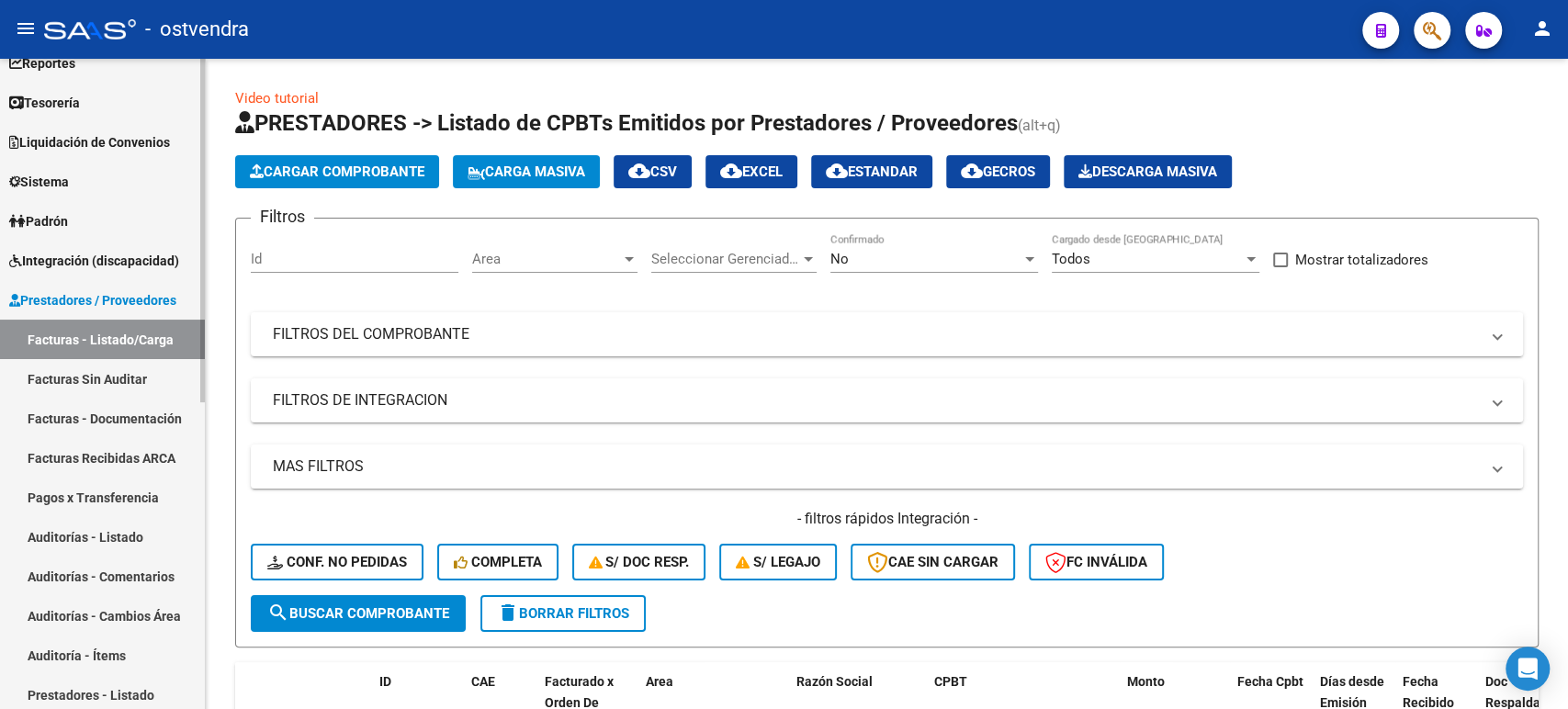
click at [125, 359] on link "Facturas Sin Auditar" at bounding box center [102, 379] width 205 height 39
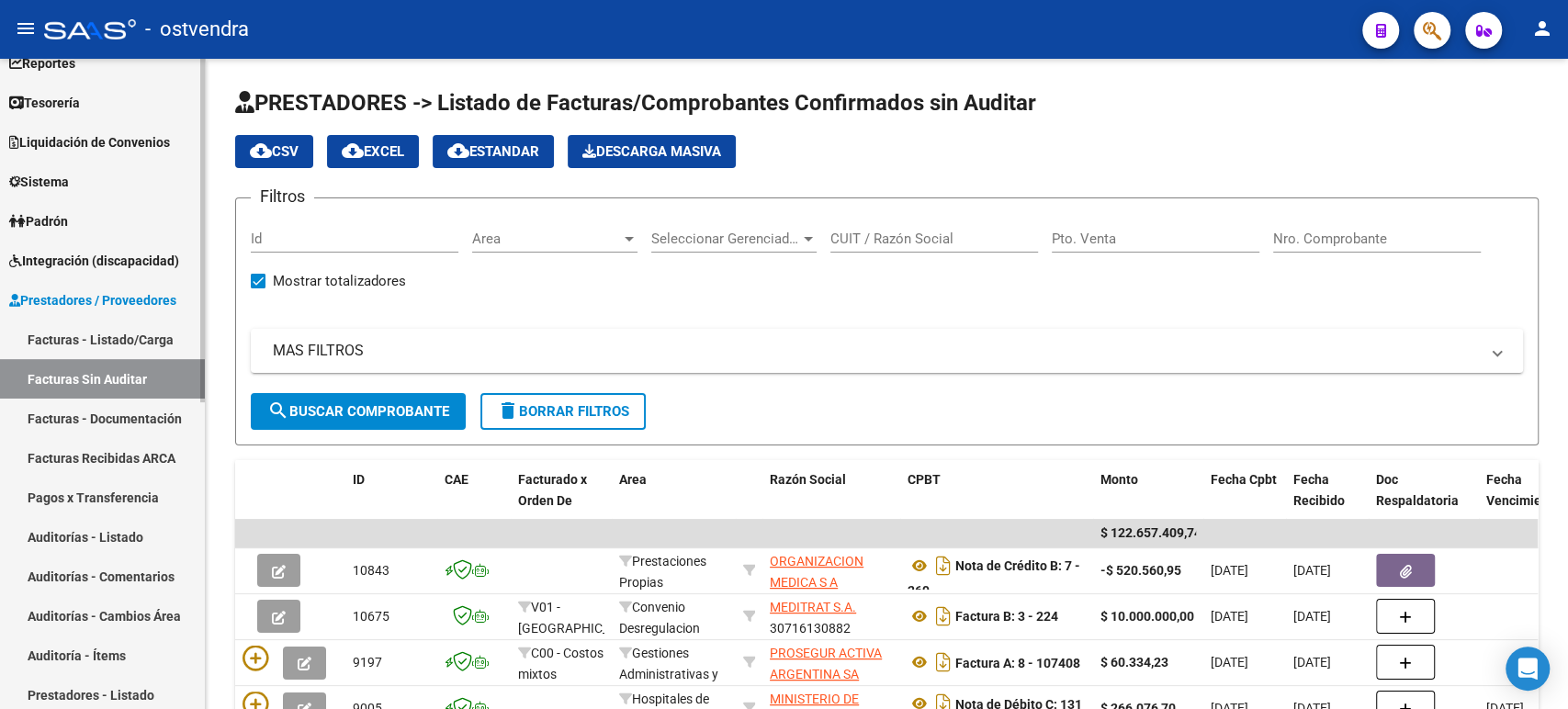
click at [89, 341] on link "Facturas - Listado/Carga" at bounding box center [102, 339] width 205 height 39
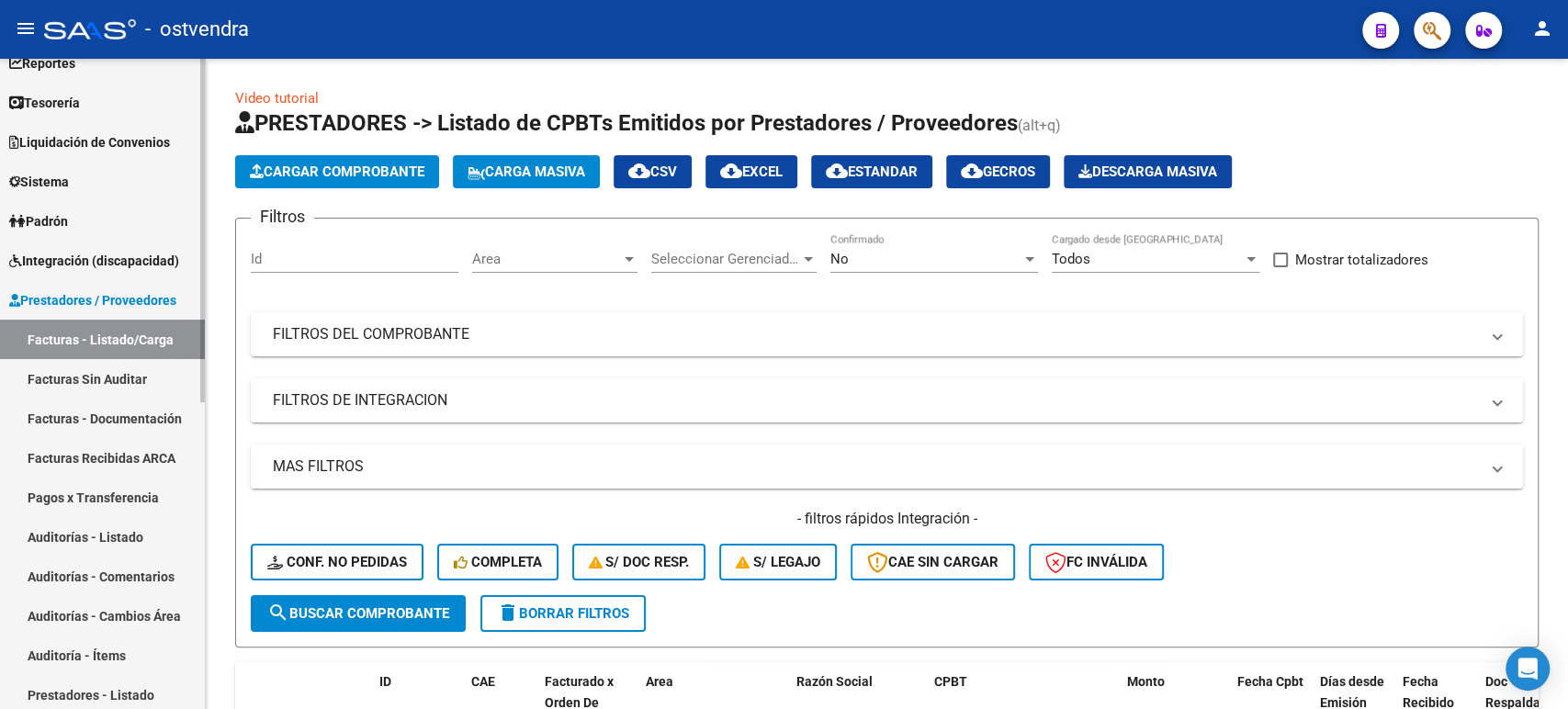
click at [114, 374] on link "Facturas Sin Auditar" at bounding box center [102, 379] width 205 height 39
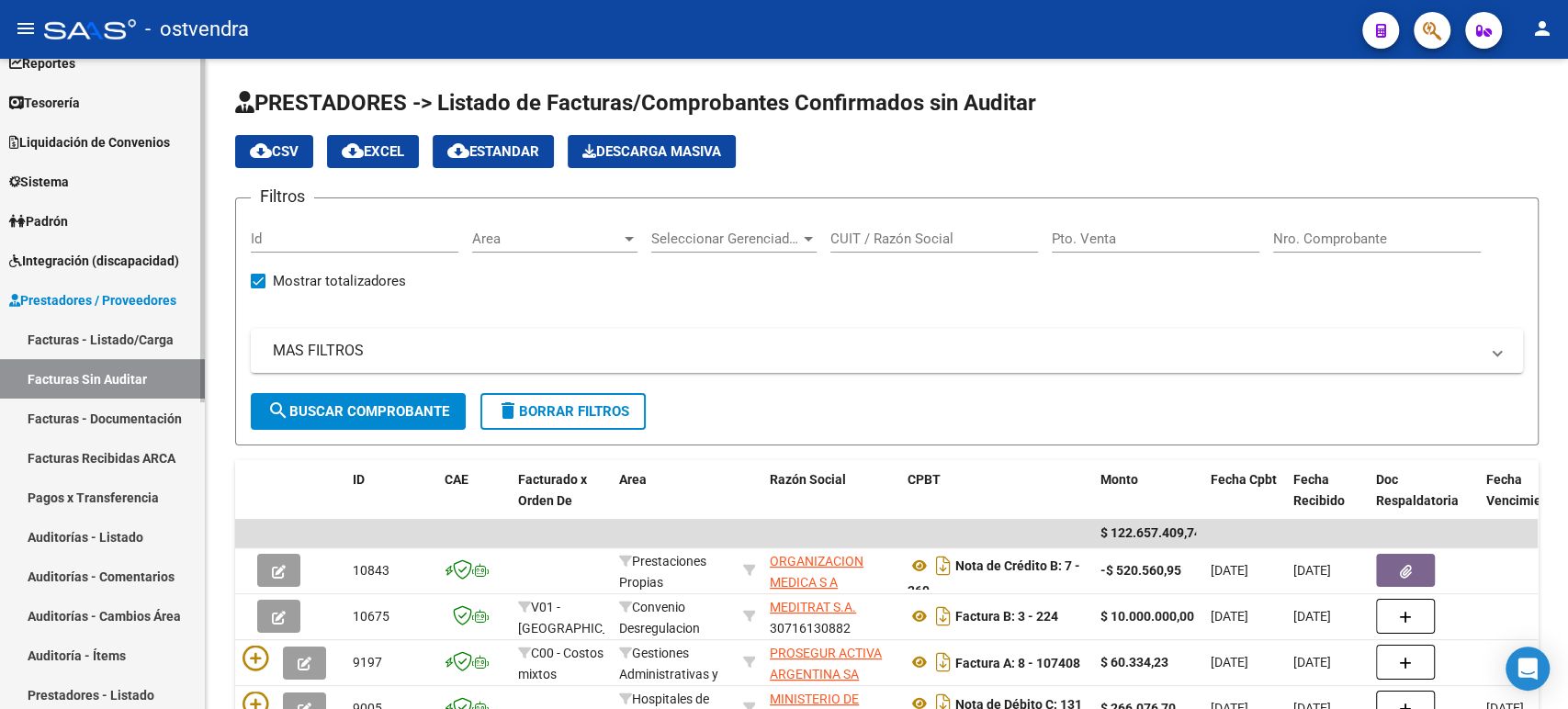
click at [110, 428] on link "Facturas - Documentación" at bounding box center [102, 418] width 205 height 39
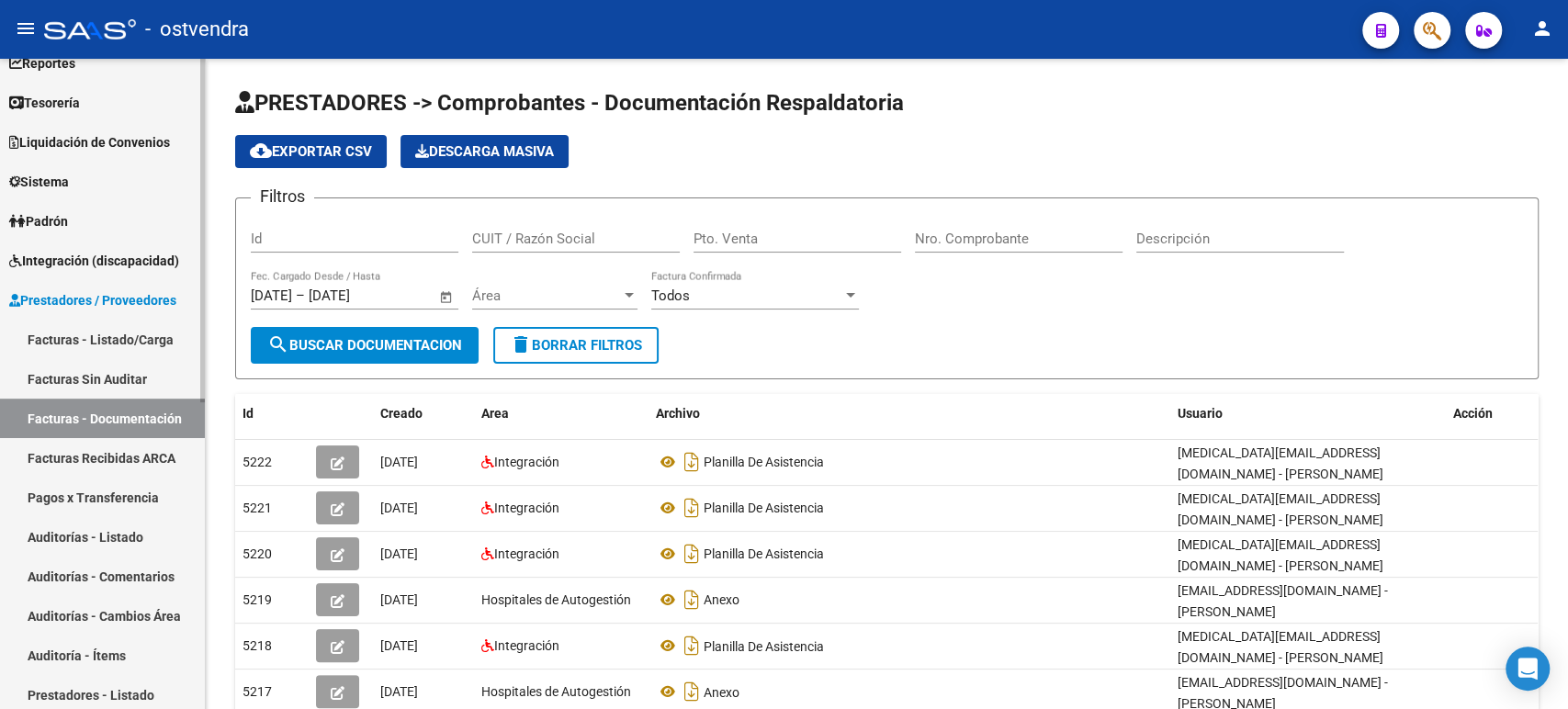
click at [66, 98] on span "Tesorería" at bounding box center [45, 103] width 71 height 20
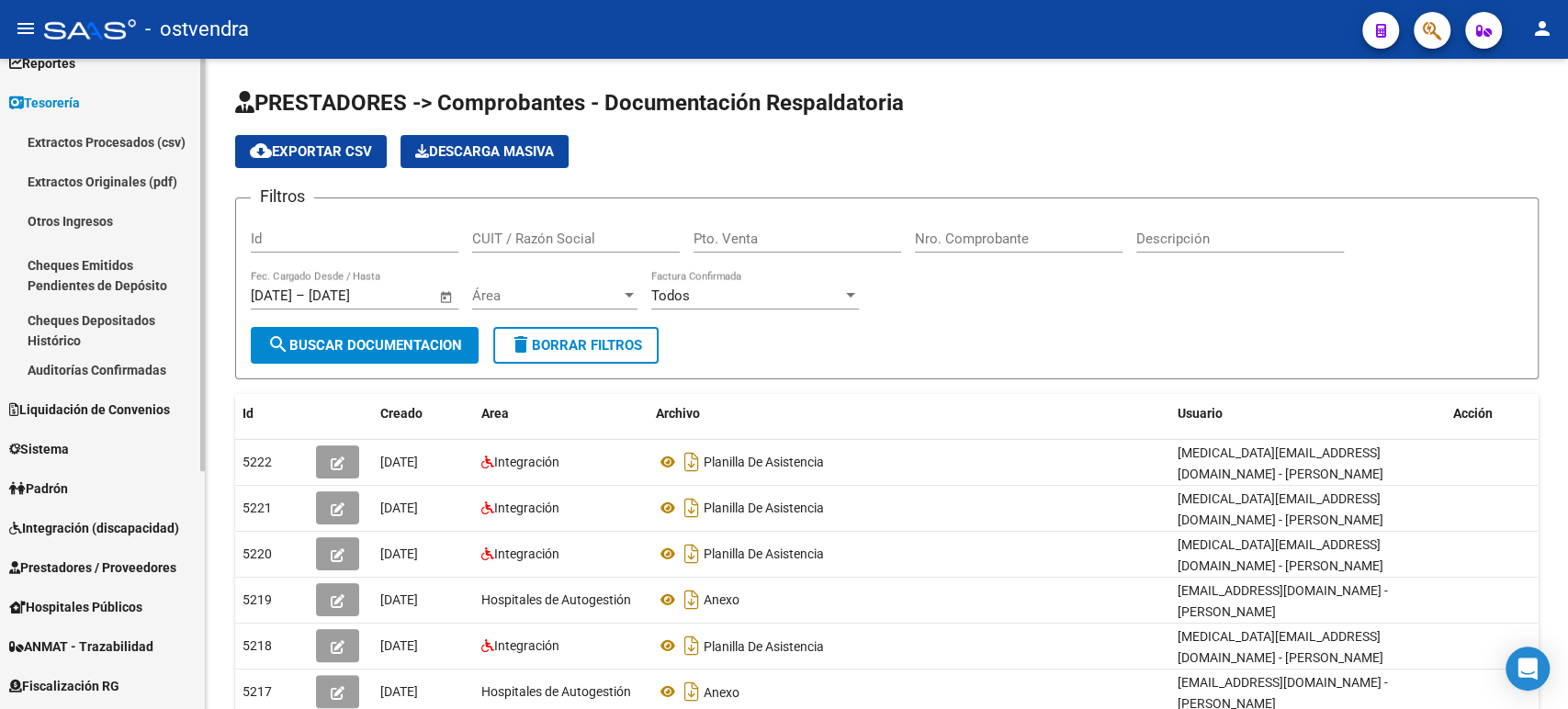
click at [129, 380] on link "Auditorías Confirmadas" at bounding box center [102, 369] width 205 height 39
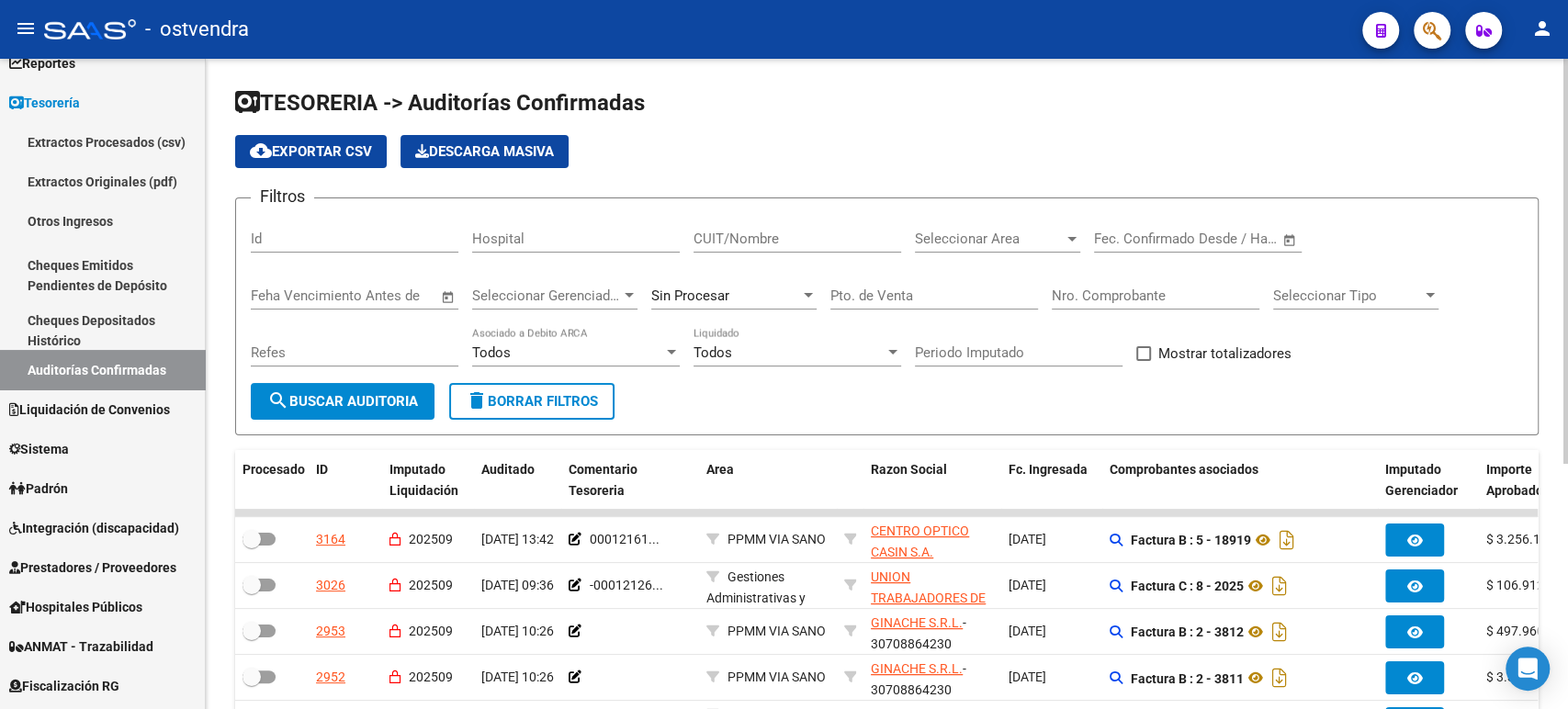
click at [627, 354] on div "Todos" at bounding box center [568, 353] width 191 height 16
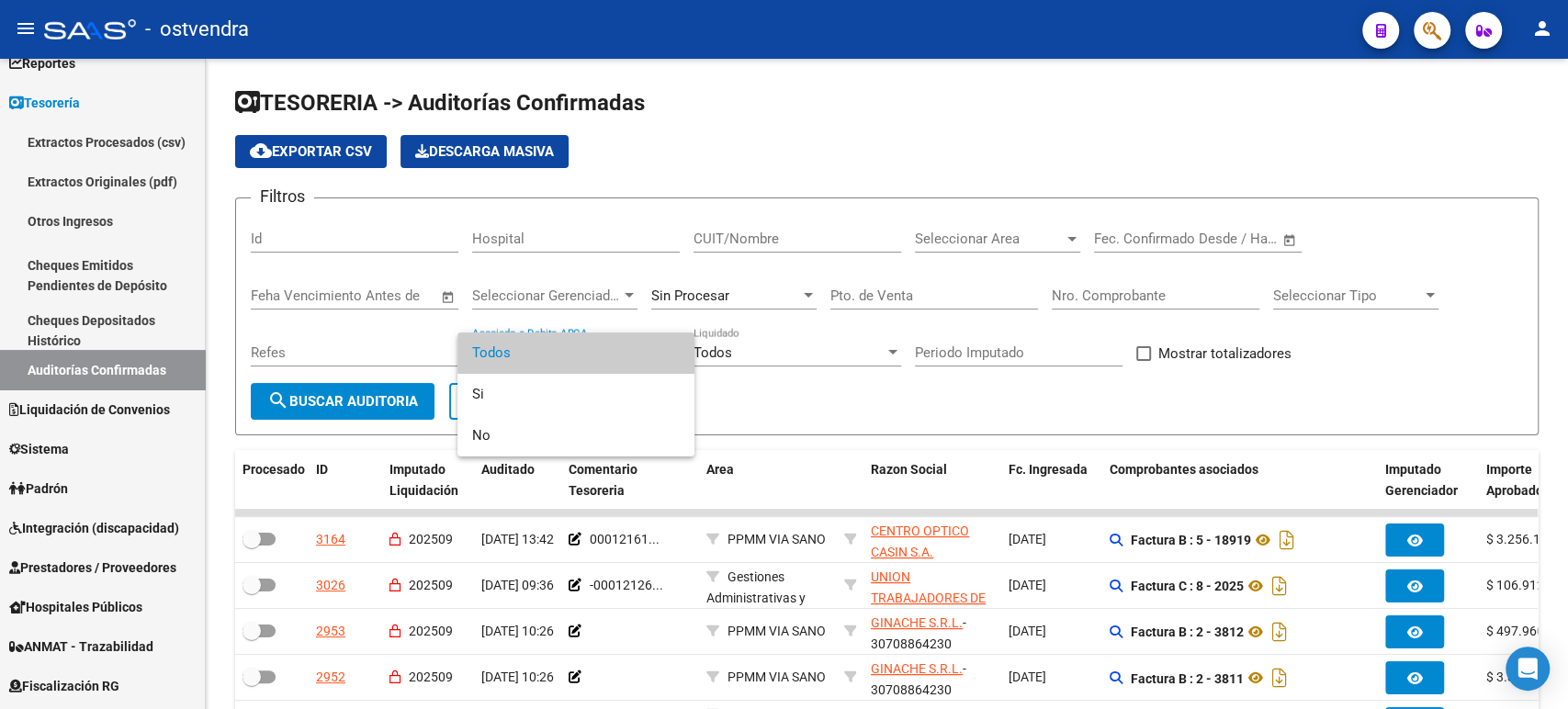
click at [737, 346] on div at bounding box center [784, 354] width 1568 height 709
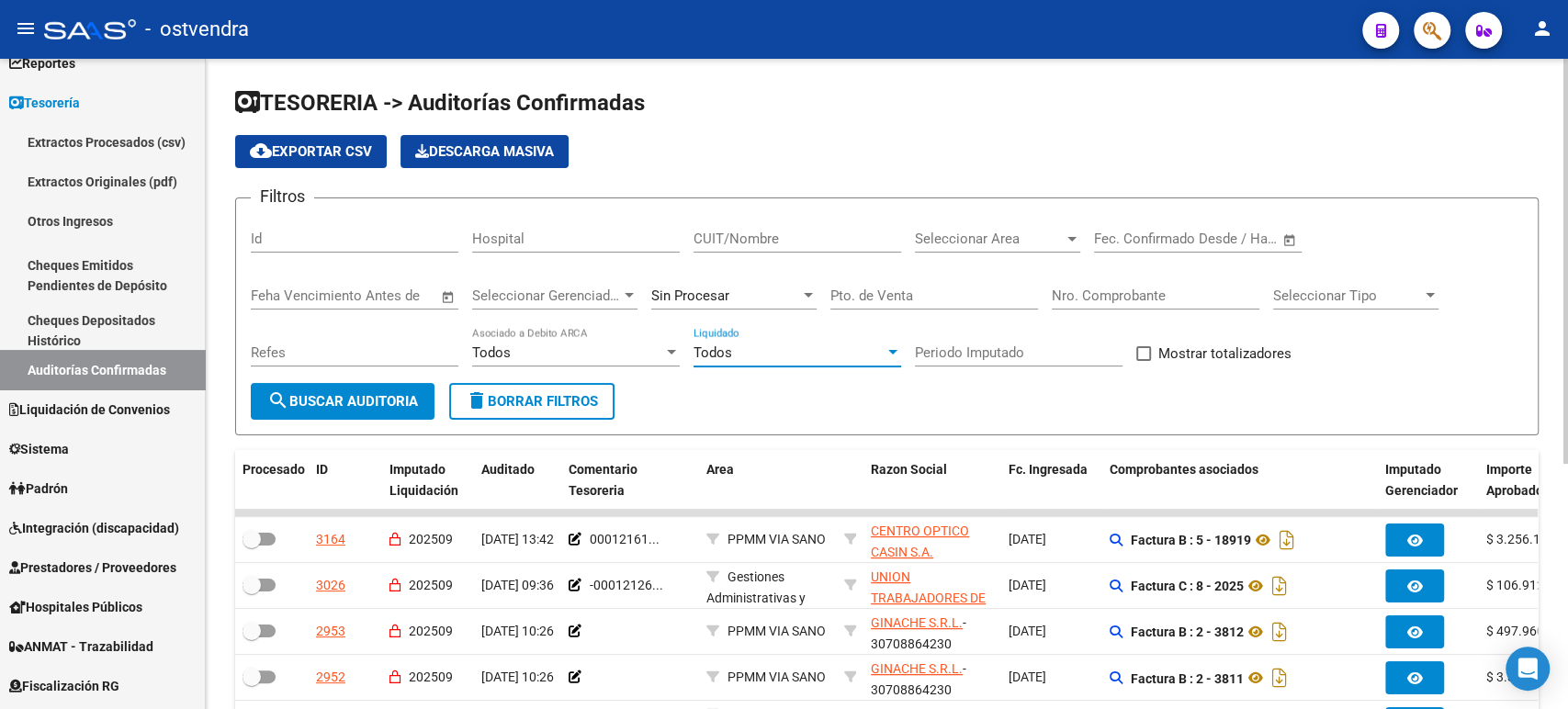
click at [734, 351] on div "Todos" at bounding box center [789, 353] width 191 height 16
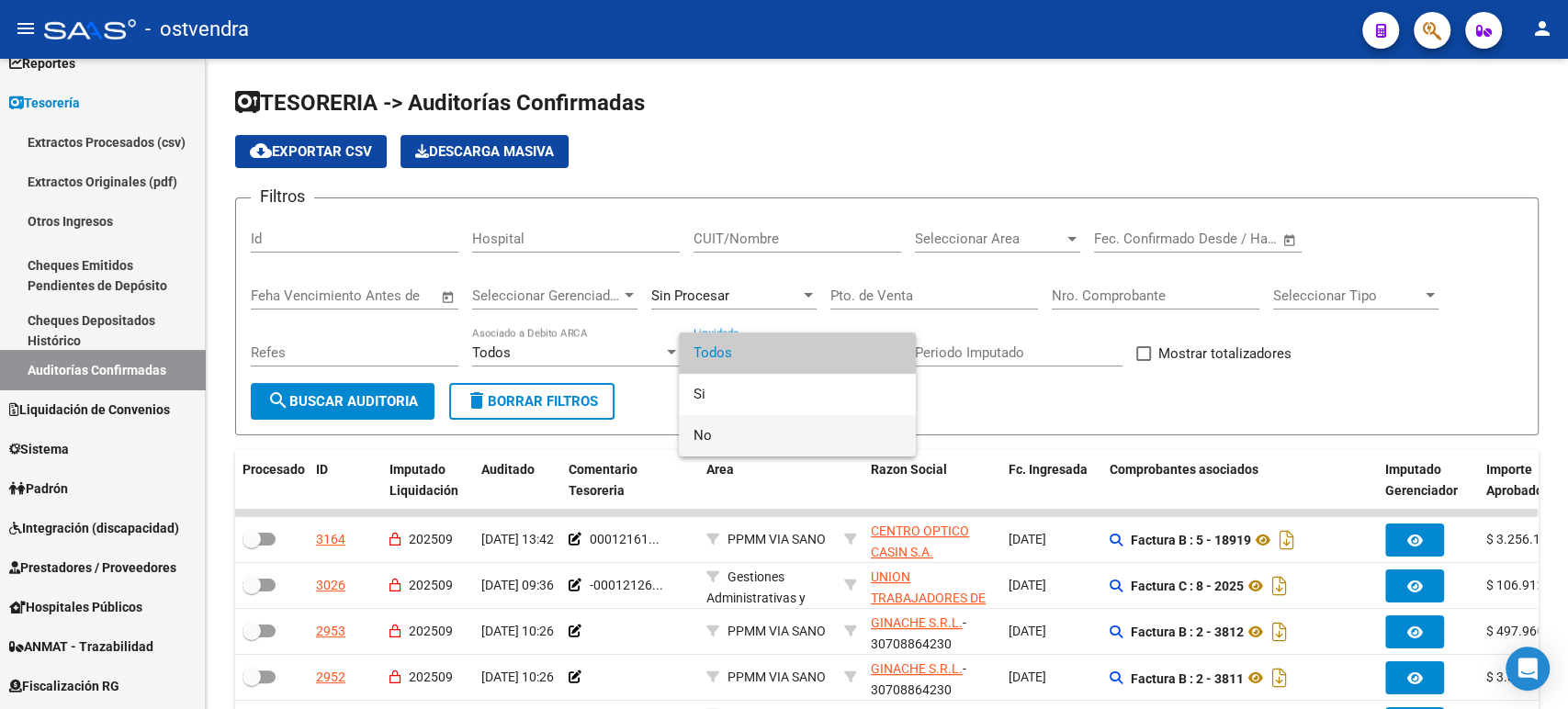
click at [709, 425] on span "No" at bounding box center [797, 435] width 208 height 41
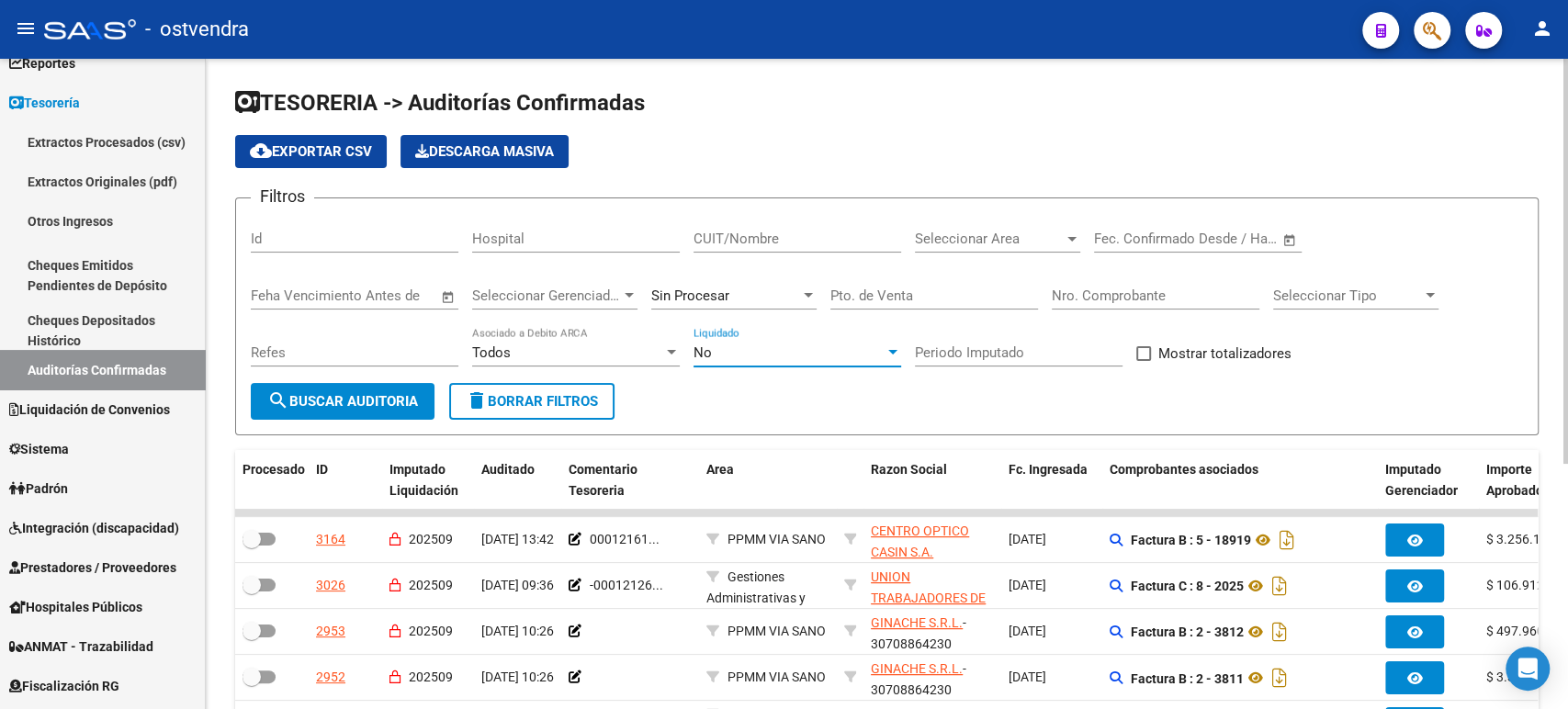
click at [357, 409] on span "search Buscar Auditoria" at bounding box center [342, 401] width 151 height 16
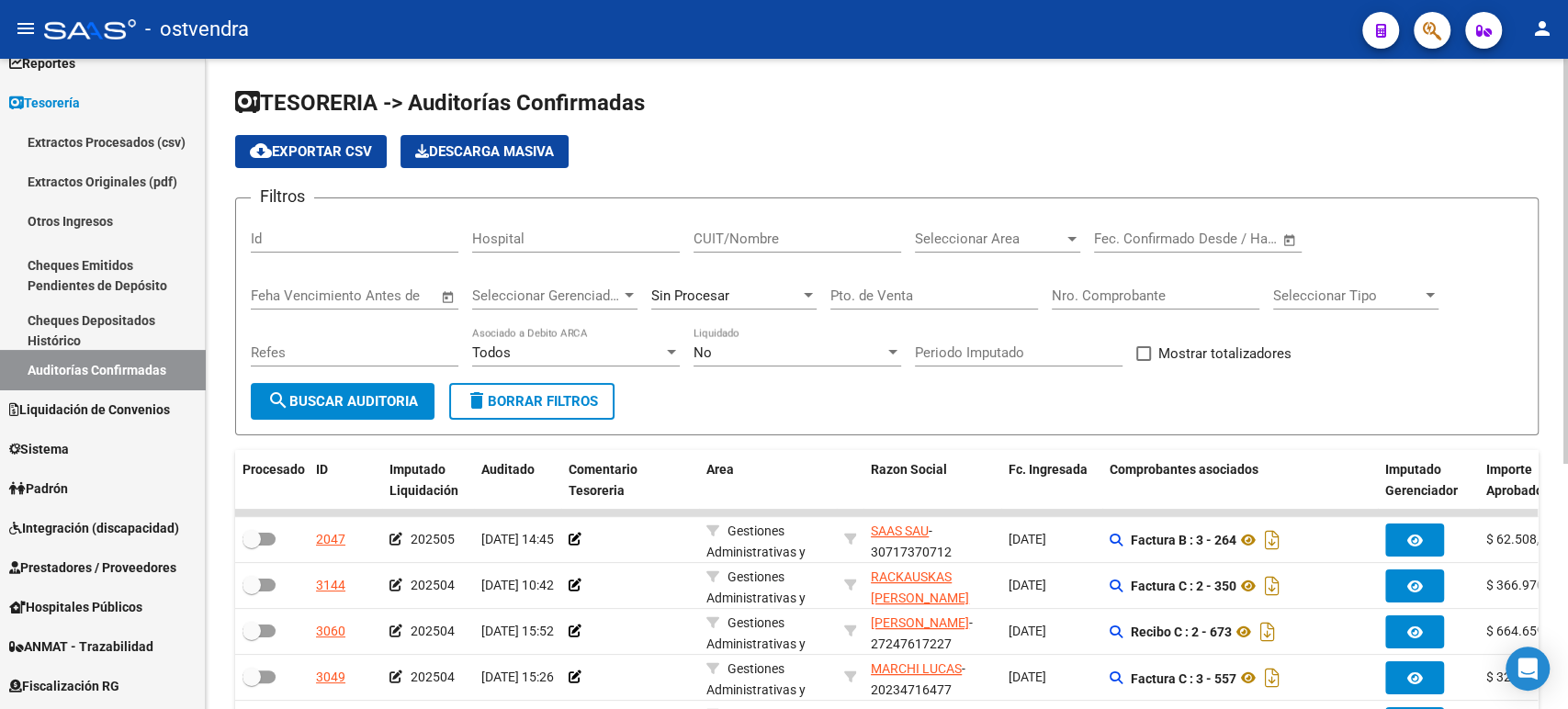
click at [1068, 226] on div "Seleccionar Area Seleccionar Area" at bounding box center [997, 232] width 165 height 39
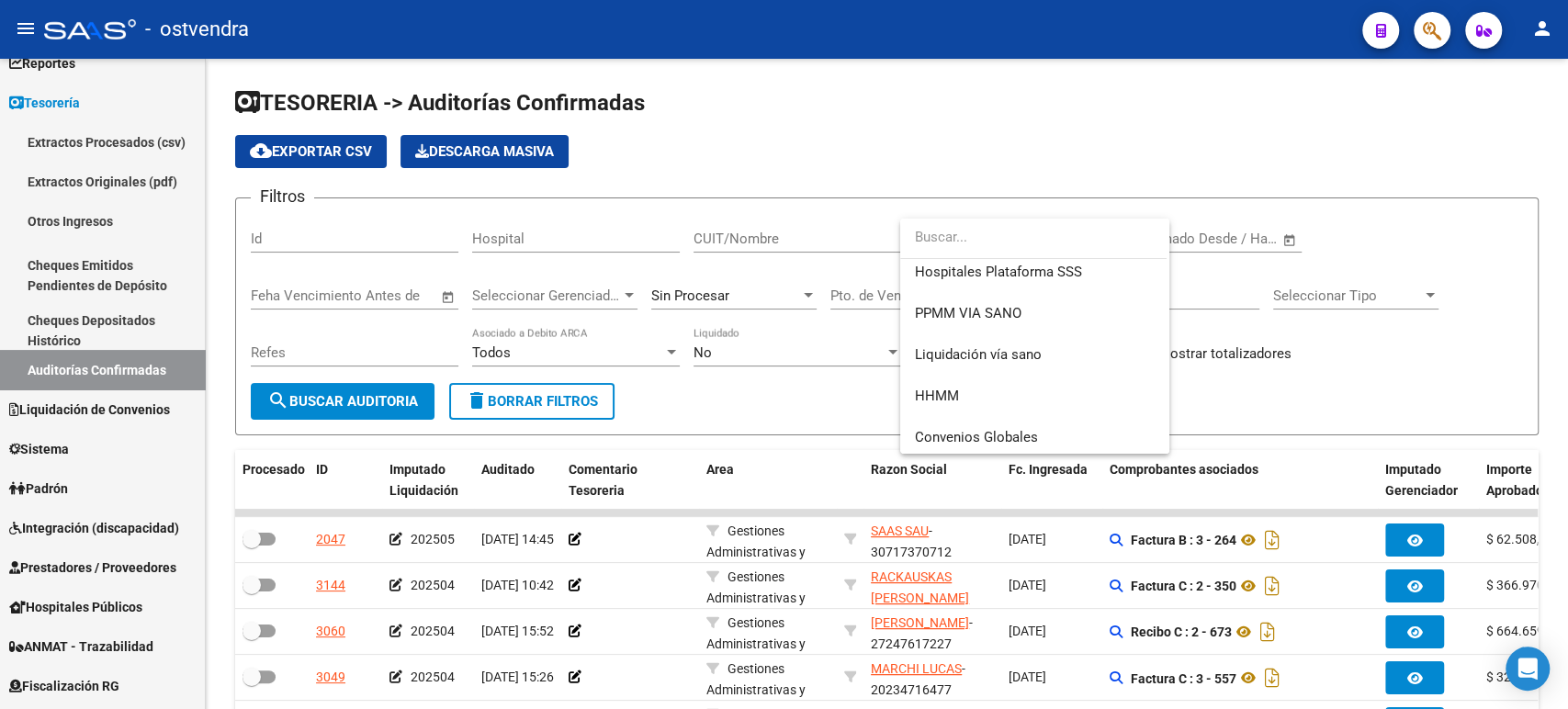
scroll to position [384, 0]
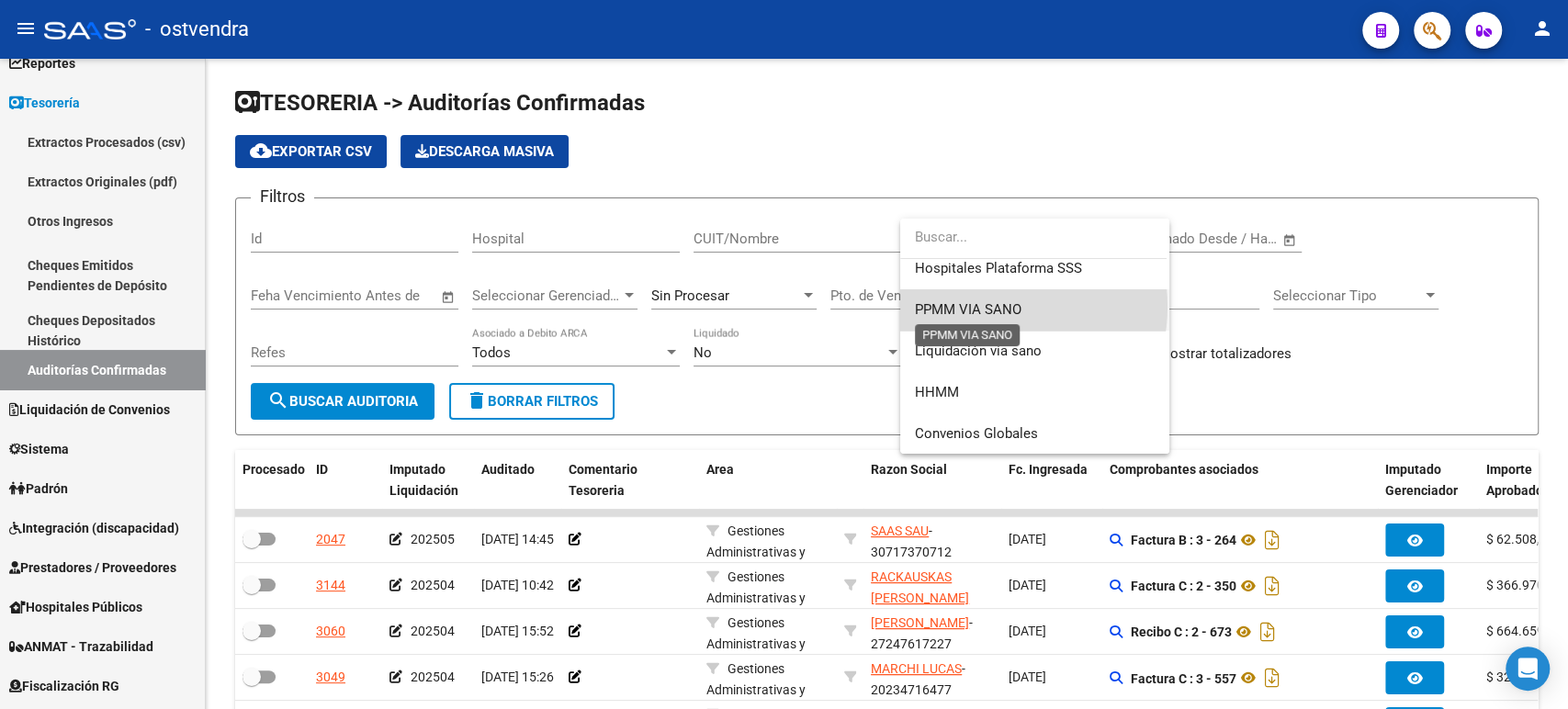
click at [987, 306] on span "PPMM VIA SANO" at bounding box center [968, 309] width 107 height 16
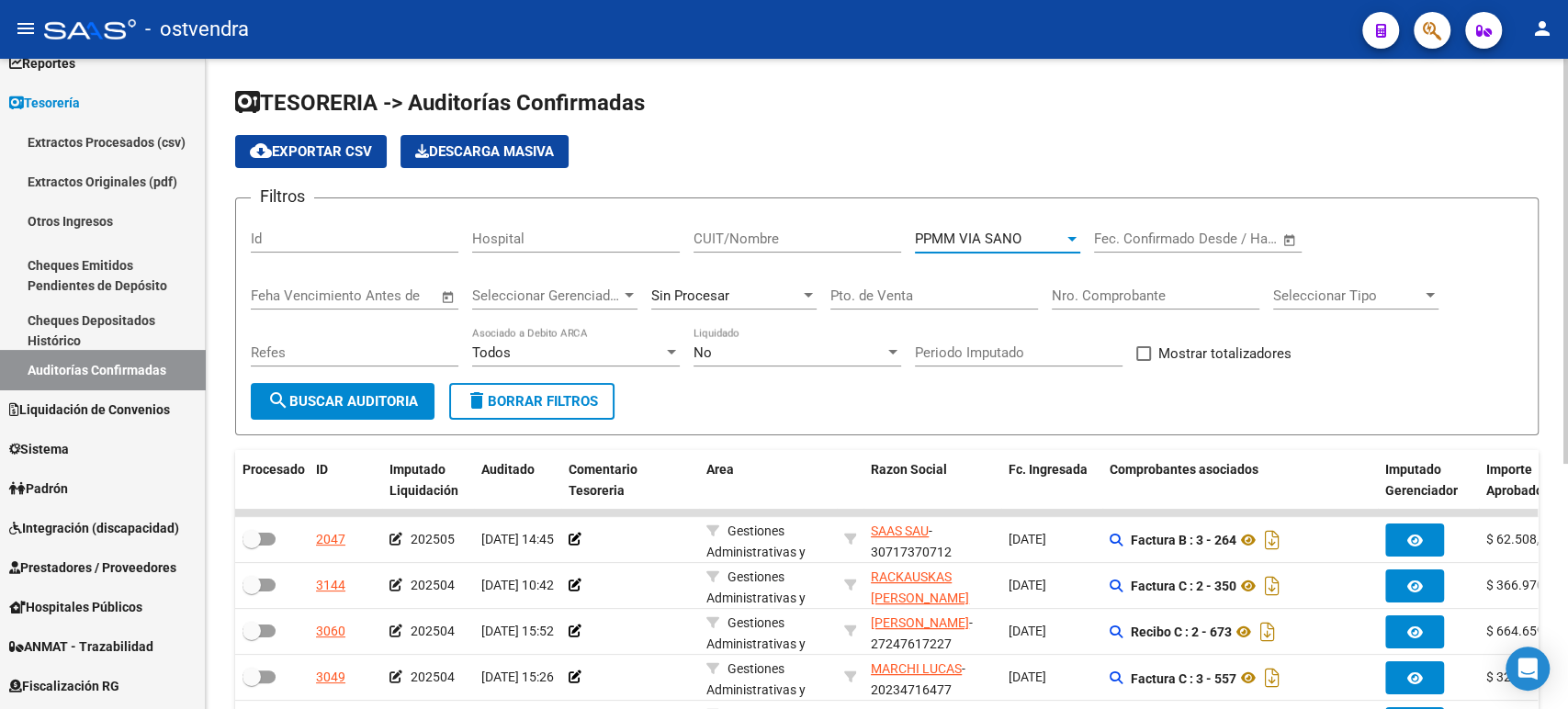
click at [317, 414] on button "search Buscar Auditoria" at bounding box center [342, 402] width 184 height 37
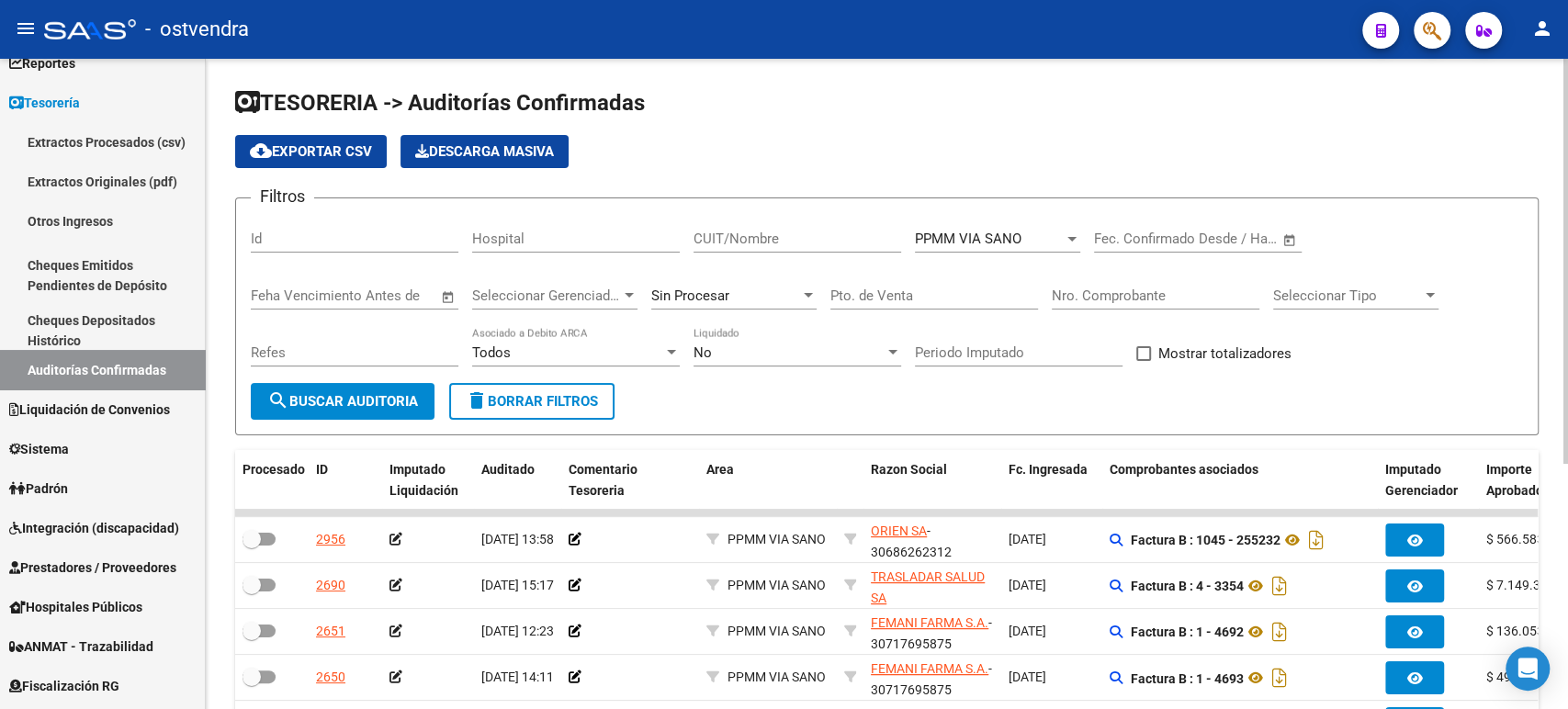
click at [823, 363] on div "No Liquidado" at bounding box center [797, 346] width 208 height 39
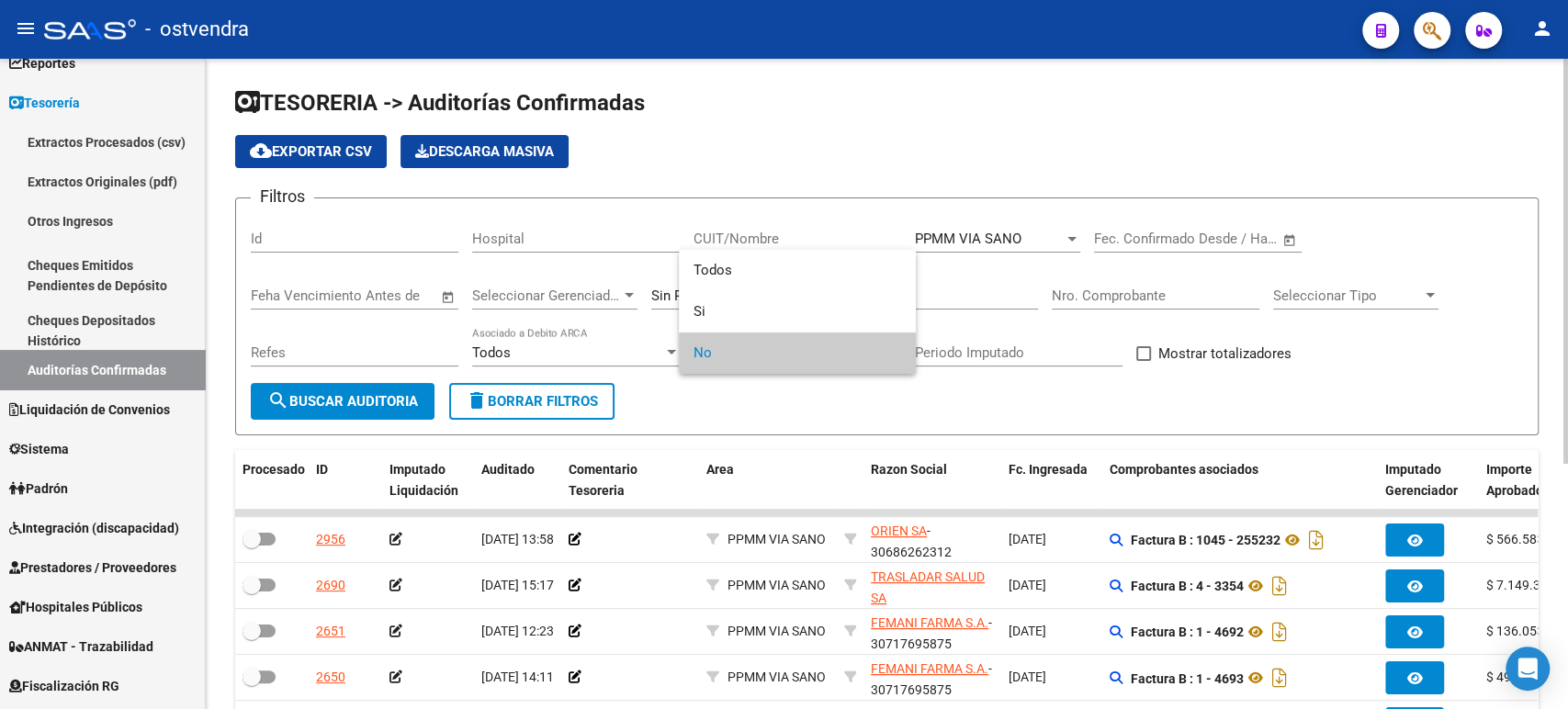
click at [823, 363] on span "No" at bounding box center [797, 353] width 208 height 41
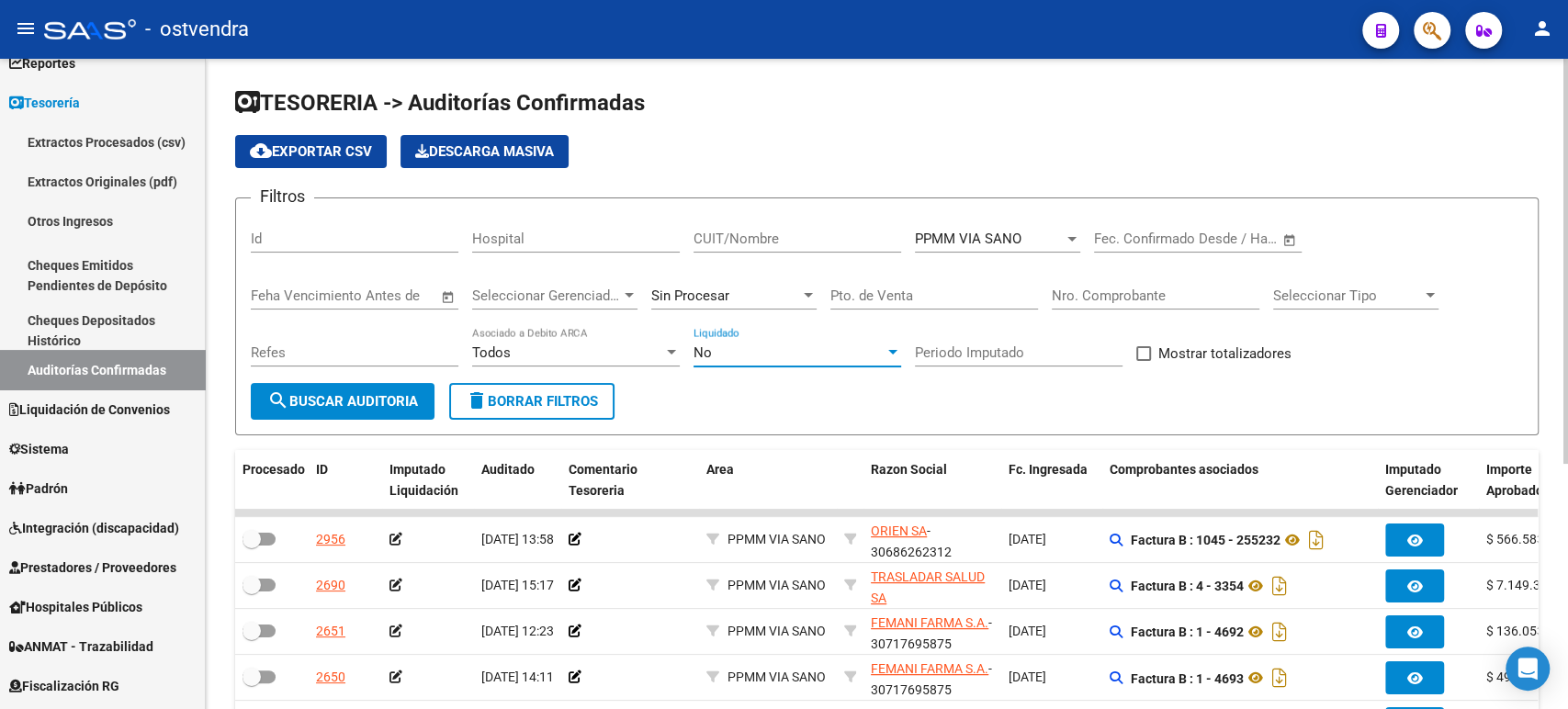
click at [1144, 358] on span at bounding box center [1143, 354] width 14 height 14
click at [1144, 361] on input "Mostrar totalizadores" at bounding box center [1143, 361] width 1 height 1
checkbox input "true"
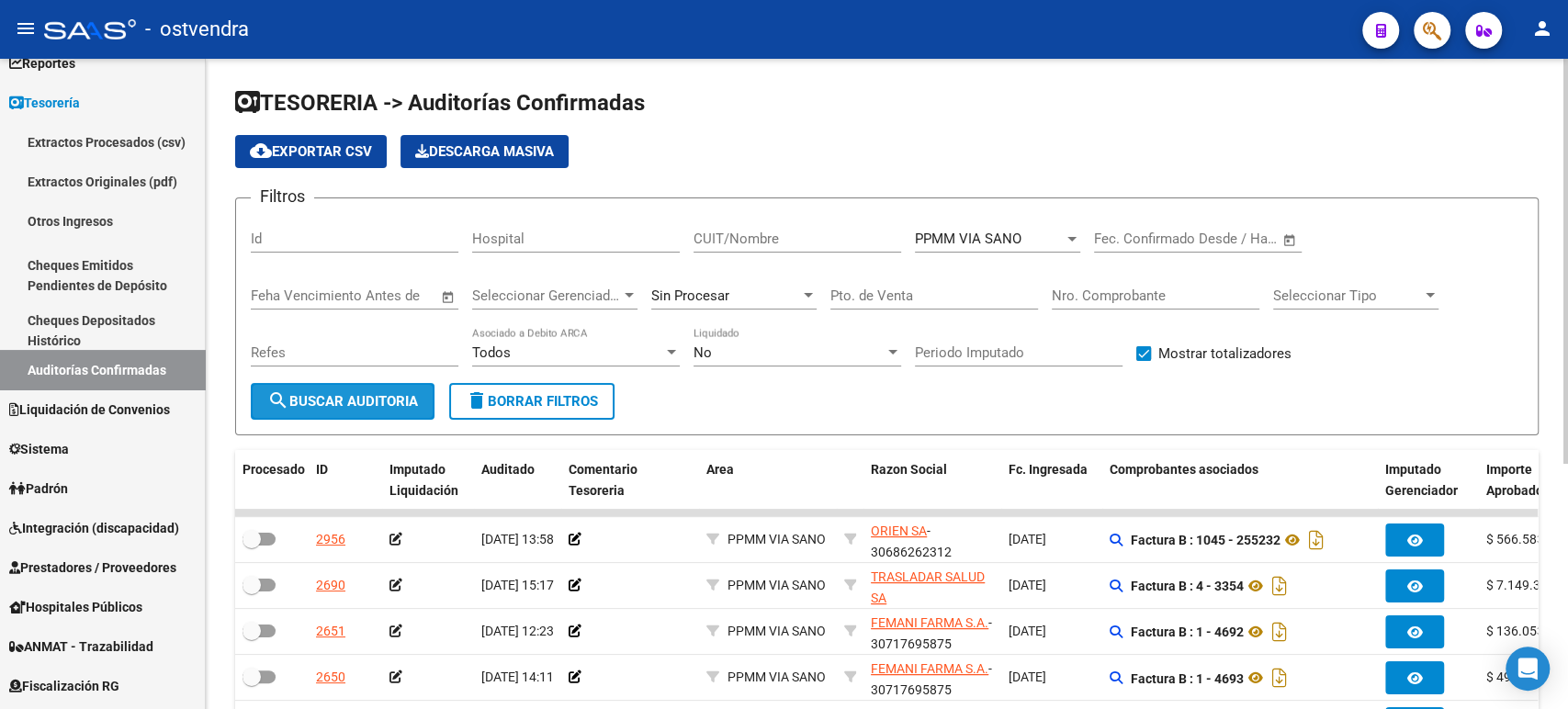
click at [347, 395] on span "search Buscar Auditoria" at bounding box center [342, 401] width 151 height 16
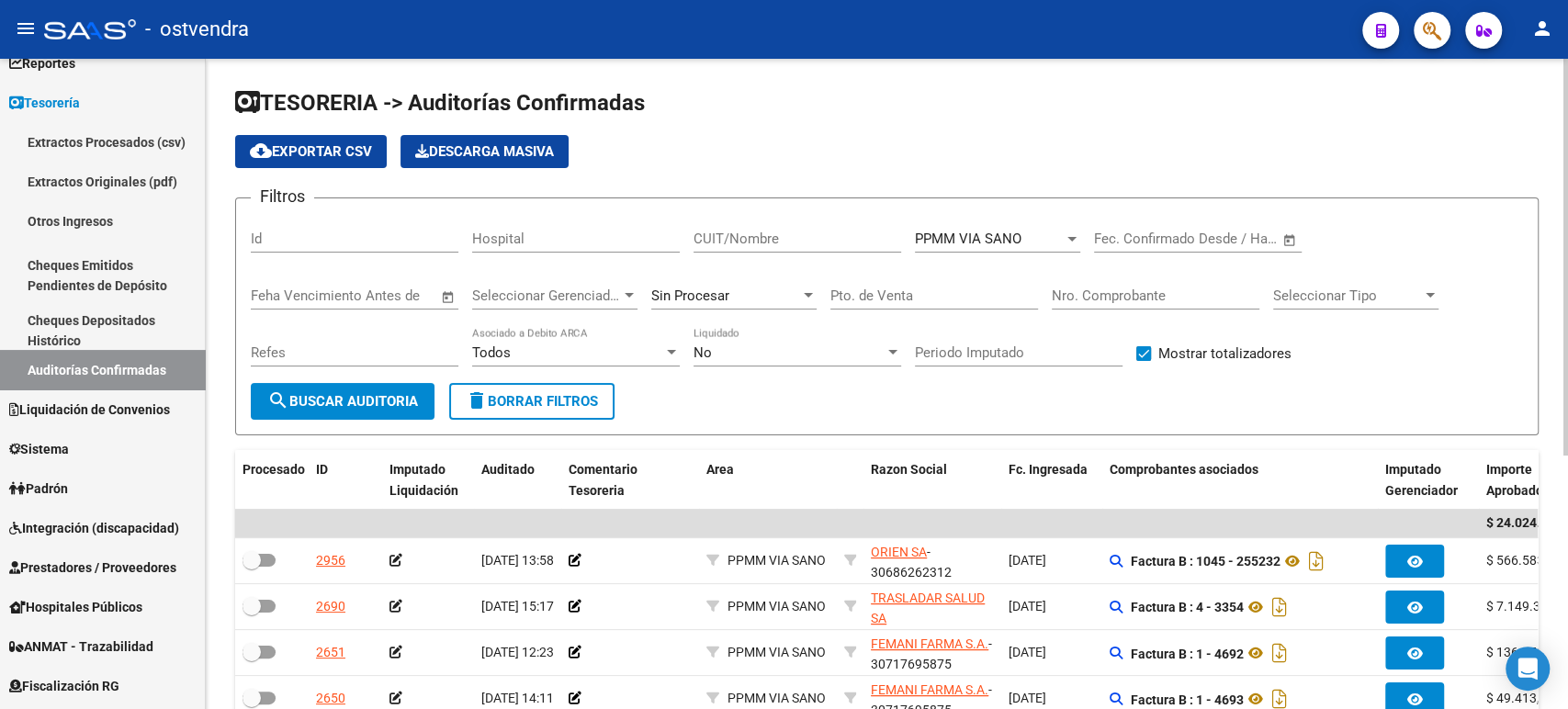
click at [814, 338] on div "No Liquidado" at bounding box center [797, 346] width 208 height 39
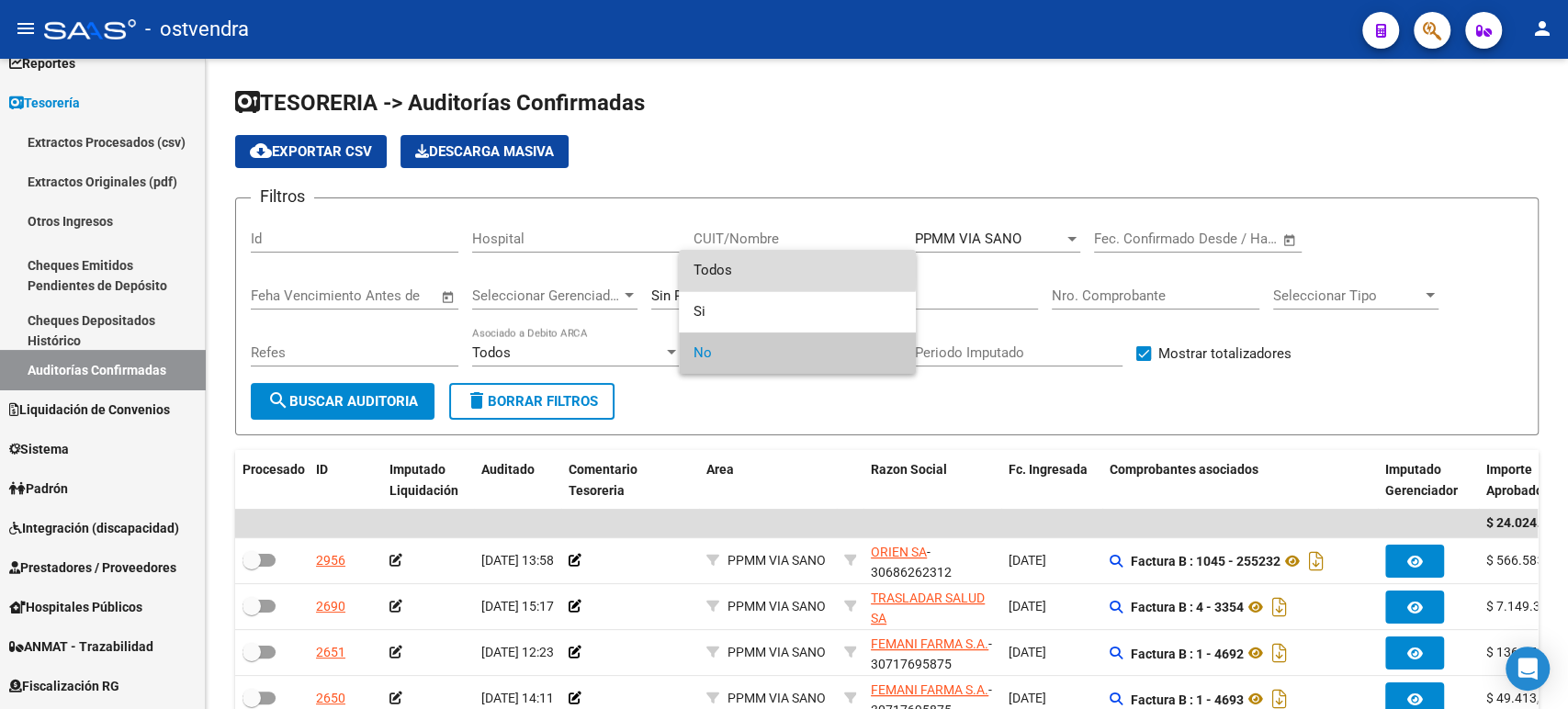
click at [689, 267] on mat-option "Todos" at bounding box center [797, 270] width 237 height 41
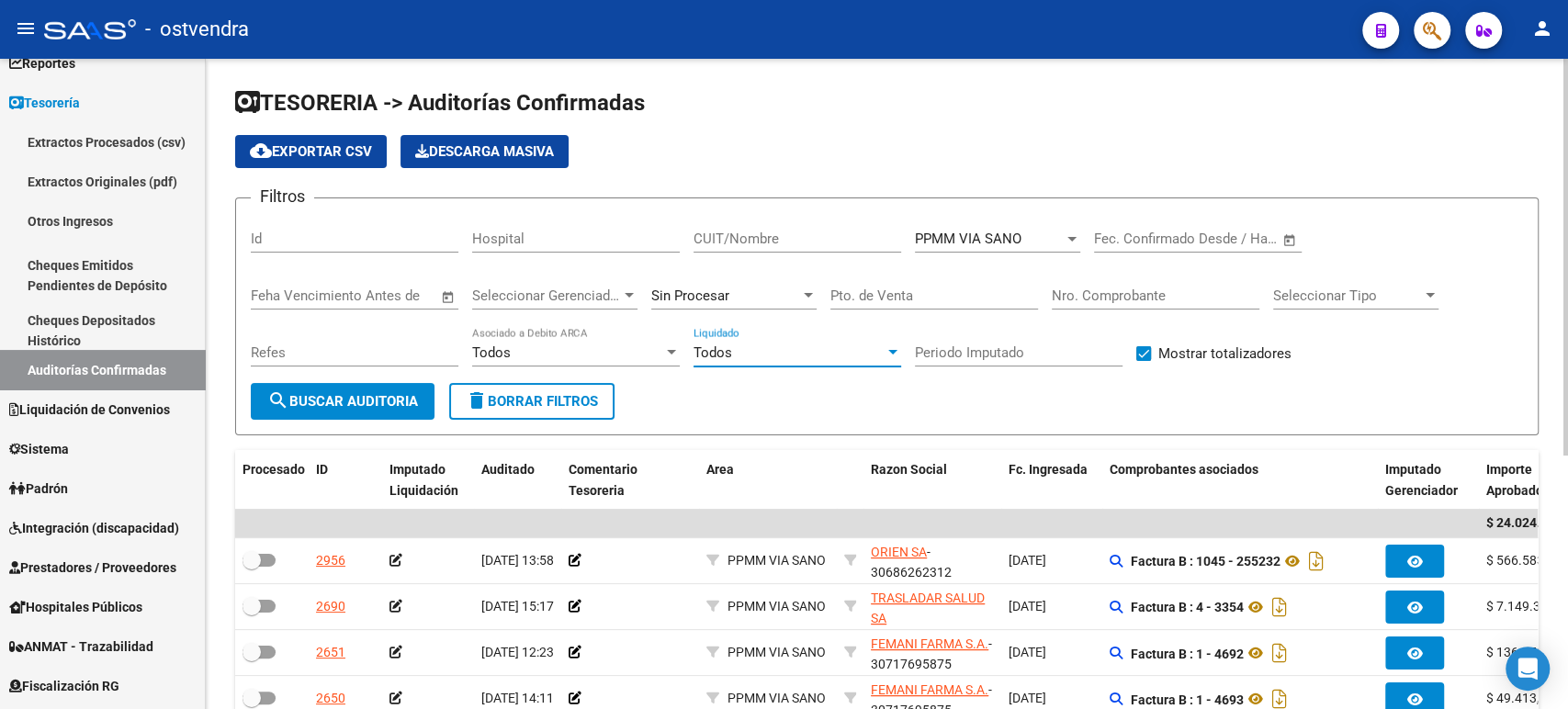
click at [344, 411] on button "search Buscar Auditoria" at bounding box center [342, 402] width 184 height 37
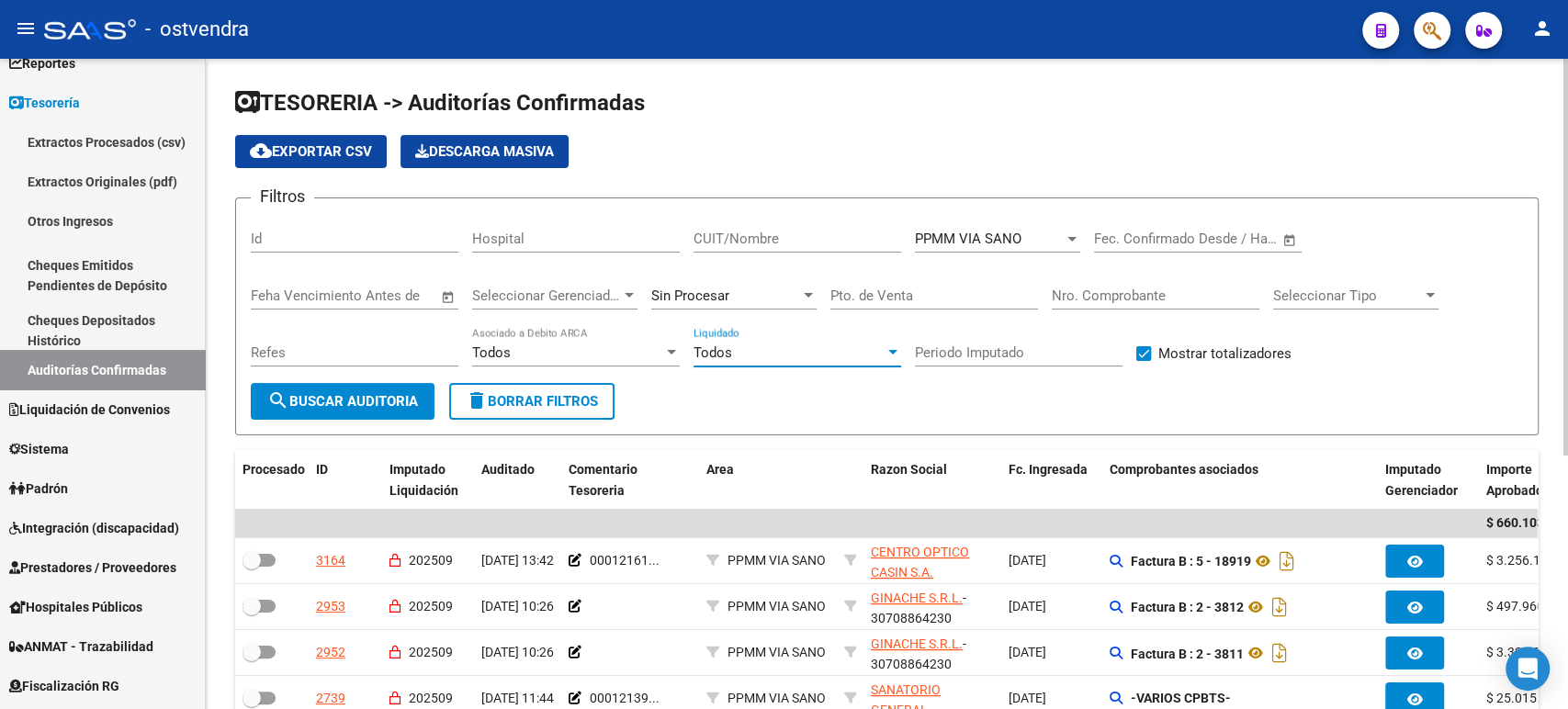
click at [751, 360] on div "Todos" at bounding box center [789, 353] width 191 height 16
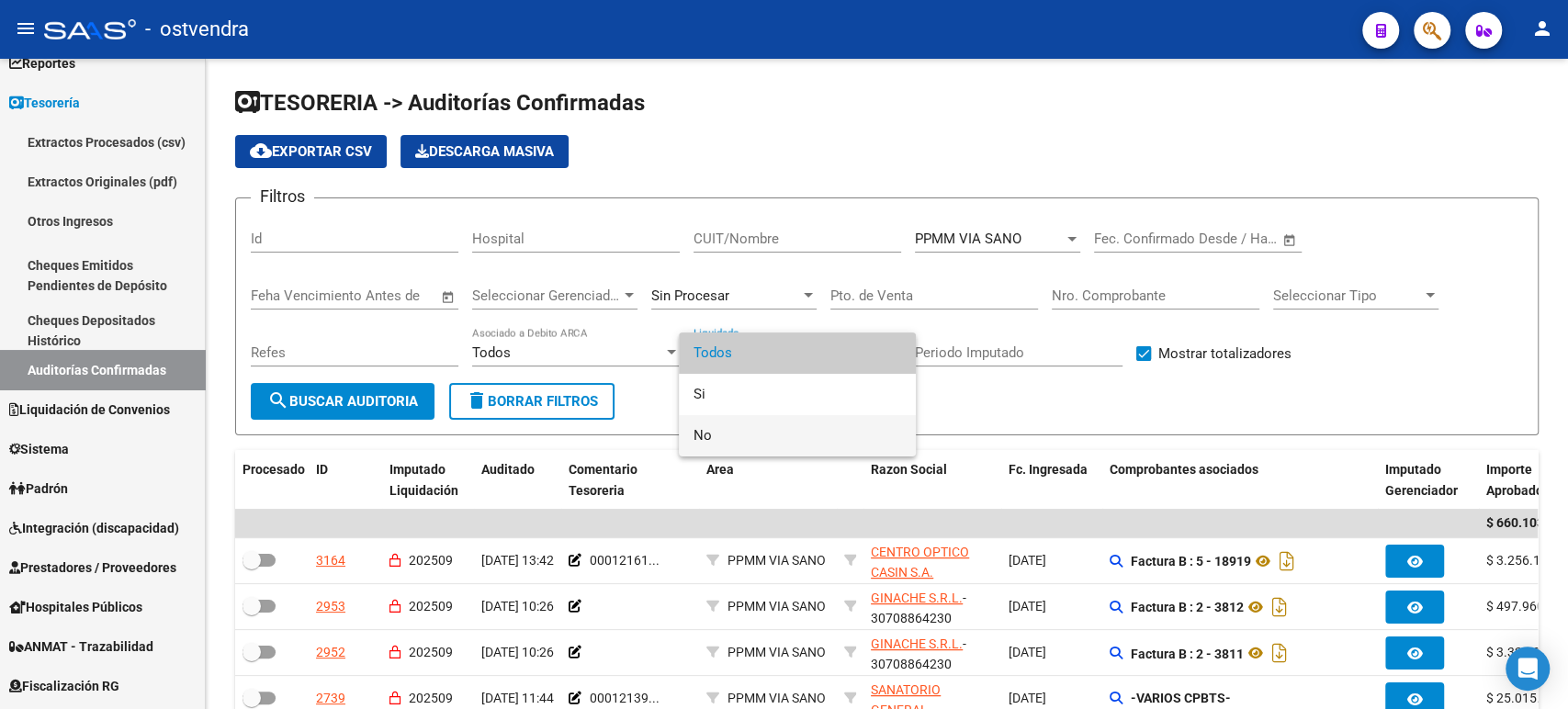
click at [735, 427] on span "No" at bounding box center [797, 435] width 208 height 41
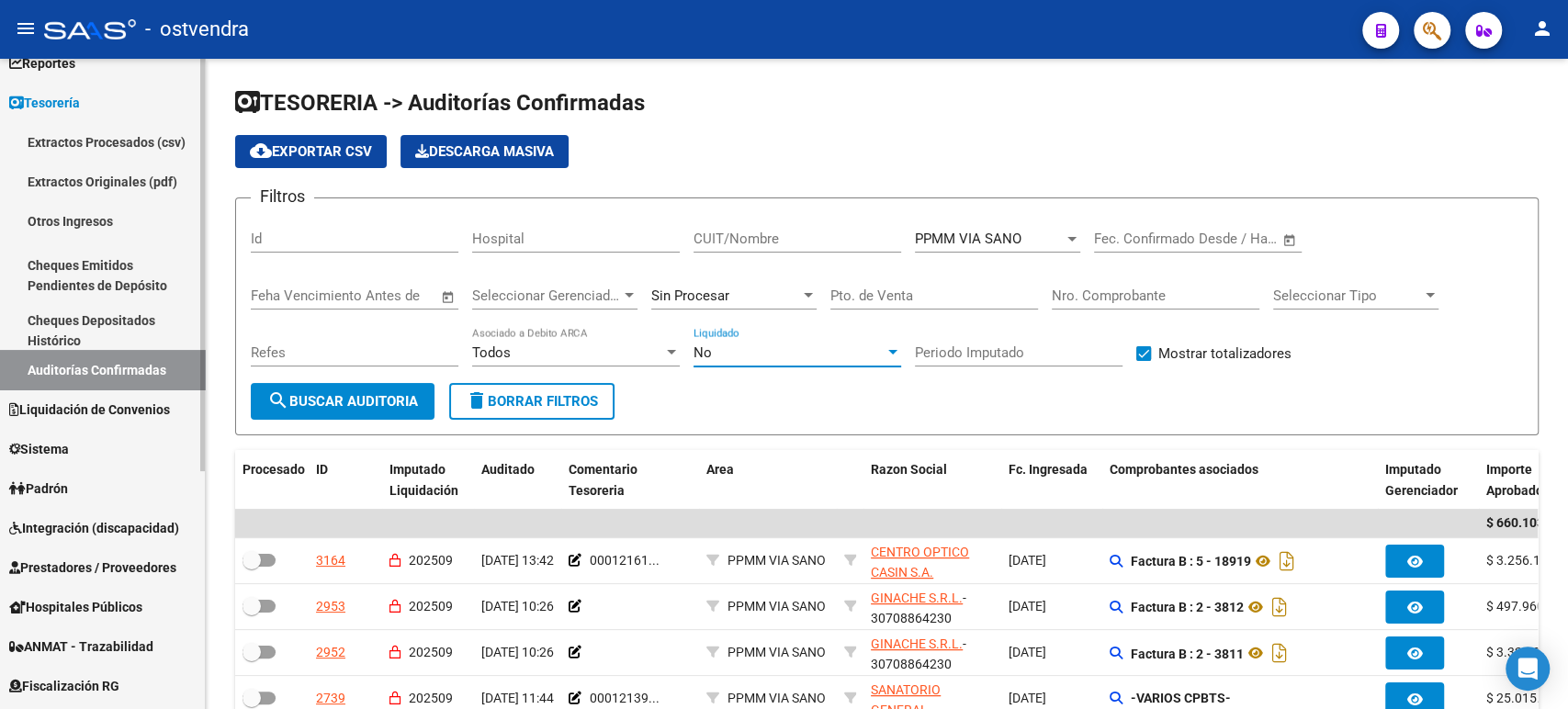
scroll to position [45, 0]
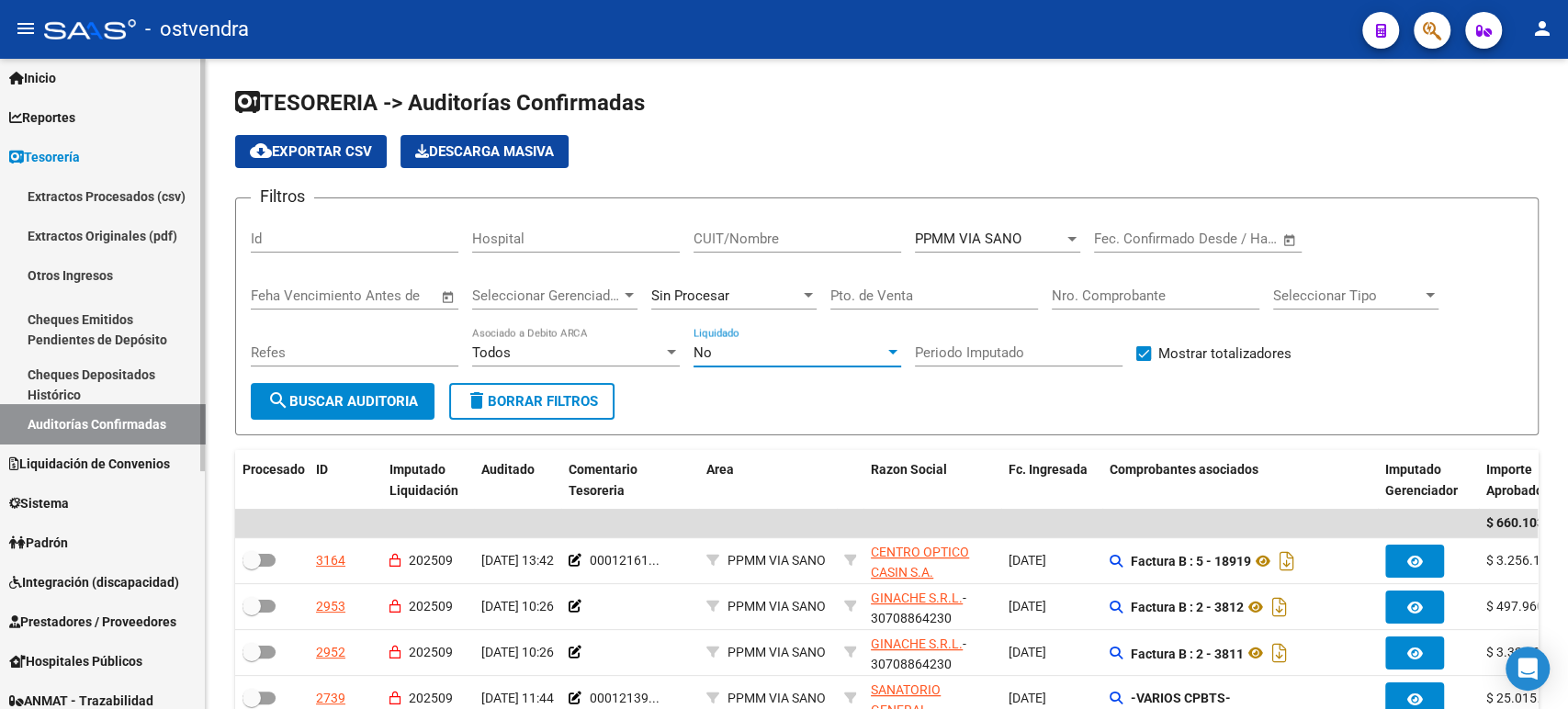
click at [199, 134] on div "Firma Express Inicio Calendario SSS Instructivos Contacto OS Reportes Tablero d…" at bounding box center [105, 523] width 209 height 1025
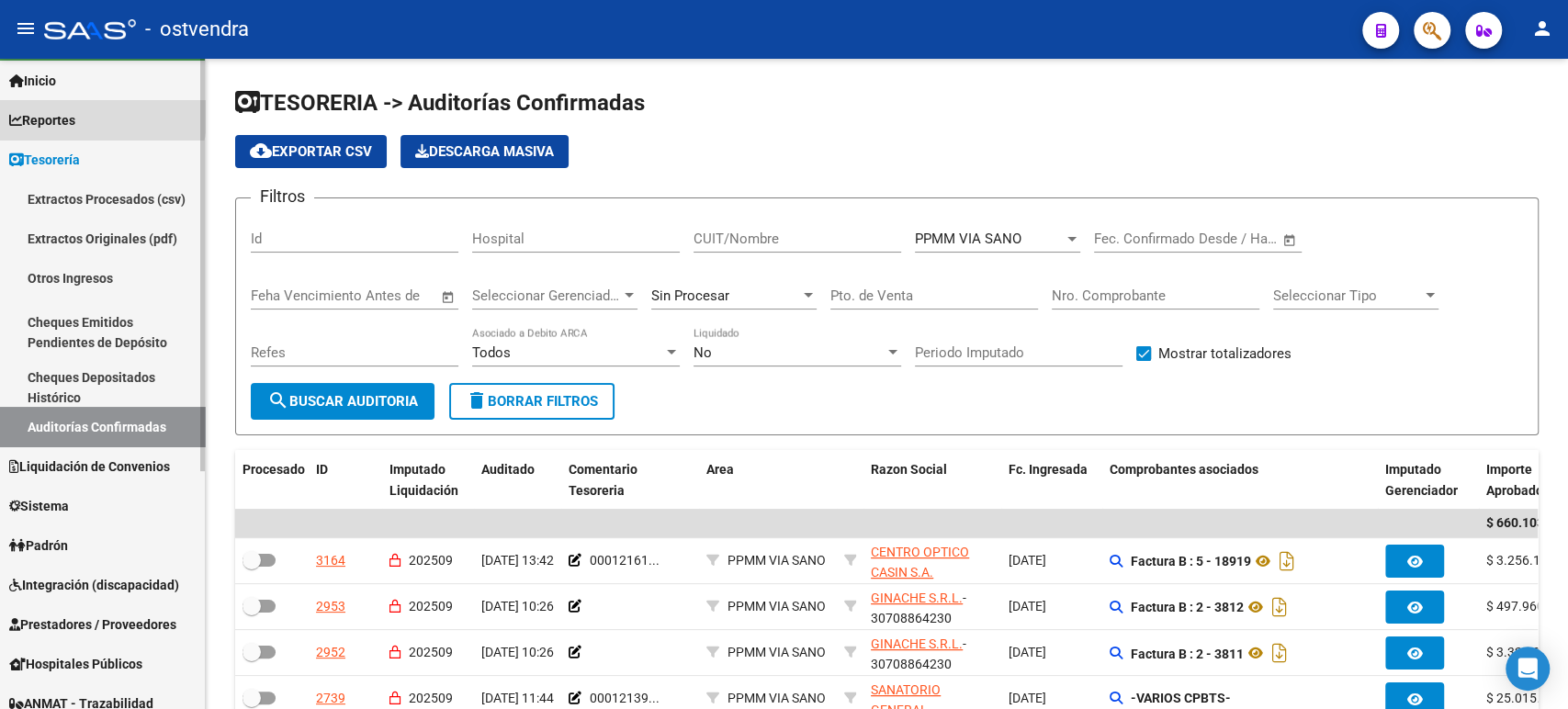
click at [75, 111] on span "Reportes" at bounding box center [42, 120] width 66 height 20
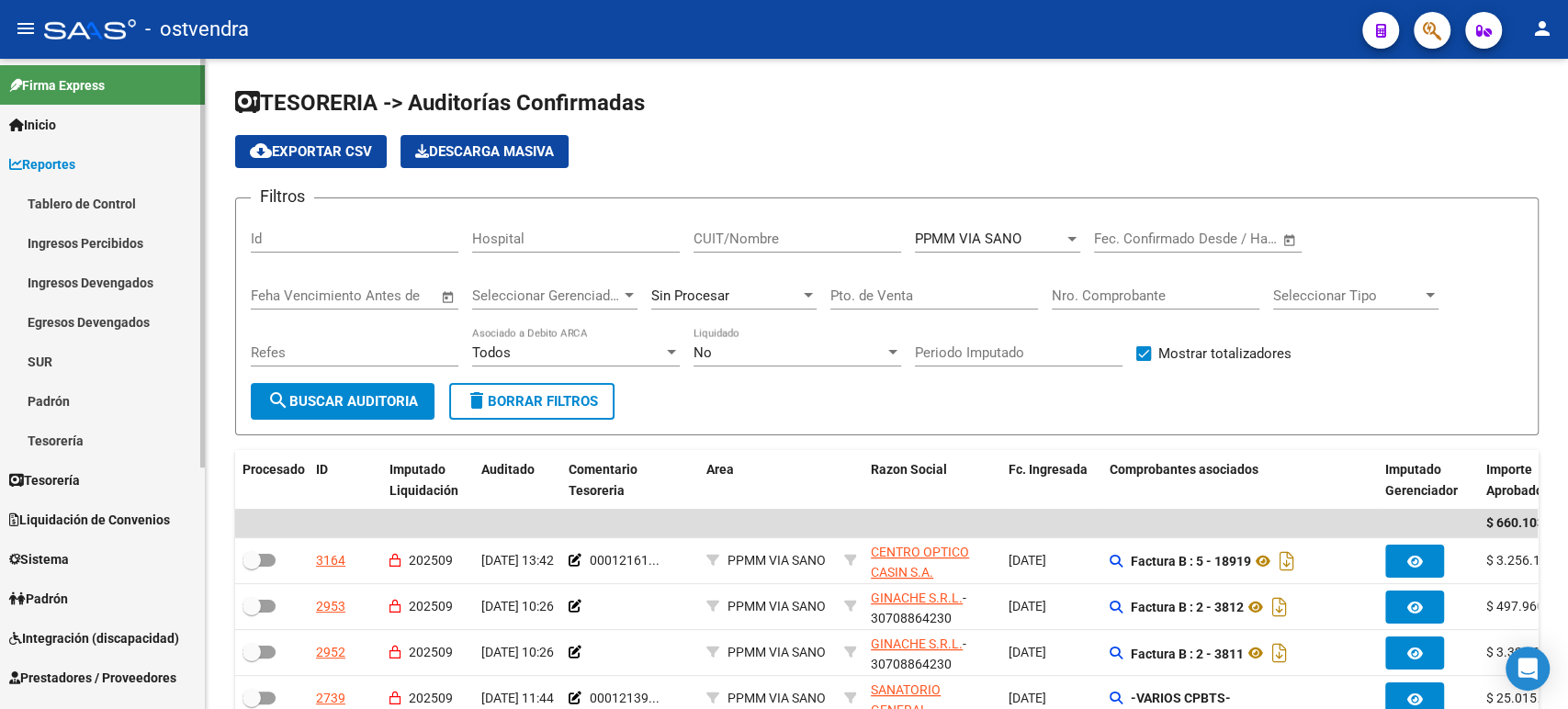
scroll to position [0, 0]
click at [215, 175] on mat-sidenav-container "Firma Express Inicio Calendario SSS Instructivos Contacto OS Reportes Tablero d…" at bounding box center [784, 383] width 1568 height 650
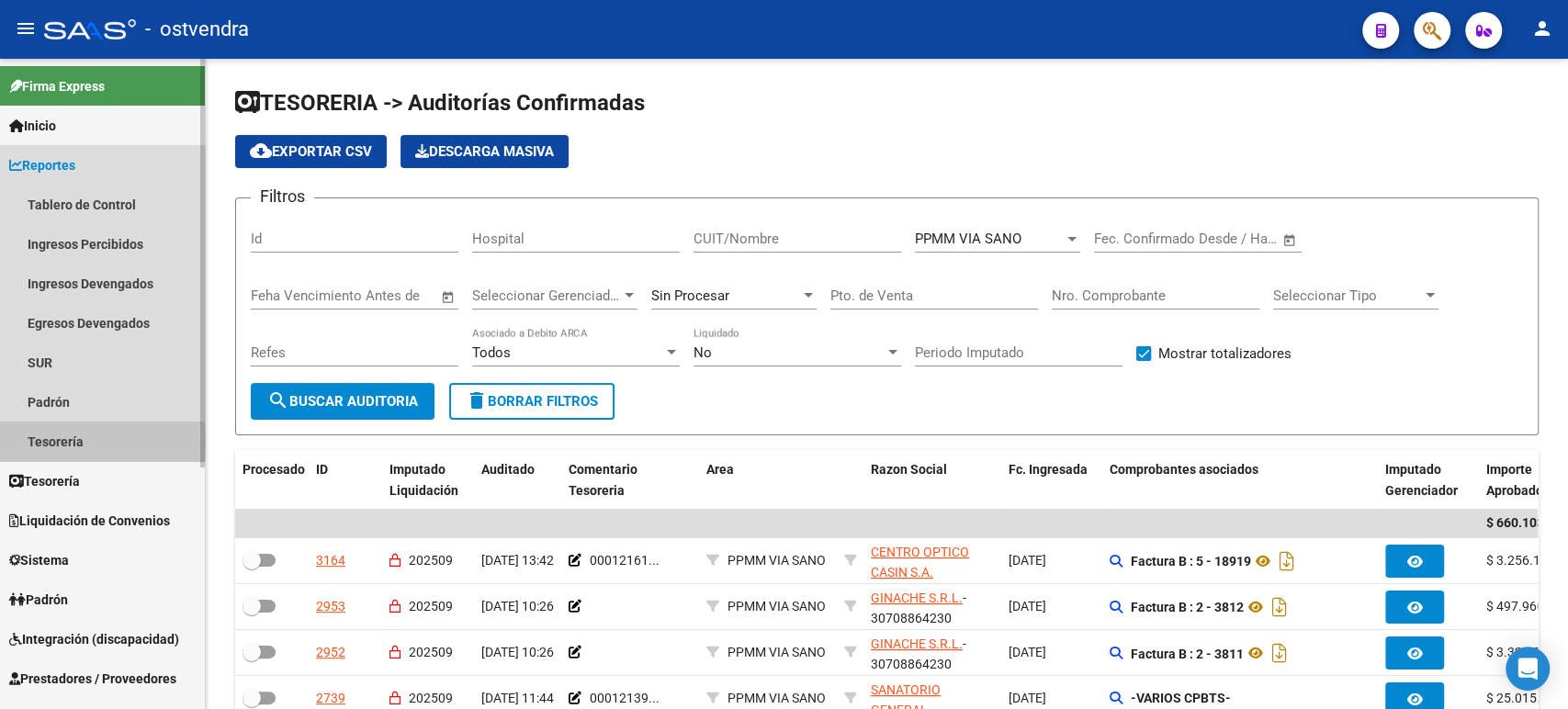
click at [37, 442] on link "Tesorería" at bounding box center [102, 441] width 205 height 39
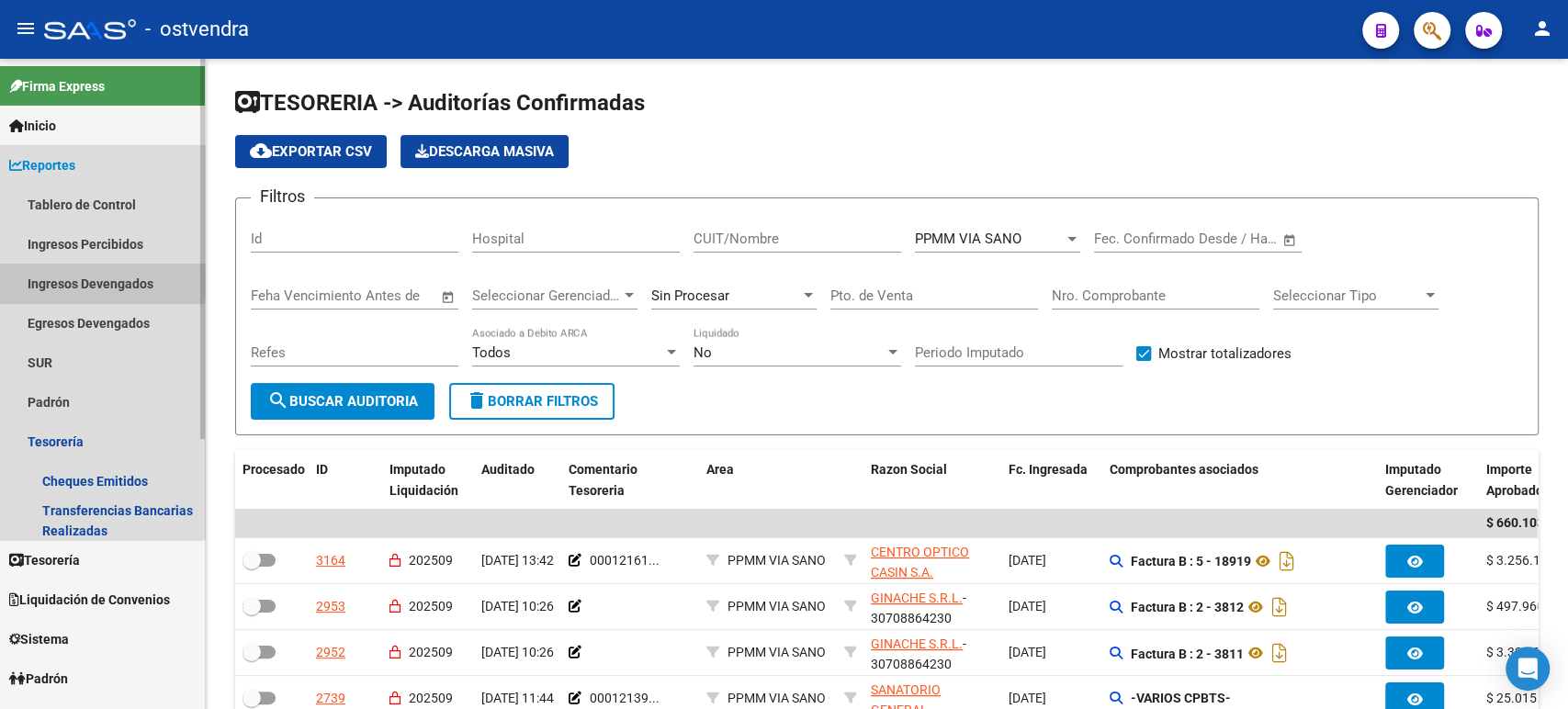
click at [91, 282] on link "Ingresos Devengados" at bounding box center [102, 282] width 205 height 39
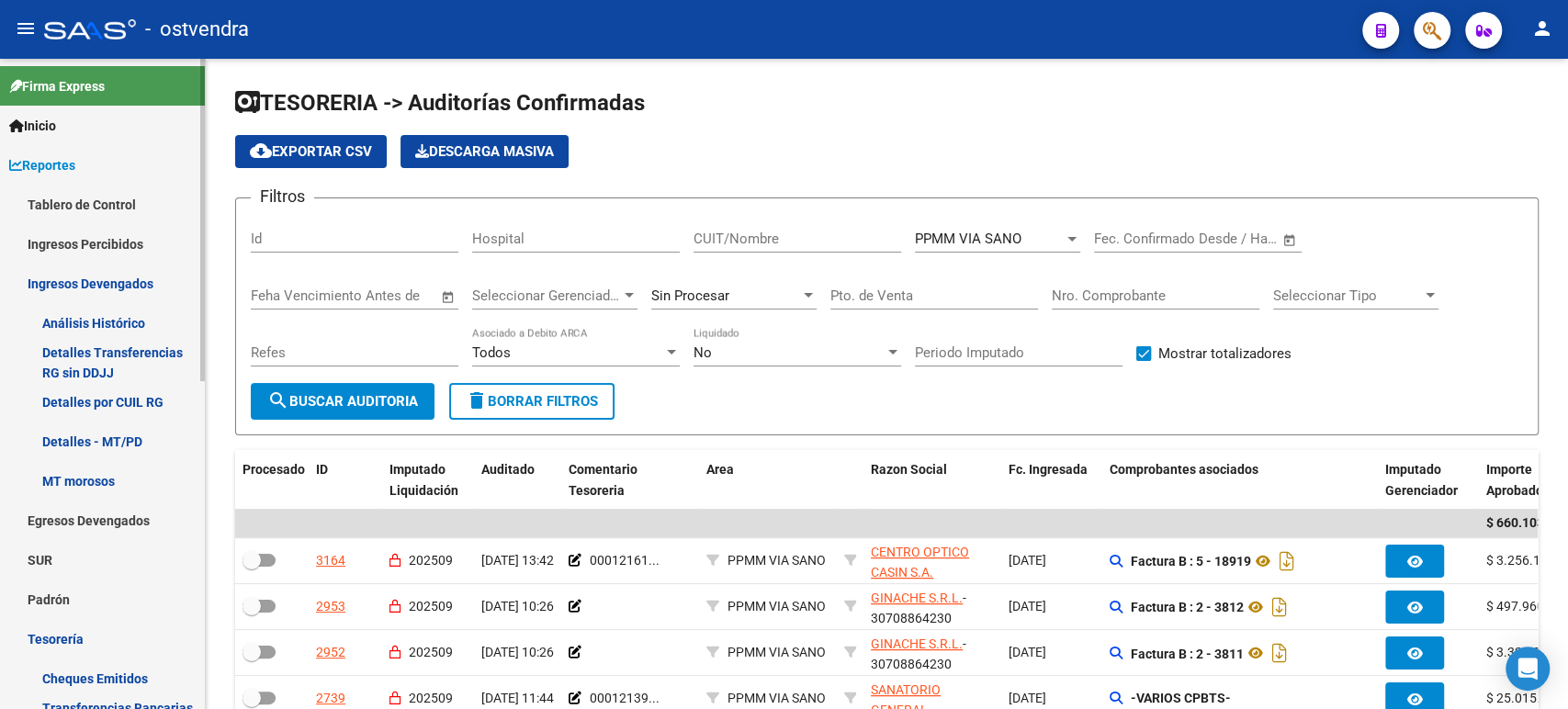
click at [61, 252] on link "Ingresos Percibidos" at bounding box center [102, 243] width 205 height 39
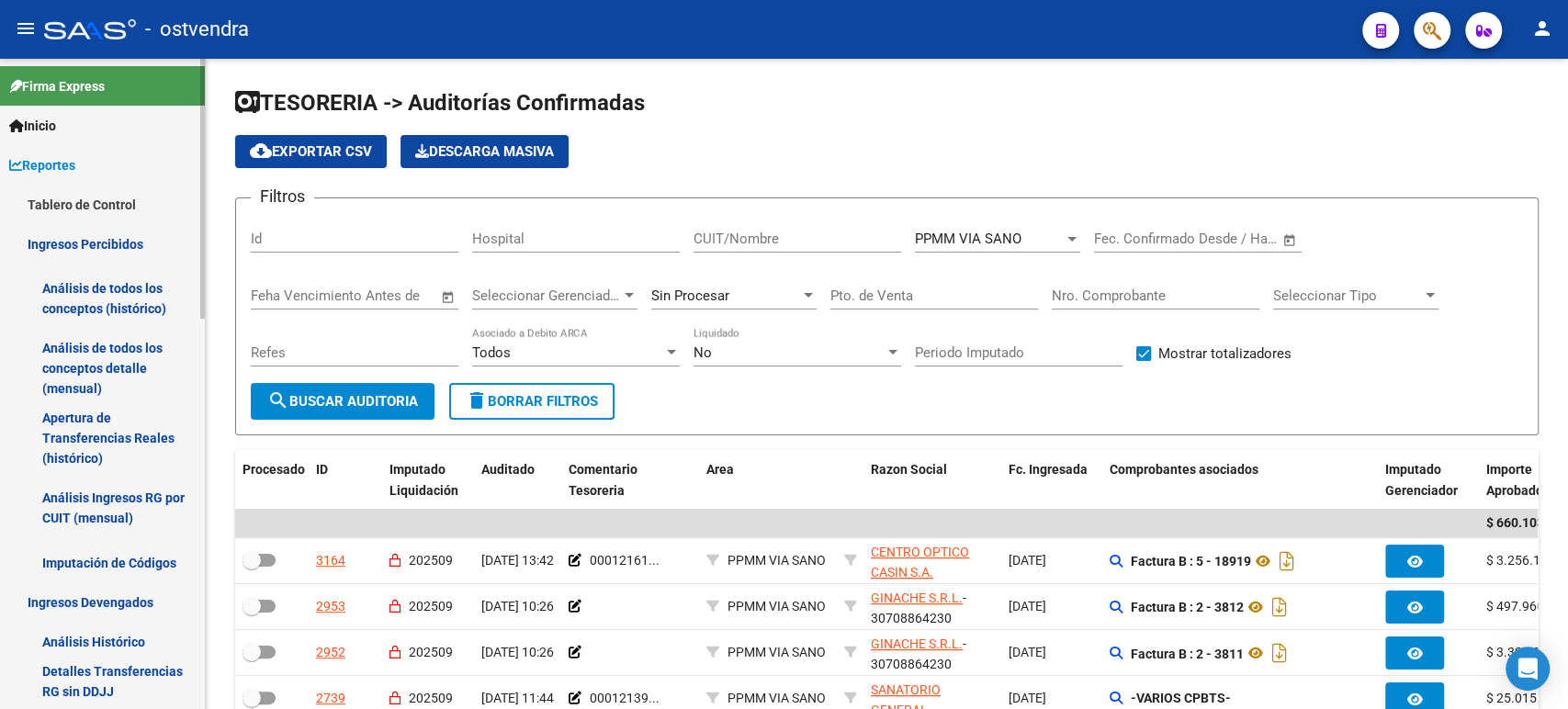
click at [84, 201] on link "Tablero de Control" at bounding box center [102, 204] width 205 height 39
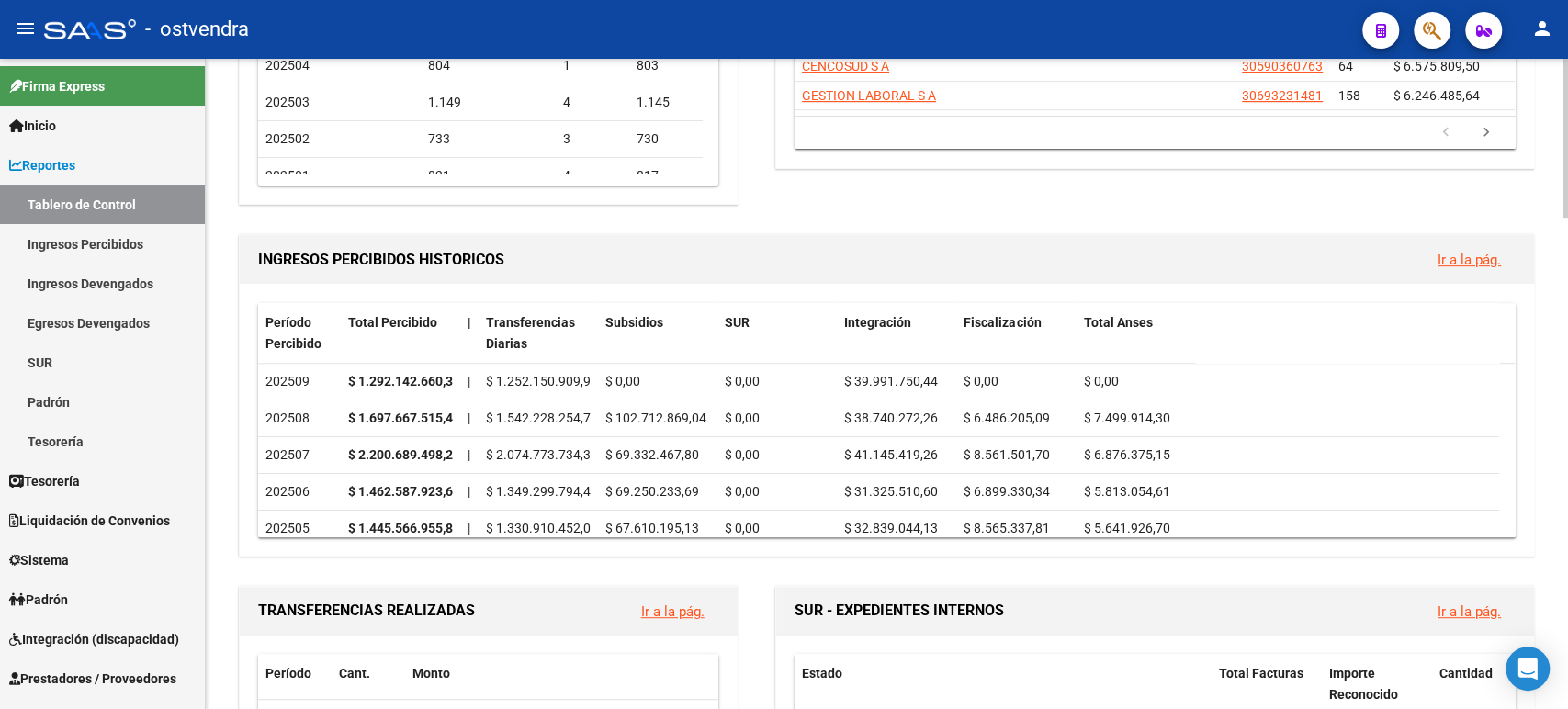
click at [1566, 230] on div at bounding box center [1566, 241] width 5 height 159
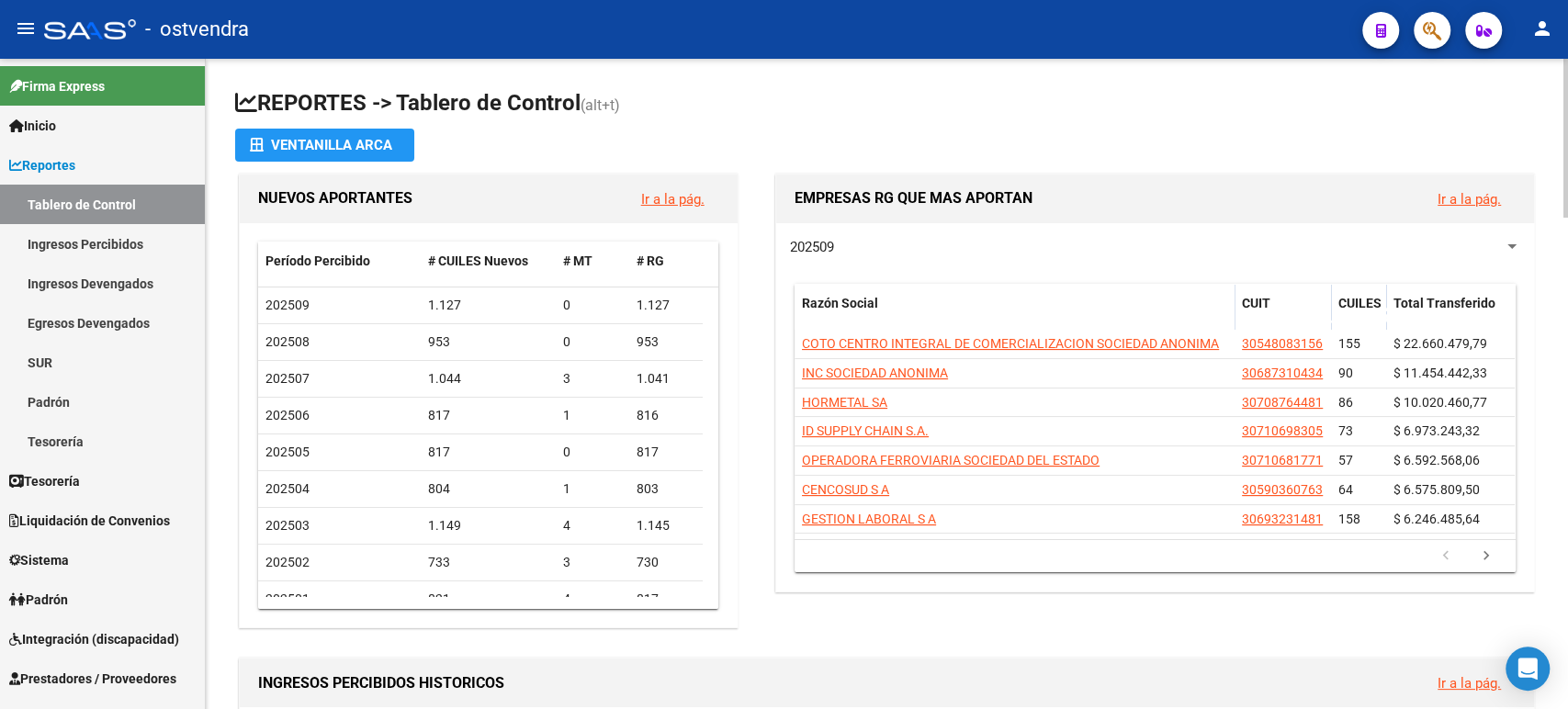
click at [1564, 101] on div at bounding box center [1566, 137] width 5 height 159
click at [59, 246] on link "Ingresos Percibidos" at bounding box center [102, 243] width 205 height 39
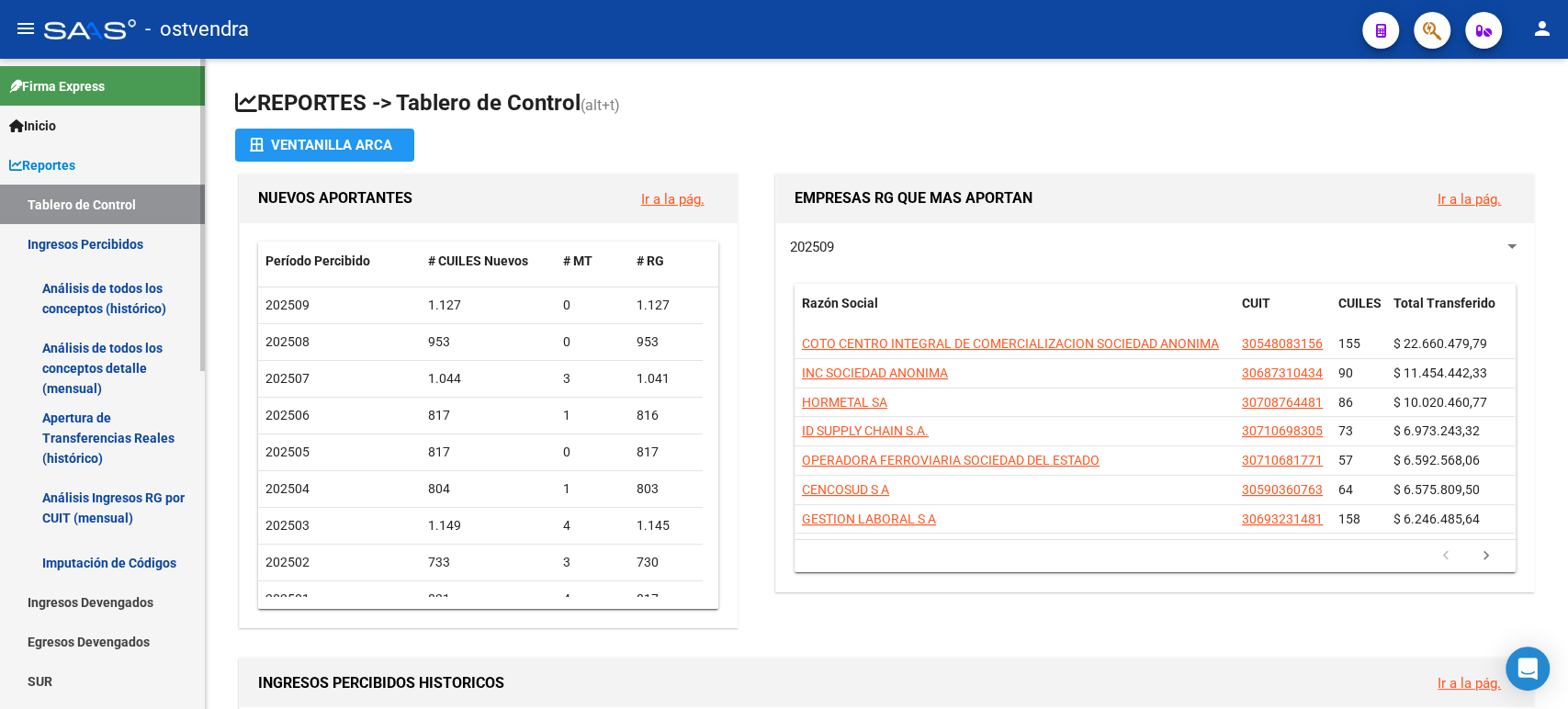
click at [97, 597] on link "Ingresos Devengados" at bounding box center [102, 601] width 205 height 39
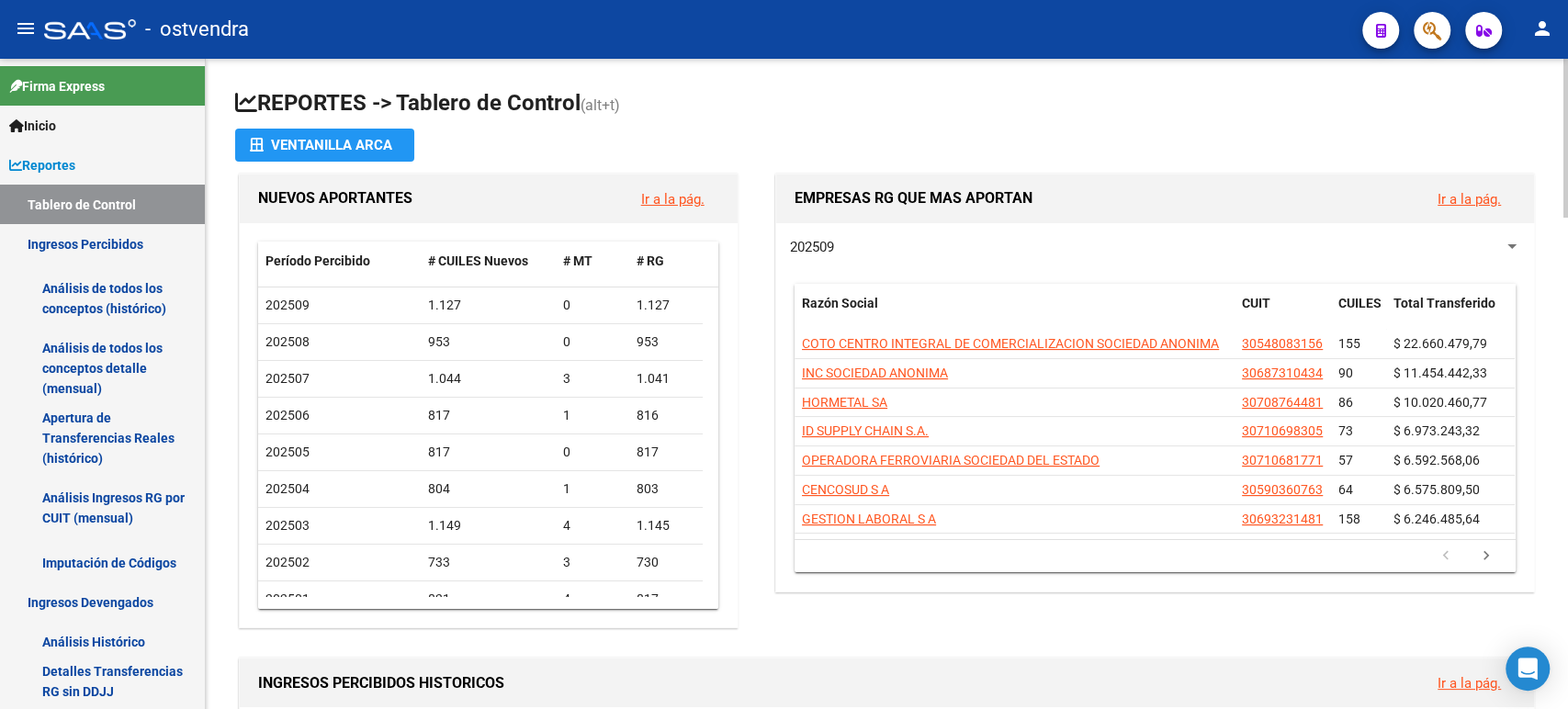
drag, startPoint x: 205, startPoint y: 136, endPoint x: 208, endPoint y: 184, distance: 48.1
click at [208, 184] on mat-sidenav-container "Firma Express Inicio Calendario SSS Instructivos Contacto OS Reportes Tablero d…" at bounding box center [784, 383] width 1568 height 650
click at [85, 174] on link "Reportes" at bounding box center [102, 164] width 205 height 39
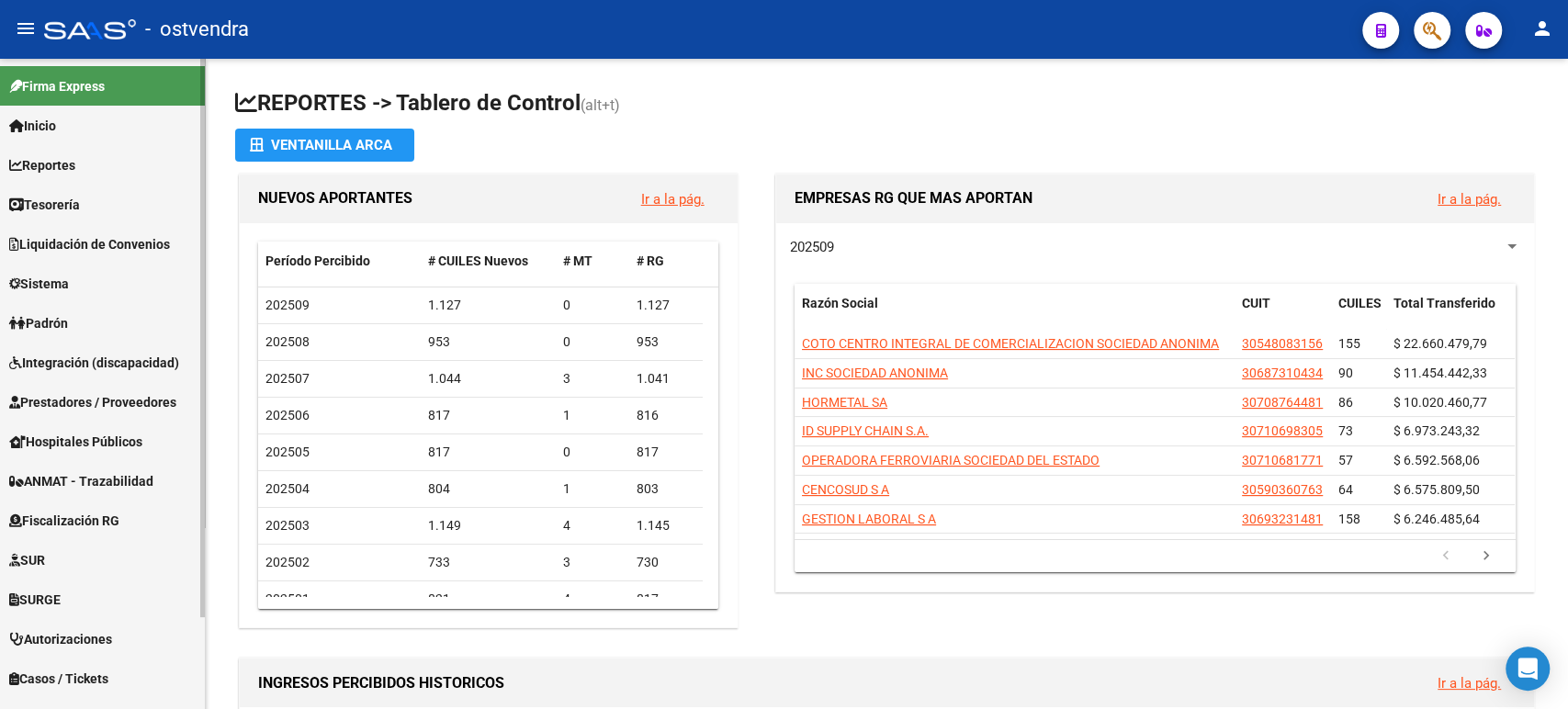
click at [85, 174] on link "Reportes" at bounding box center [102, 164] width 205 height 39
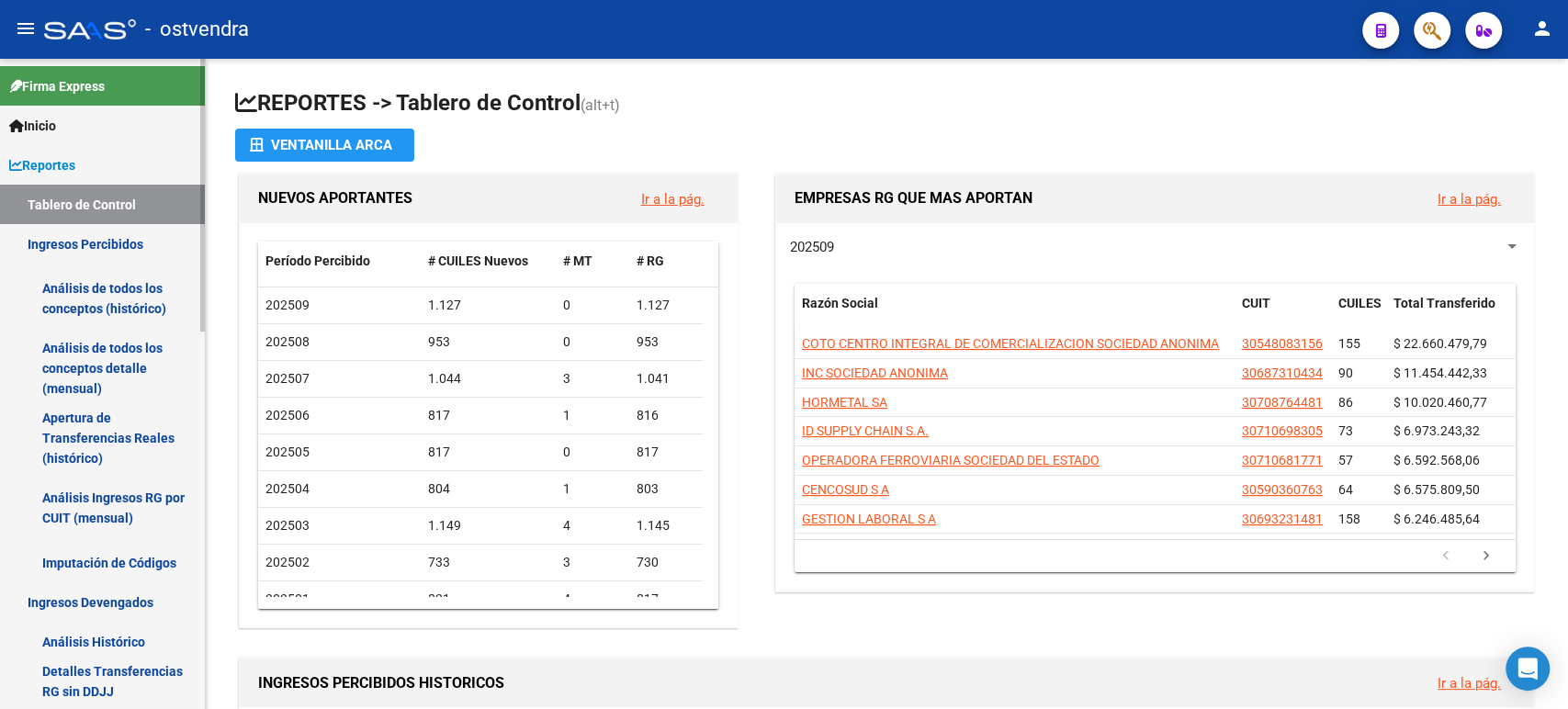
click at [56, 208] on link "Tablero de Control" at bounding box center [102, 204] width 205 height 39
click at [625, 146] on app-file-import-inline "Ventanilla ARCA" at bounding box center [887, 145] width 1304 height 33
drag, startPoint x: 205, startPoint y: 240, endPoint x: 206, endPoint y: 305, distance: 65.0
click at [206, 305] on mat-sidenav-container "Firma Express Inicio Calendario SSS Instructivos Contacto OS Reportes Tablero d…" at bounding box center [784, 383] width 1568 height 650
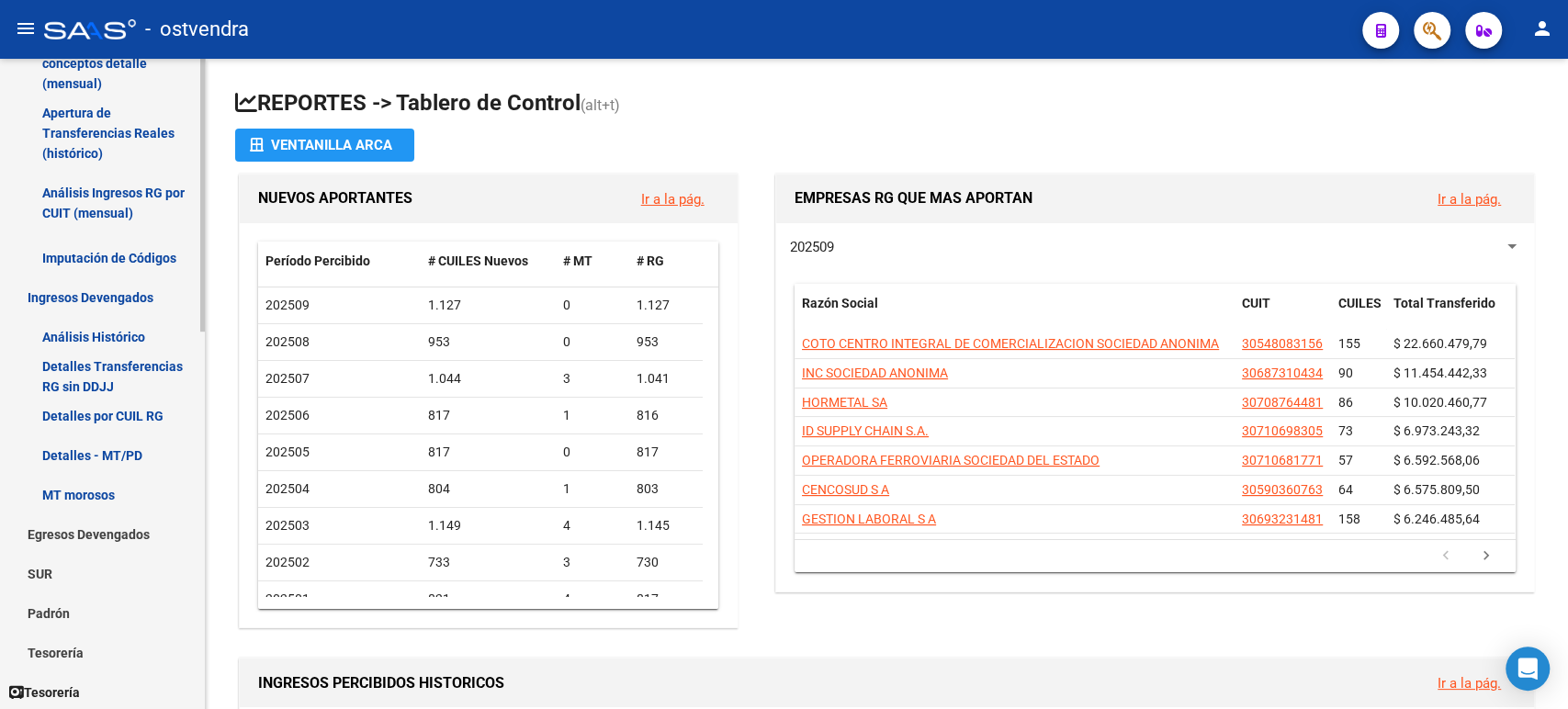
scroll to position [345, 0]
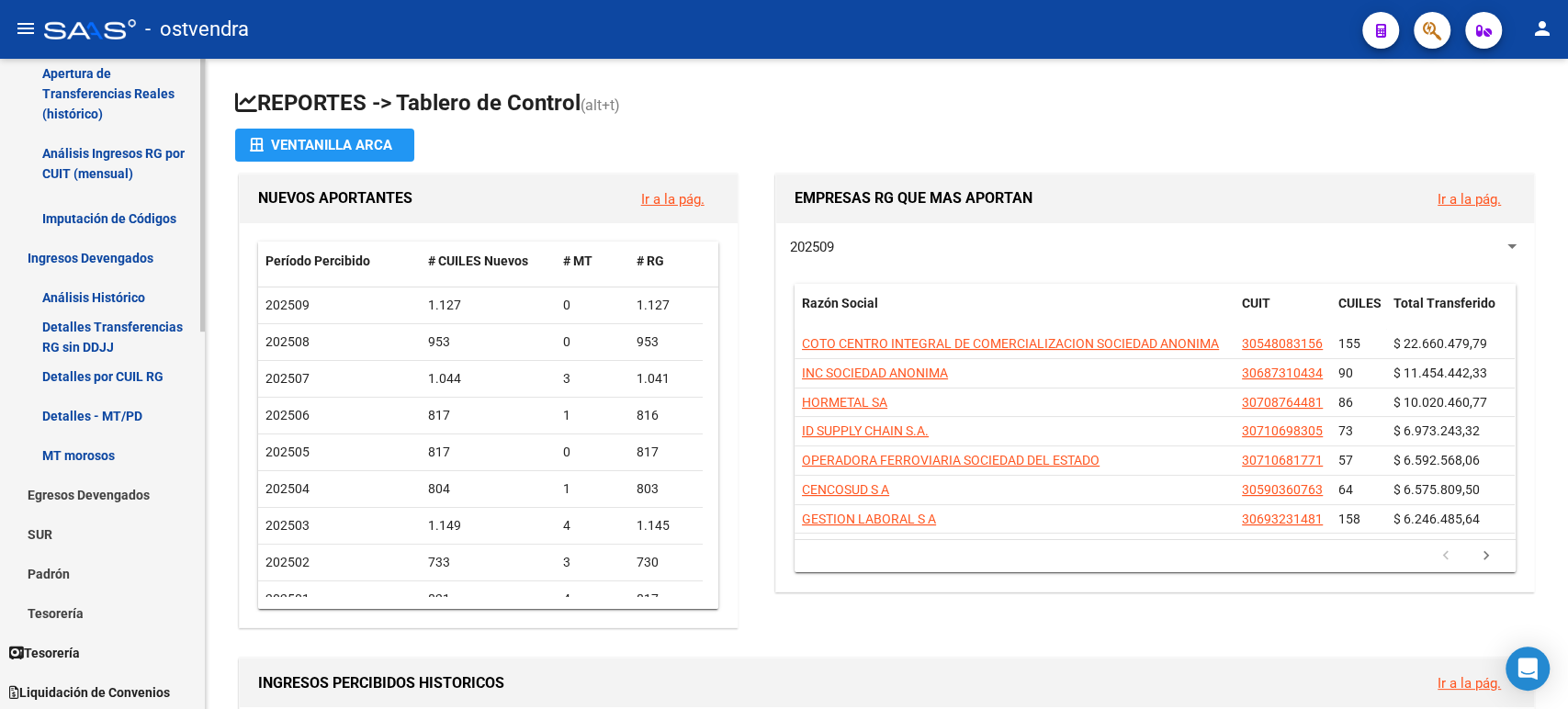
click at [208, 450] on mat-sidenav-container "Firma Express Inicio Calendario SSS Instructivos Contacto OS Reportes Tablero d…" at bounding box center [784, 383] width 1568 height 650
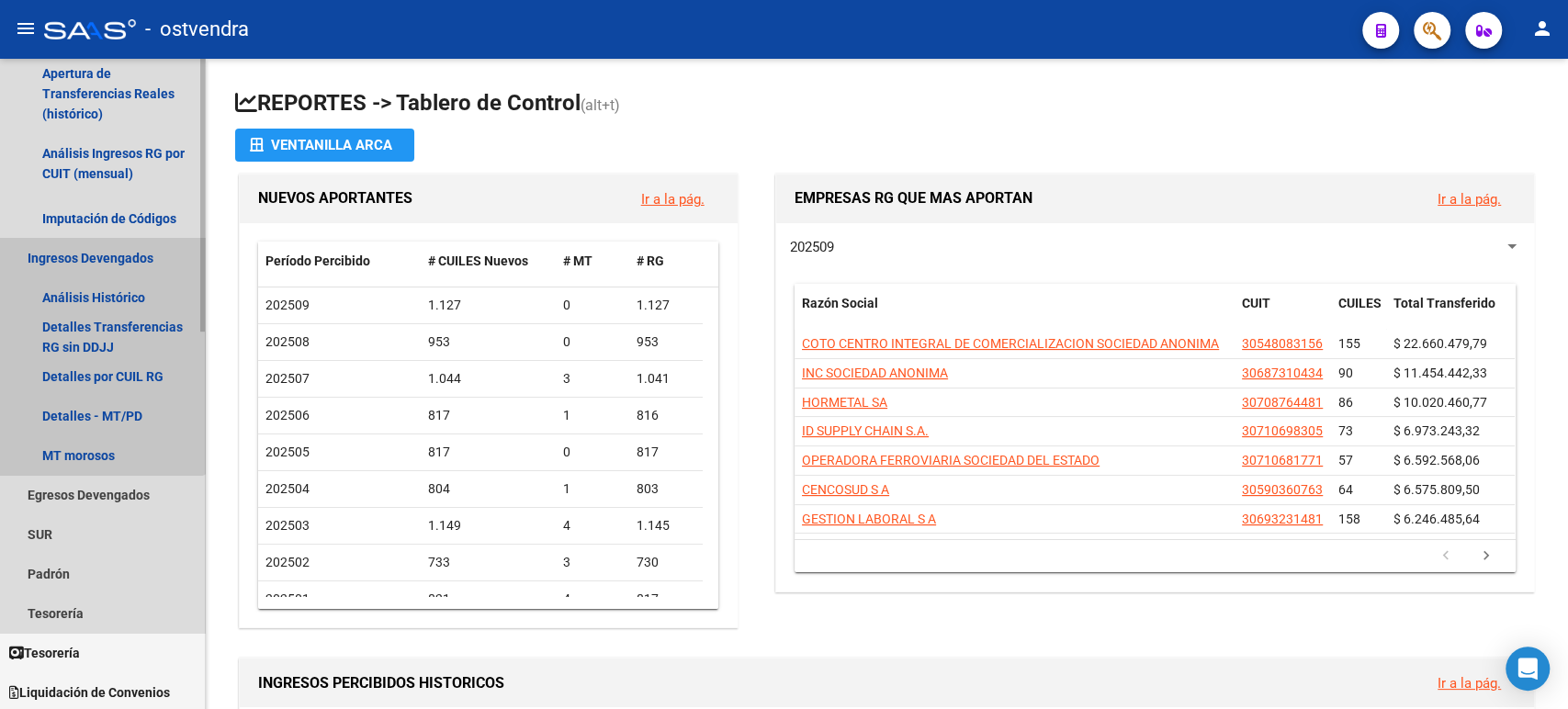
click at [94, 253] on link "Ingresos Devengados" at bounding box center [102, 257] width 205 height 39
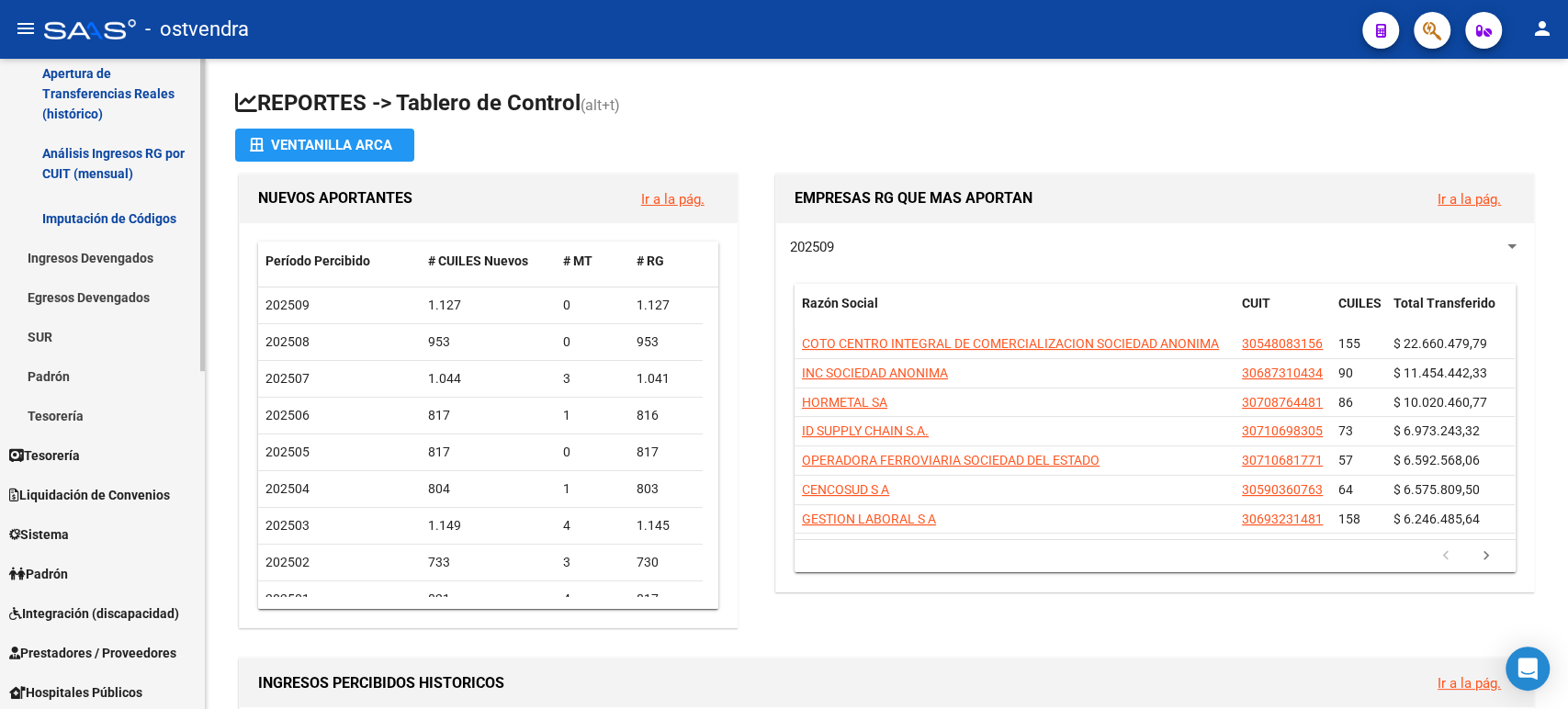
click at [91, 220] on link "Imputación de Códigos" at bounding box center [102, 218] width 205 height 39
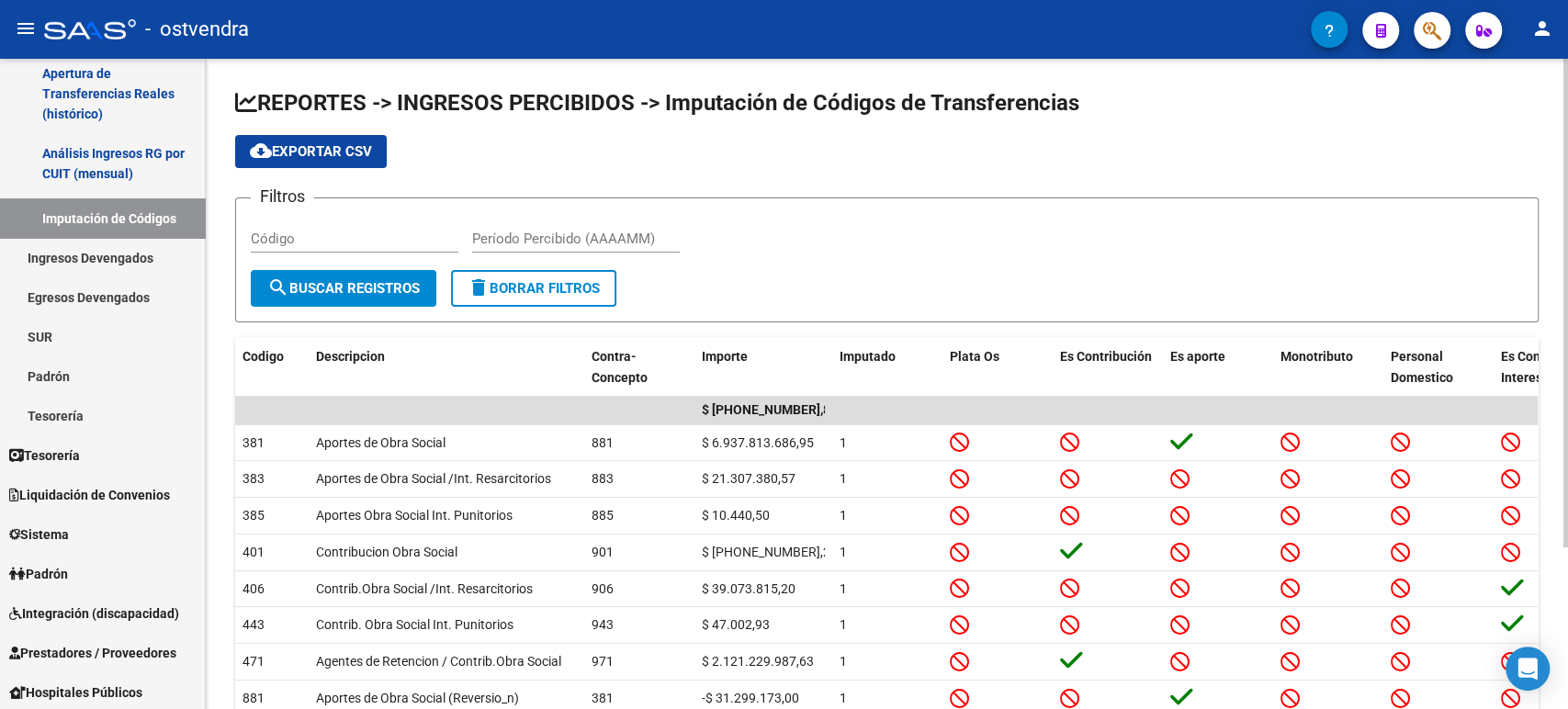
drag, startPoint x: 205, startPoint y: 256, endPoint x: 210, endPoint y: 241, distance: 15.8
click at [210, 241] on mat-sidenav-container "Firma Express Inicio Calendario SSS Instructivos Contacto OS Reportes Tablero d…" at bounding box center [784, 383] width 1568 height 650
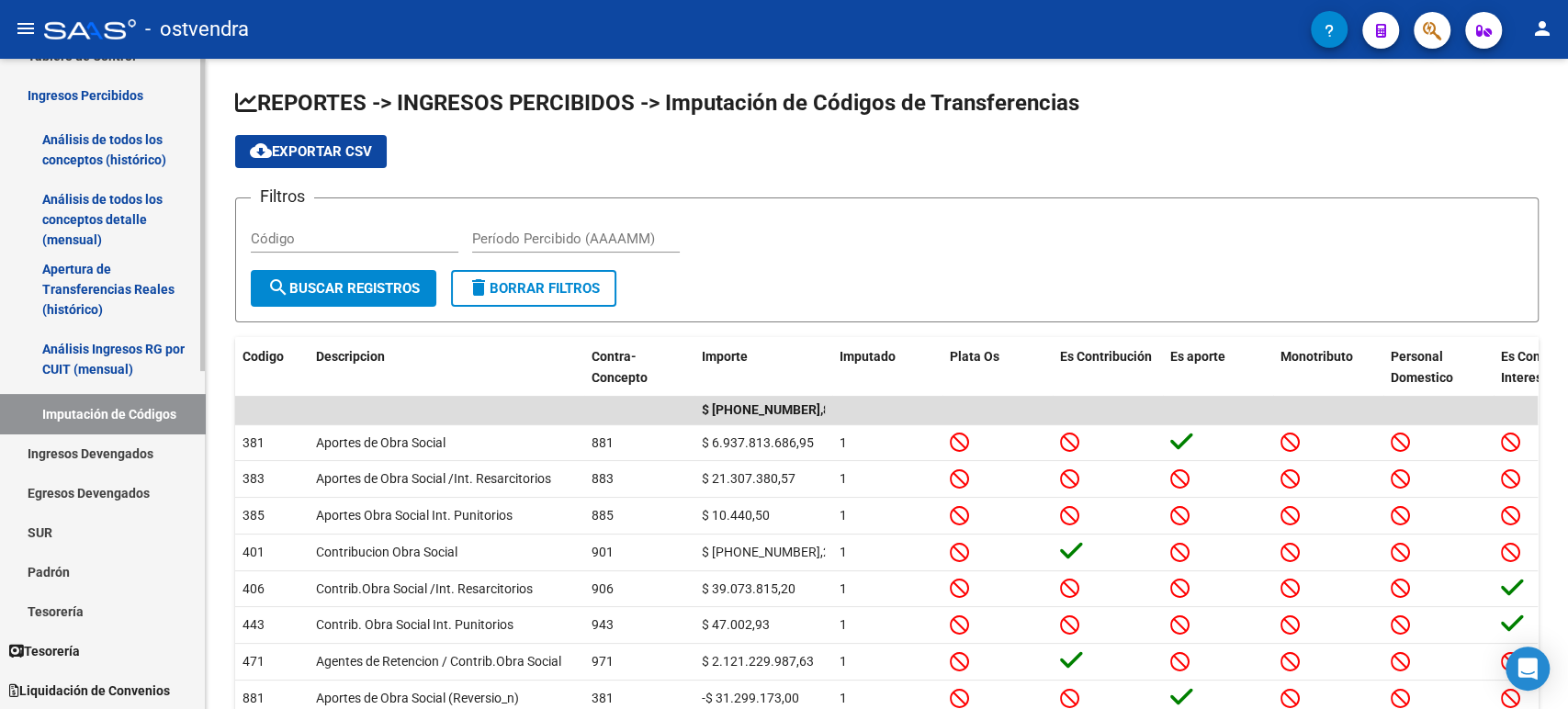
scroll to position [142, 0]
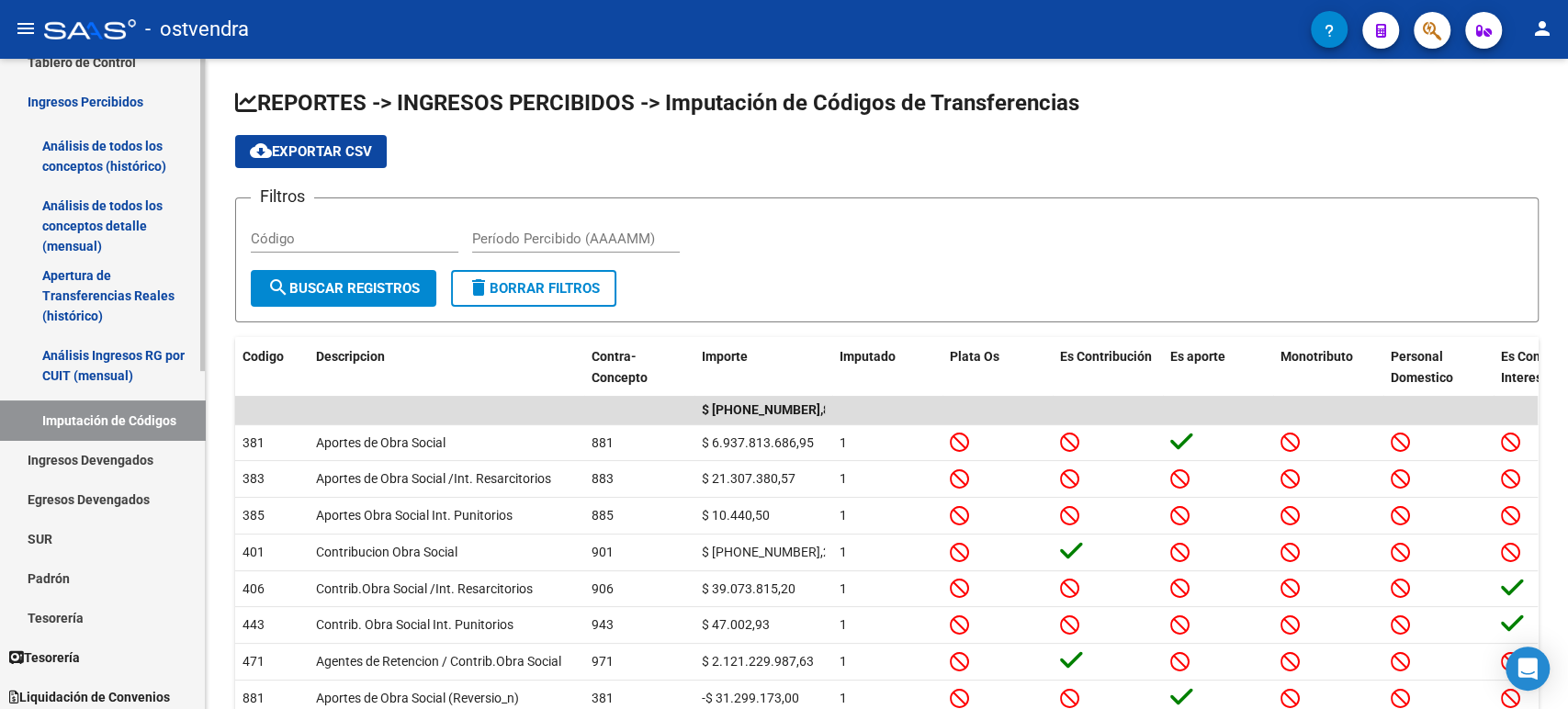
click at [210, 159] on mat-sidenav-container "Firma Express Inicio Calendario SSS Instructivos Contacto OS Reportes Tablero d…" at bounding box center [784, 383] width 1568 height 650
click at [87, 291] on link "Apertura de Transferencias Reales (histórico)" at bounding box center [102, 296] width 205 height 70
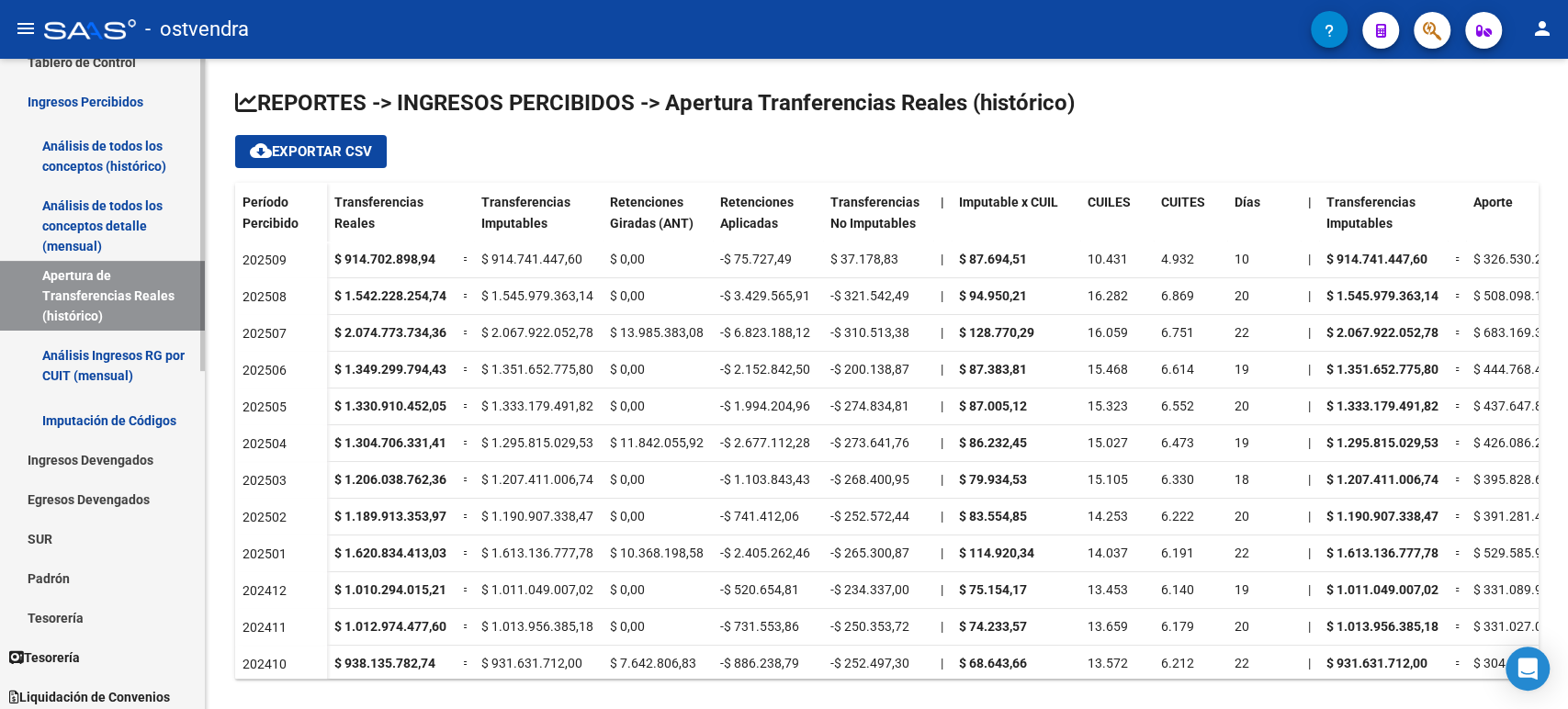
click at [84, 235] on link "Análisis de todos los conceptos detalle (mensual)" at bounding box center [102, 226] width 205 height 70
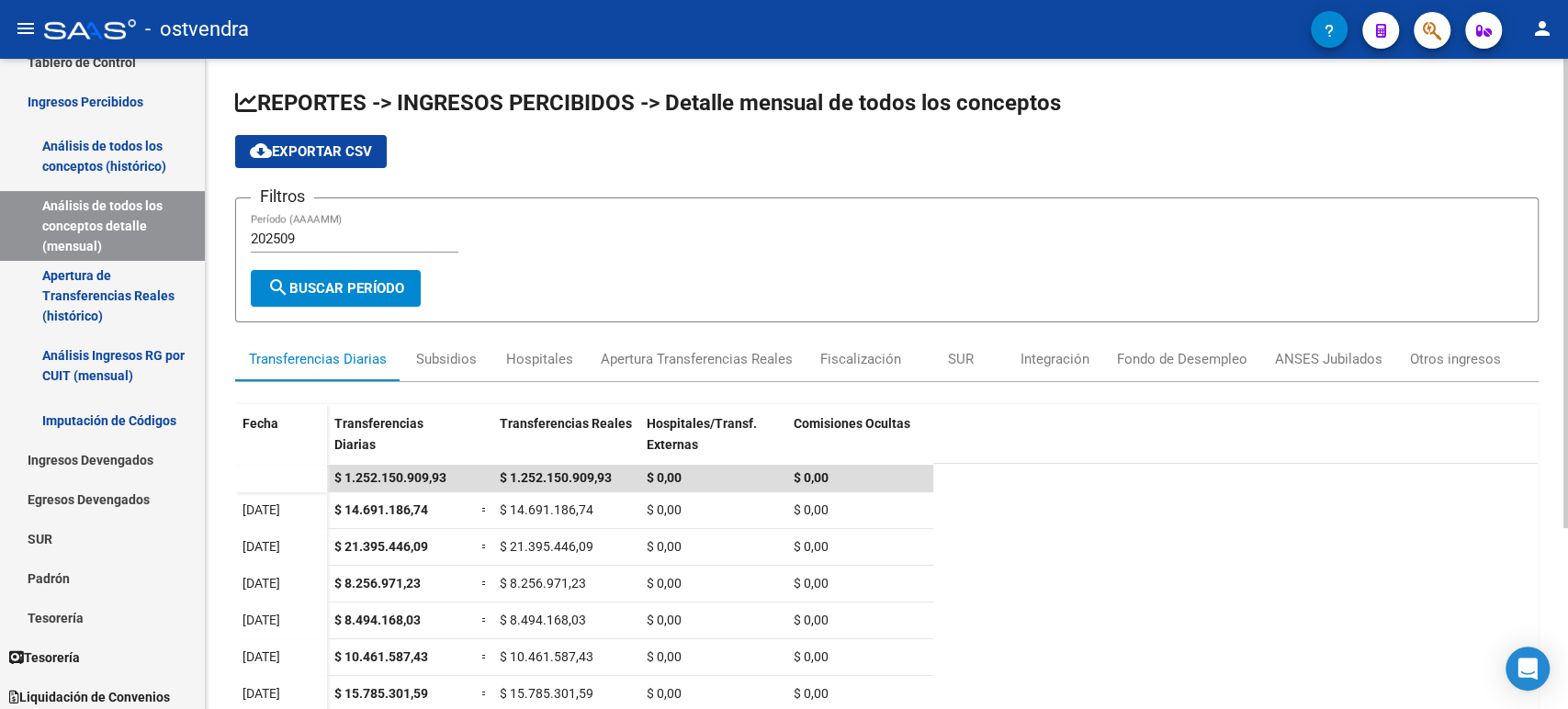
click at [309, 241] on input "202509" at bounding box center [355, 238] width 208 height 16
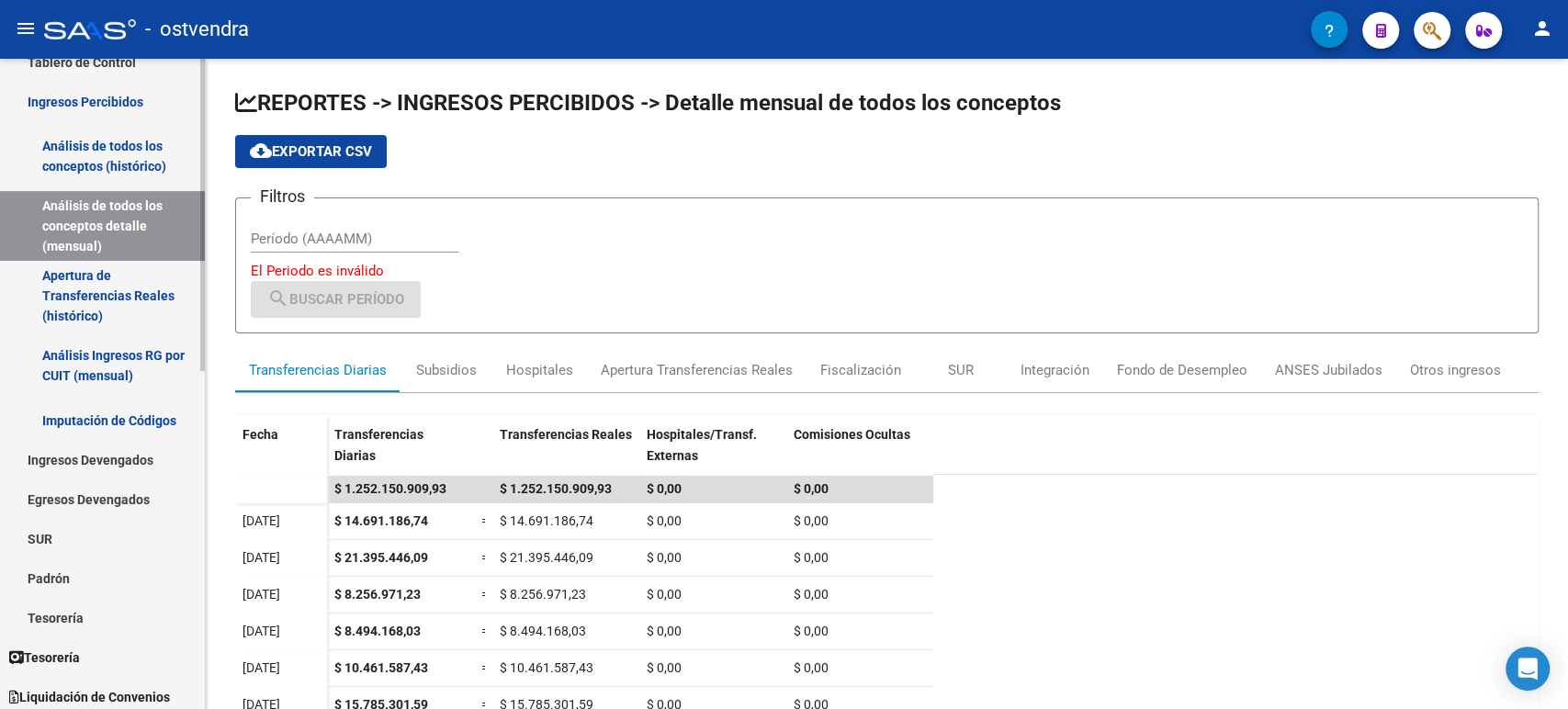
click at [201, 257] on div at bounding box center [202, 283] width 5 height 312
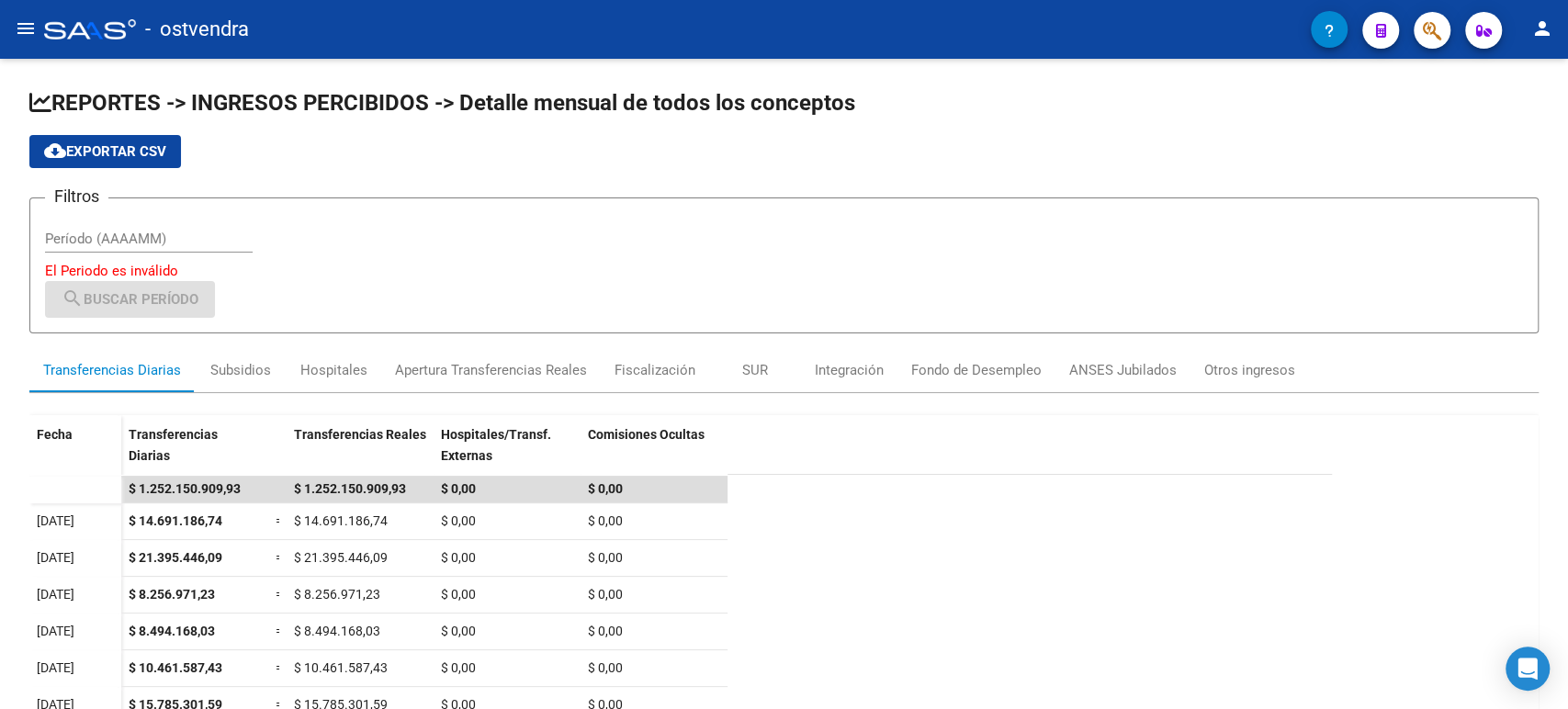
click at [37, 28] on button "menu" at bounding box center [26, 29] width 37 height 37
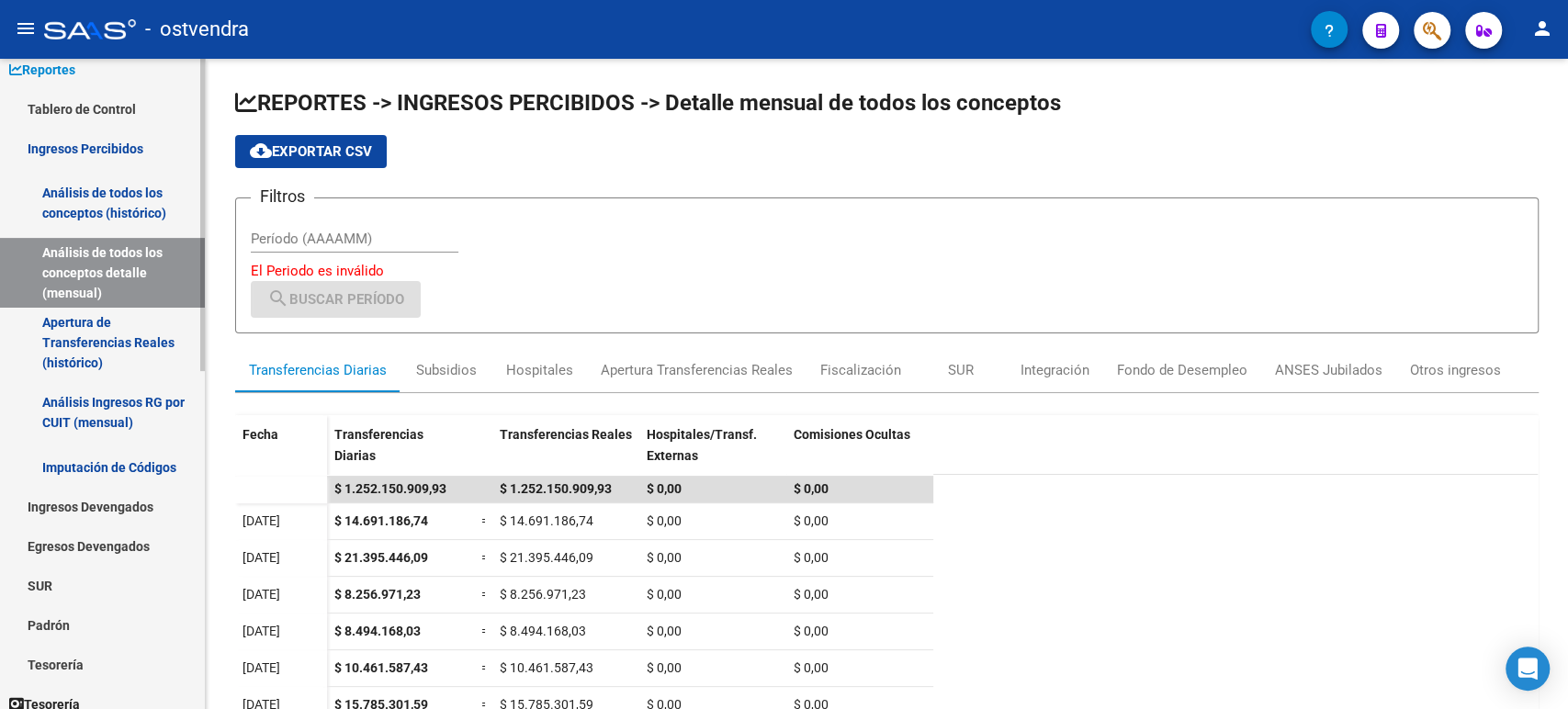
scroll to position [83, 0]
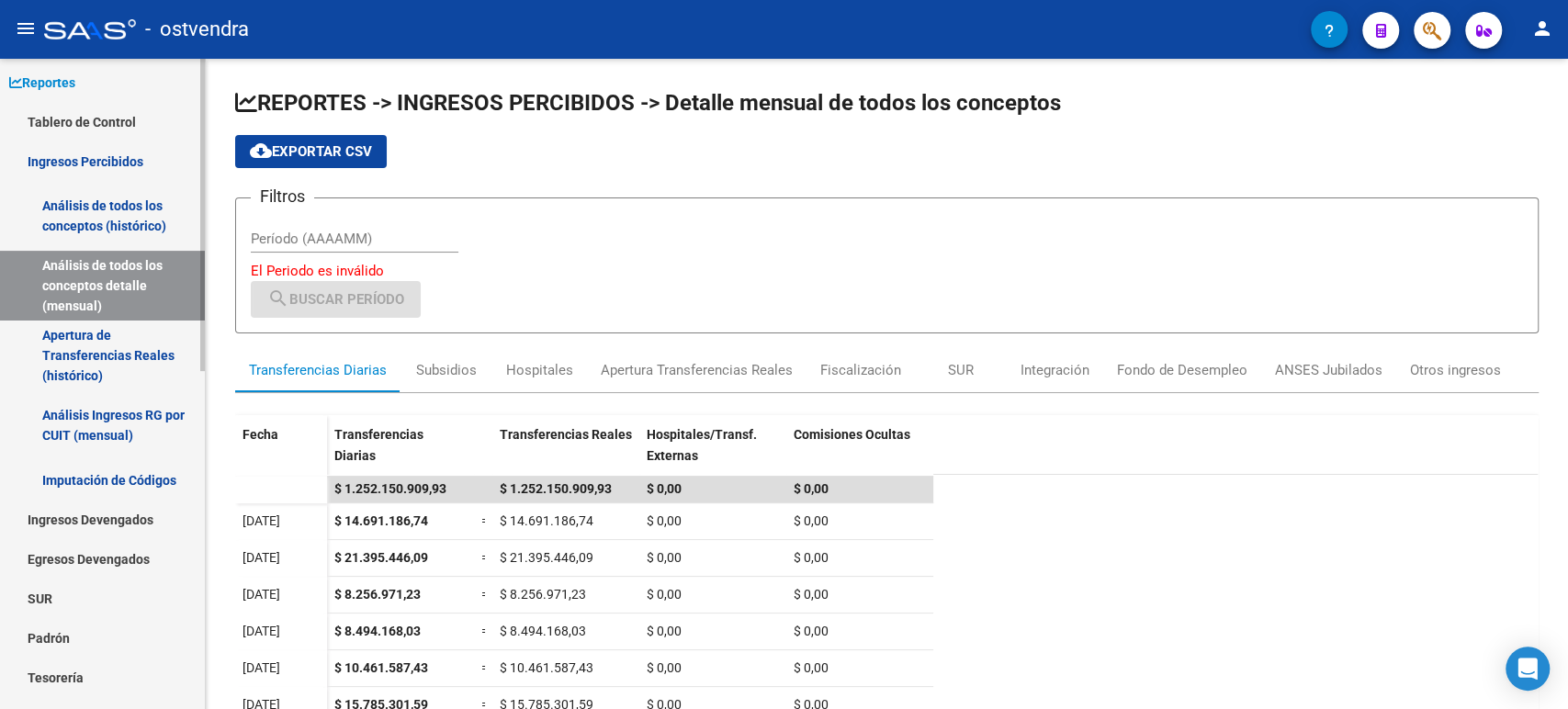
click at [209, 121] on mat-sidenav-container "Firma Express Inicio Calendario SSS Instructivos Contacto OS Reportes Tablero d…" at bounding box center [784, 383] width 1568 height 650
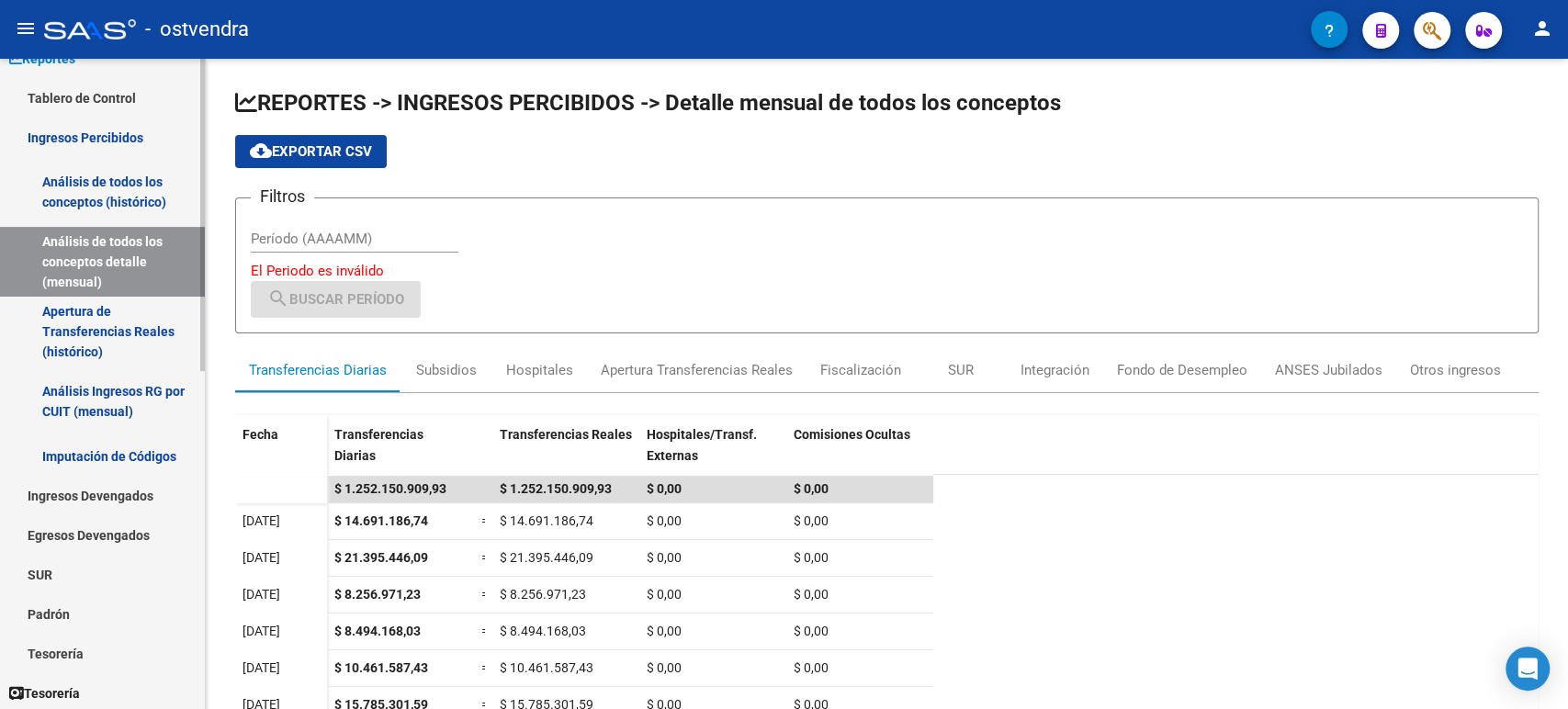
scroll to position [110, 0]
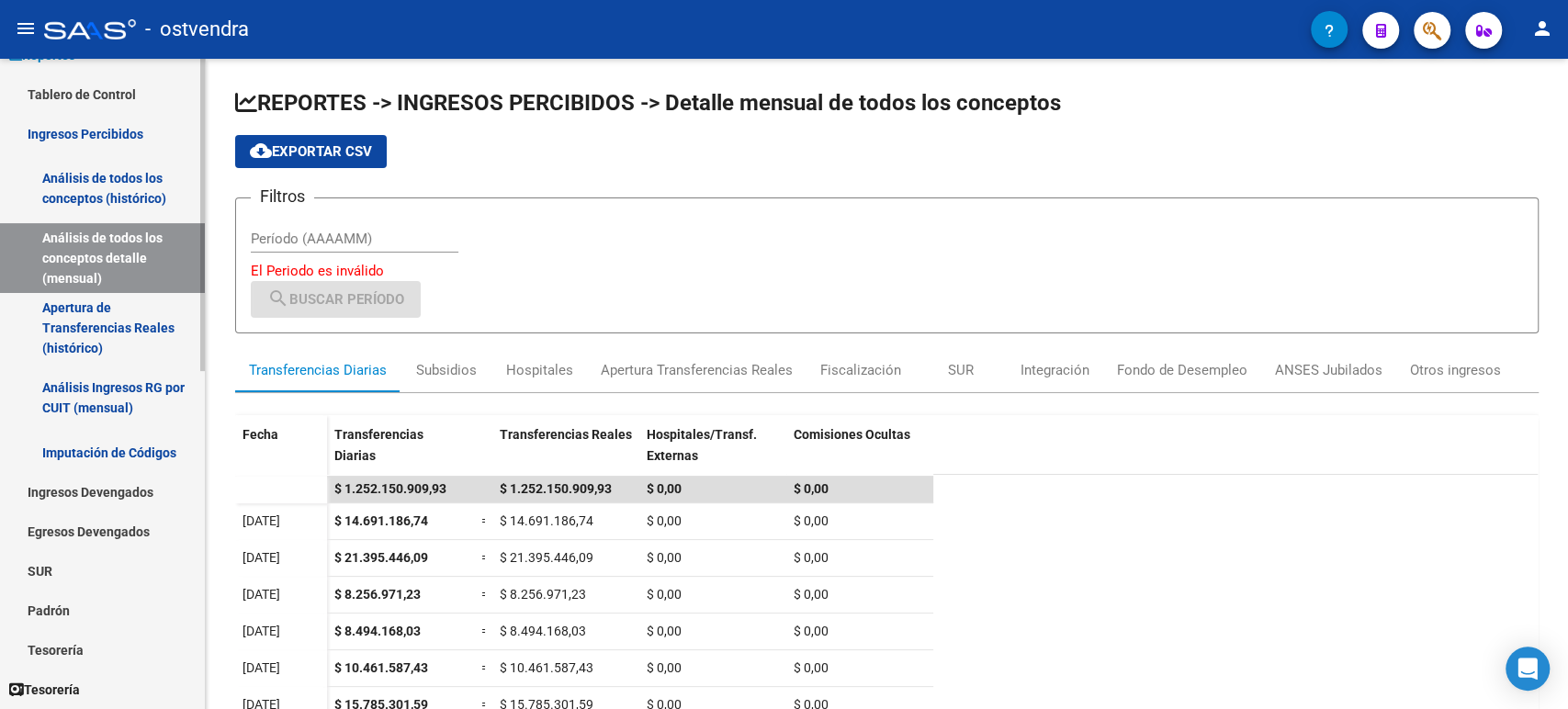
click at [209, 403] on mat-sidenav-container "Firma Express Inicio Calendario SSS Instructivos Contacto OS Reportes Tablero d…" at bounding box center [784, 383] width 1568 height 650
click at [209, 403] on div "REPORTES -> INGRESOS PERCIBIDOS -> Detalle mensual de todos los conceptos cloud…" at bounding box center [887, 514] width 1362 height 912
click at [209, 393] on div "REPORTES -> INGRESOS PERCIBIDOS -> Detalle mensual de todos los conceptos cloud…" at bounding box center [887, 514] width 1362 height 912
click at [611, 371] on div "Apertura Transferencias Reales" at bounding box center [697, 370] width 192 height 20
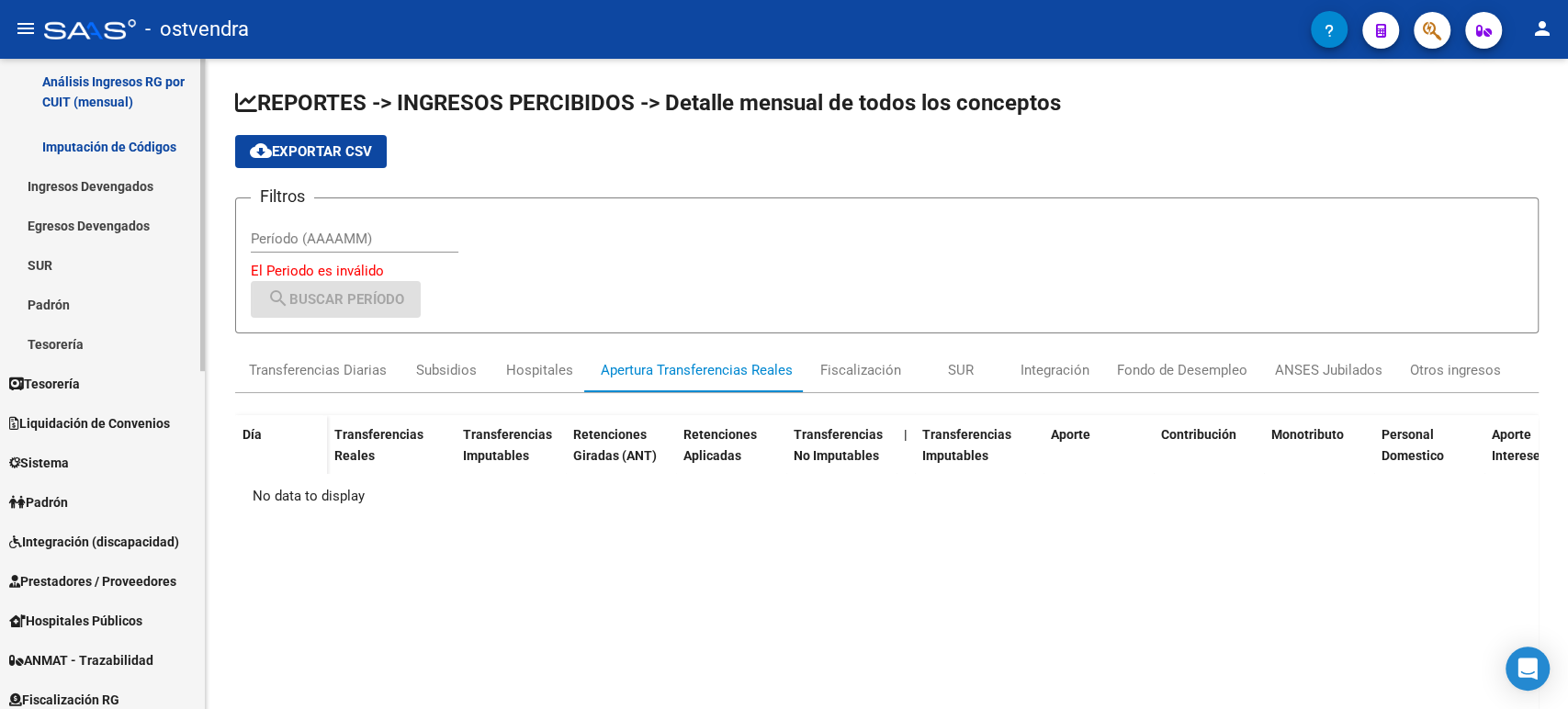
click at [192, 300] on div "Firma Express Inicio Calendario SSS Instructivos Contacto OS Reportes Tablero d…" at bounding box center [105, 319] width 209 height 1354
click at [111, 370] on link "Tesorería" at bounding box center [102, 383] width 205 height 39
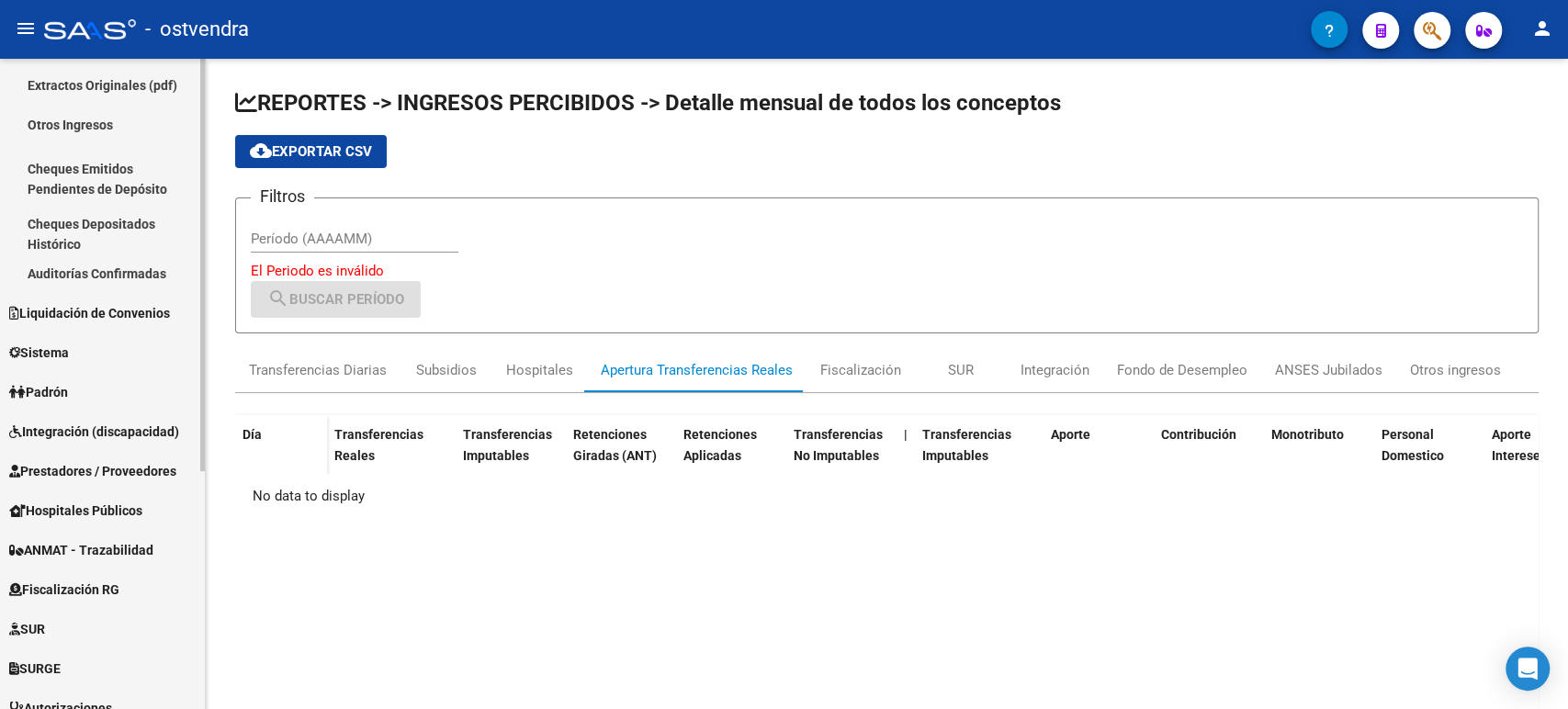
scroll to position [169, 0]
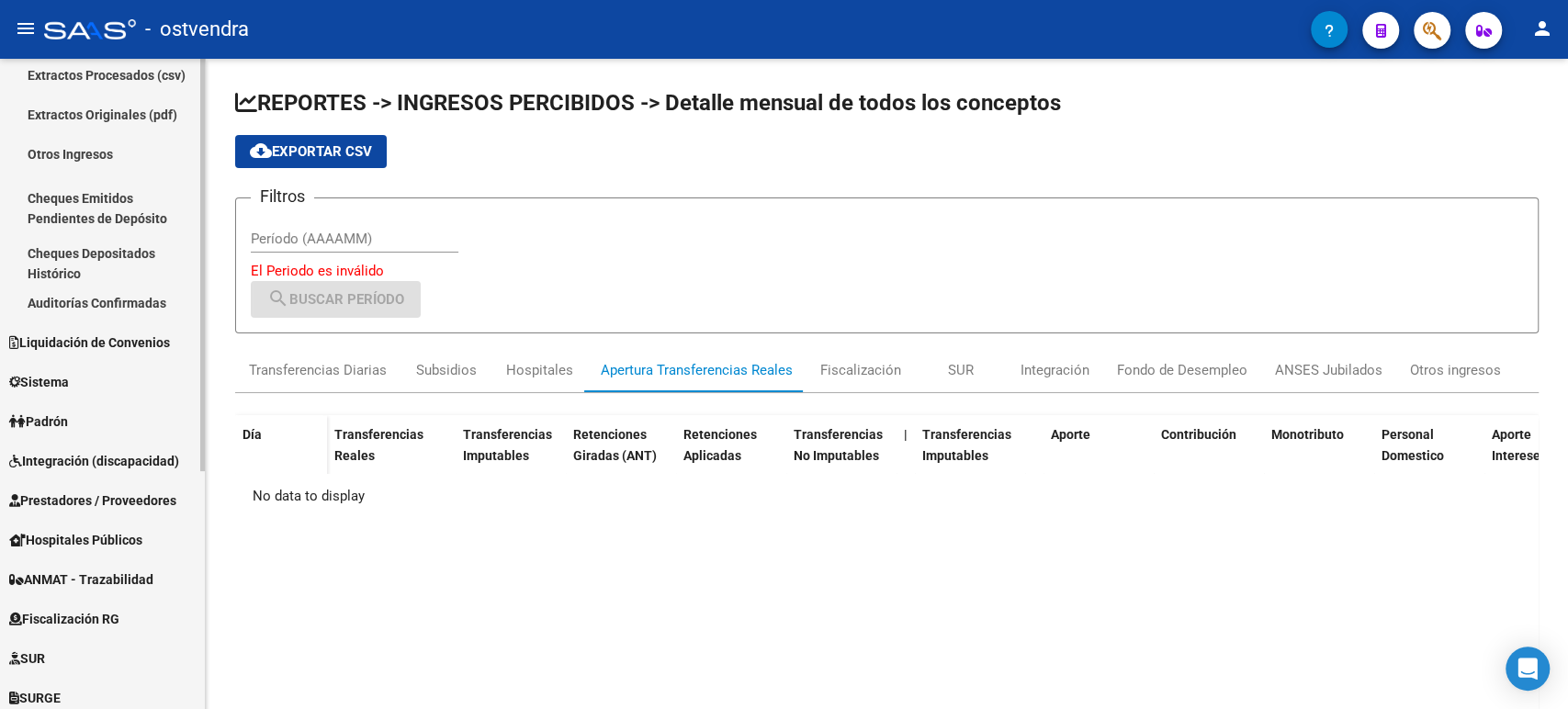
click at [216, 199] on mat-sidenav-container "Firma Express Inicio Calendario SSS Instructivos Contacto OS Reportes Tablero d…" at bounding box center [784, 383] width 1568 height 650
